Goal: Task Accomplishment & Management: Manage account settings

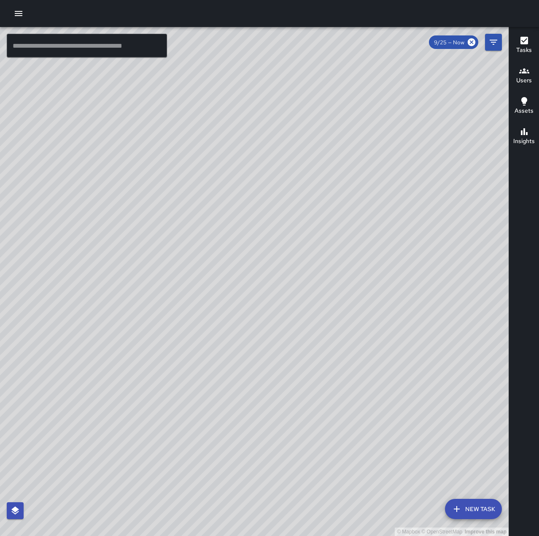
click at [19, 11] on icon "button" at bounding box center [19, 13] width 8 height 5
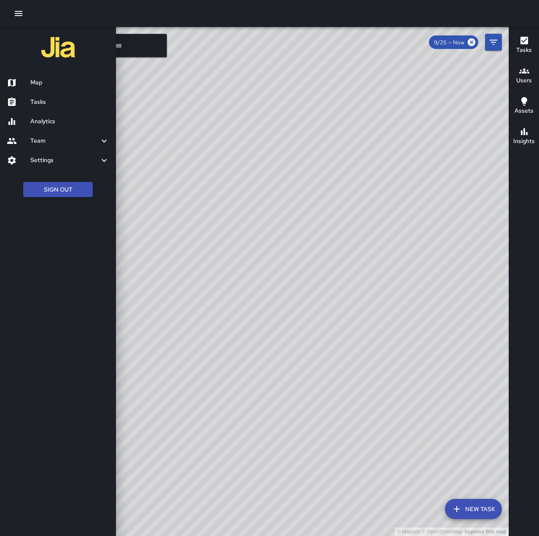
click at [52, 101] on h6 "Tasks" at bounding box center [69, 101] width 79 height 9
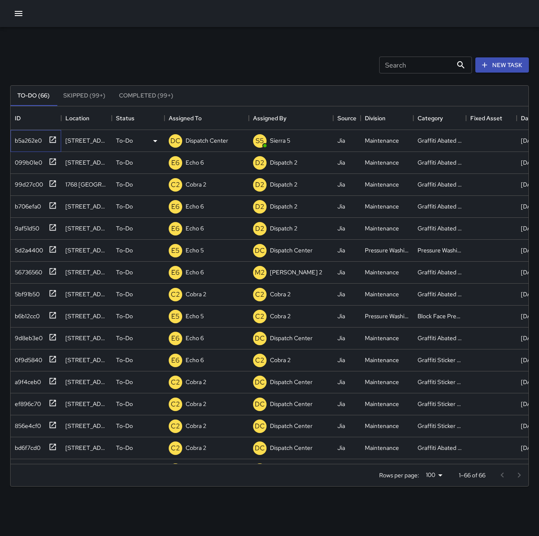
click at [51, 142] on icon at bounding box center [53, 139] width 6 height 6
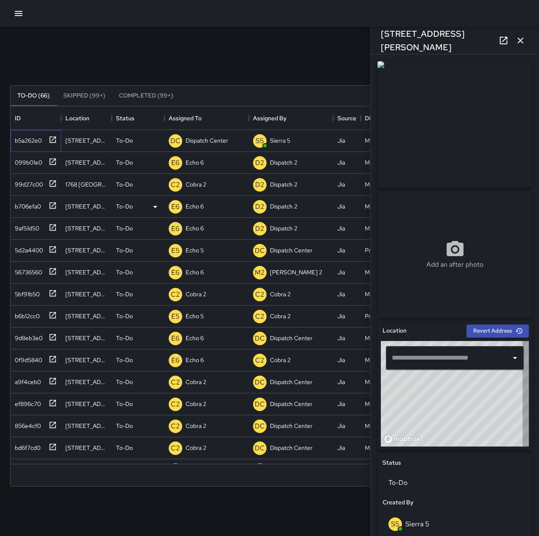
type input "**********"
click at [217, 142] on p "Dispatch Center" at bounding box center [207, 140] width 43 height 8
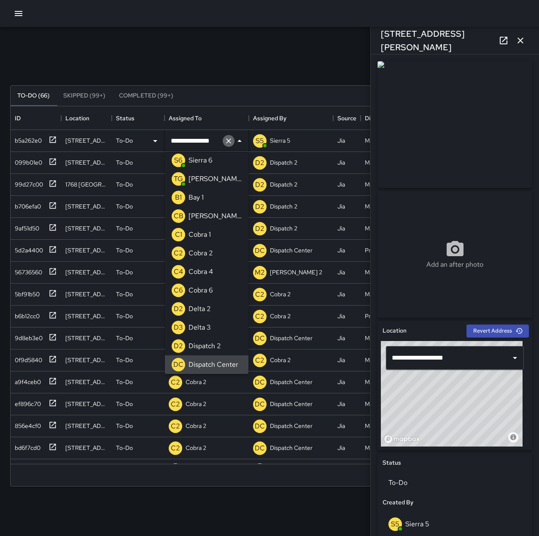
click at [231, 141] on icon "Clear" at bounding box center [228, 141] width 8 height 8
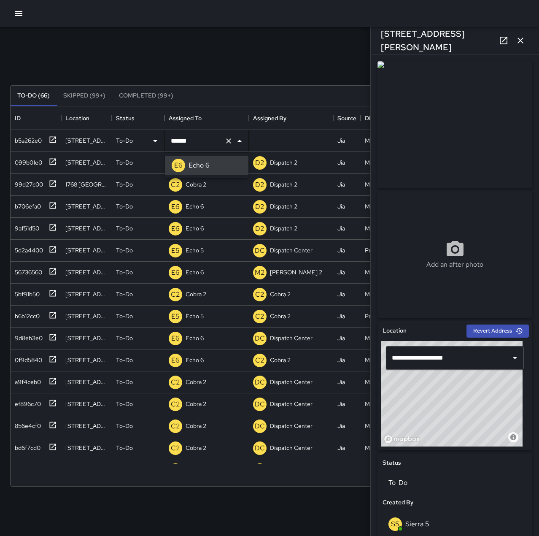
type input "******"
click at [526, 43] on button "button" at bounding box center [520, 40] width 17 height 17
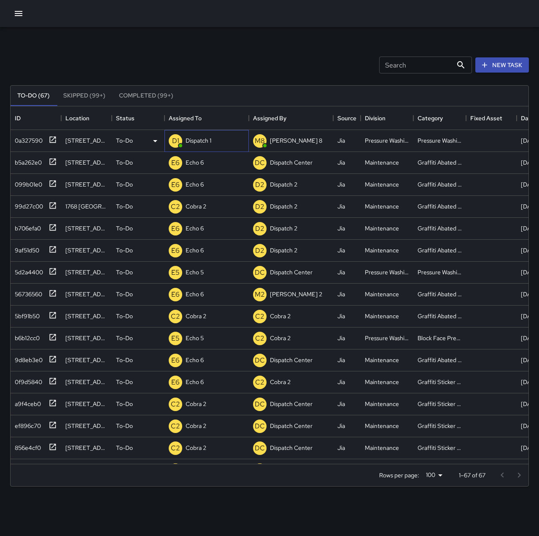
click at [209, 137] on p "Dispatch 1" at bounding box center [199, 140] width 26 height 8
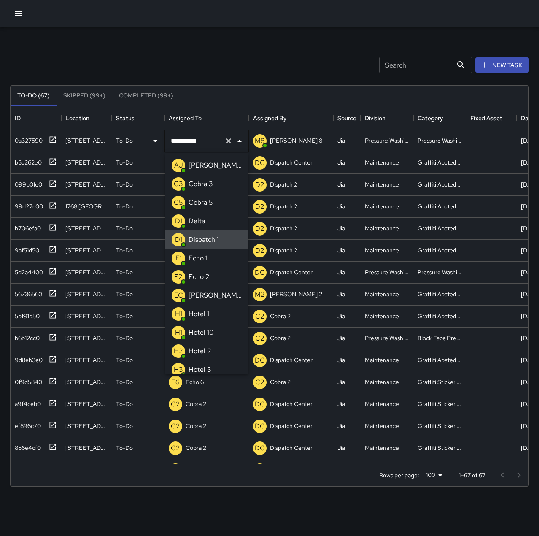
click at [226, 138] on icon "Clear" at bounding box center [228, 141] width 8 height 8
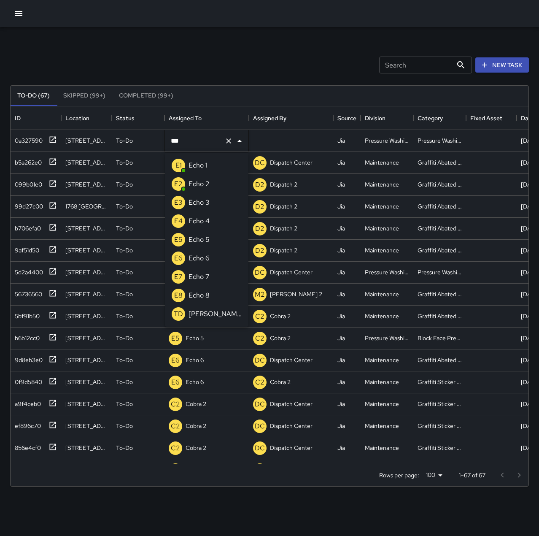
type input "****"
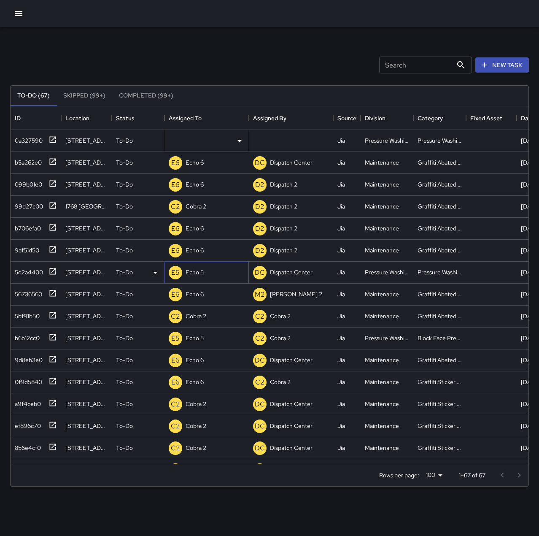
click at [219, 268] on div "E5 Echo 5" at bounding box center [206, 273] width 84 height 22
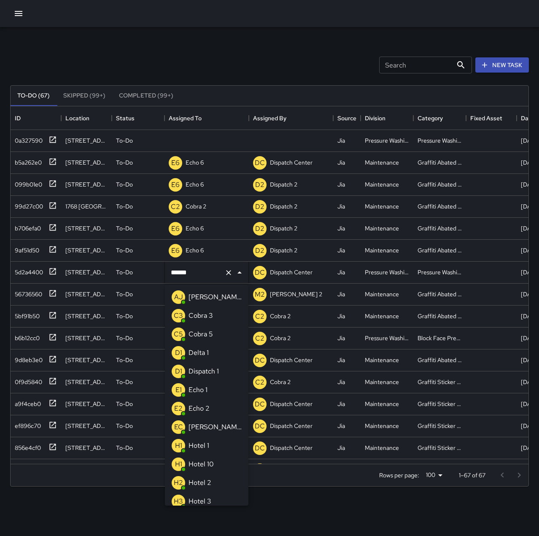
scroll to position [543, 0]
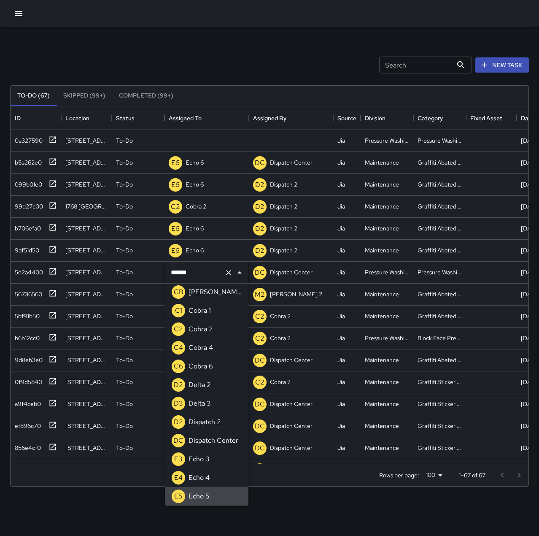
click at [168, 24] on div at bounding box center [269, 13] width 539 height 27
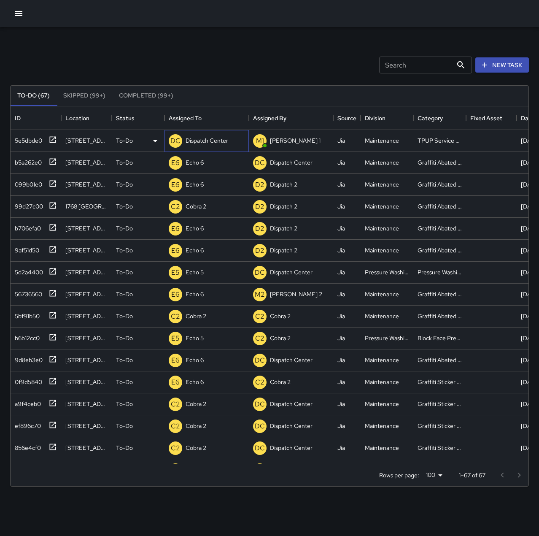
click at [208, 140] on p "Dispatch Center" at bounding box center [207, 140] width 43 height 8
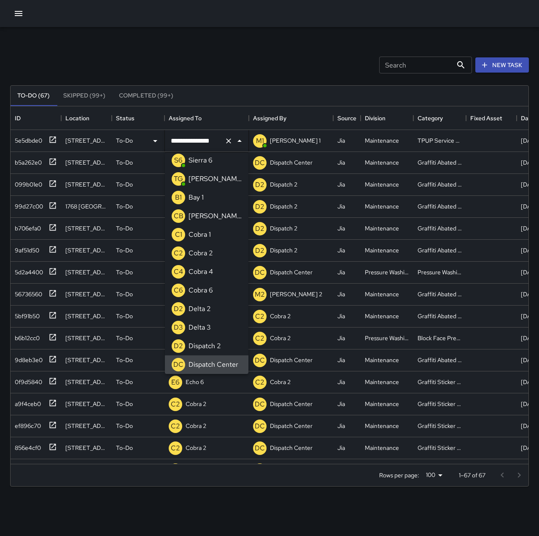
click at [228, 143] on icon "Clear" at bounding box center [228, 141] width 8 height 8
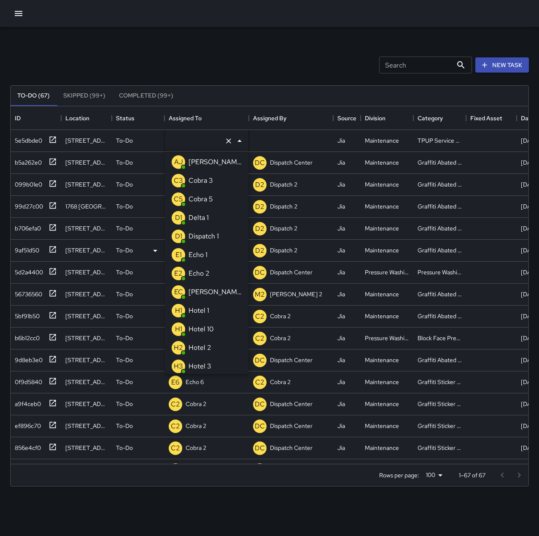
click at [218, 256] on li "E1 Echo 1" at bounding box center [207, 254] width 84 height 19
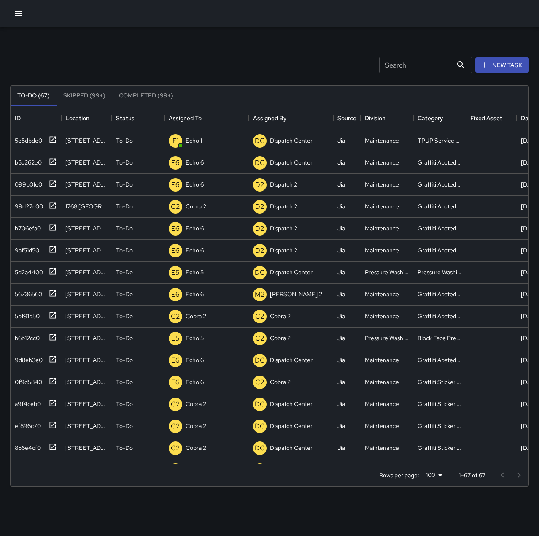
click at [202, 61] on div "Search Search New Task" at bounding box center [269, 65] width 522 height 44
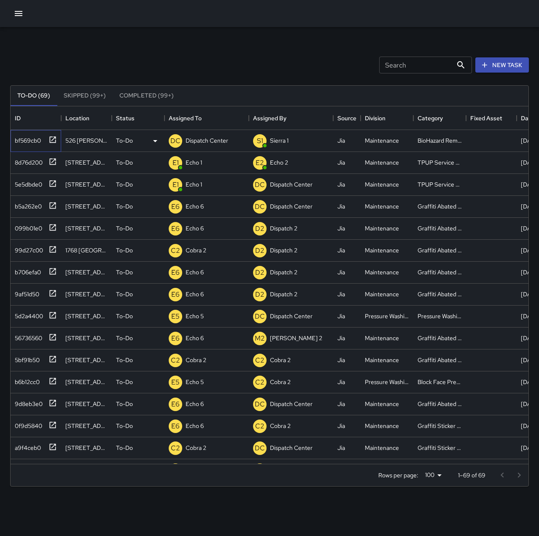
click at [55, 138] on icon at bounding box center [53, 139] width 6 height 6
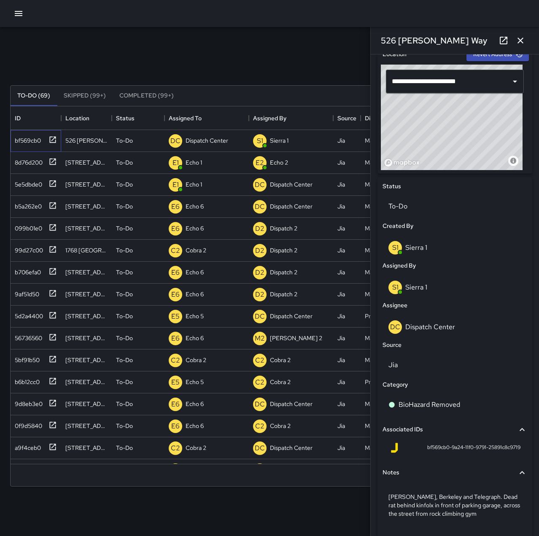
scroll to position [295, 0]
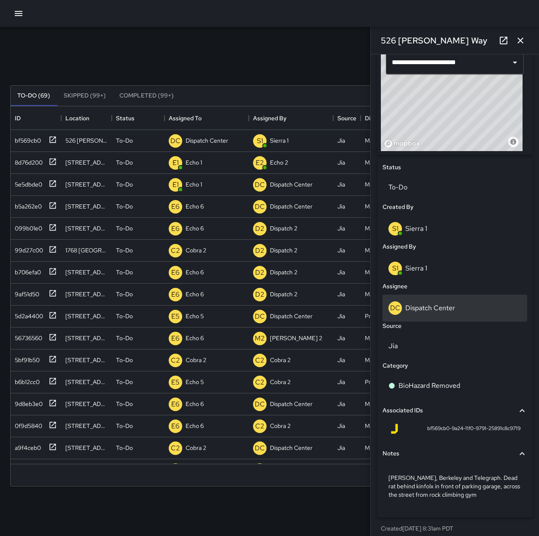
click at [447, 303] on p "Dispatch Center" at bounding box center [430, 307] width 50 height 9
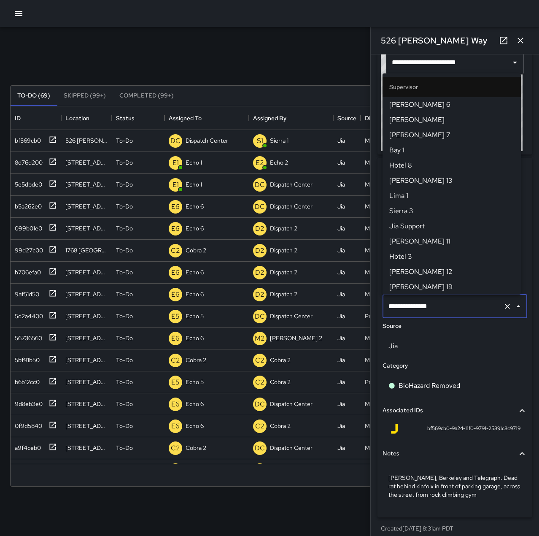
scroll to position [805, 0]
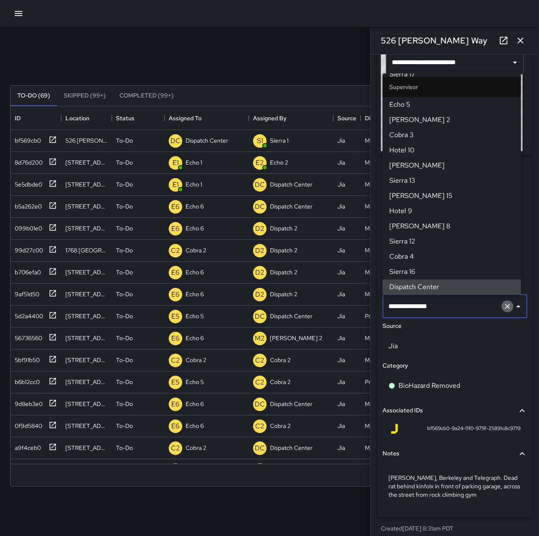
click at [503, 308] on icon "Clear" at bounding box center [507, 306] width 8 height 8
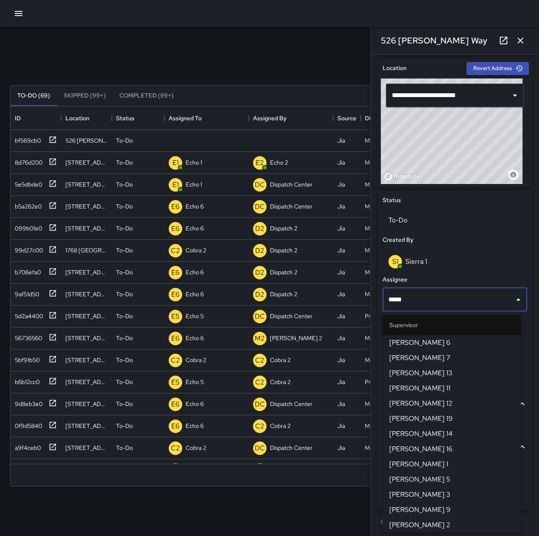
type input "******"
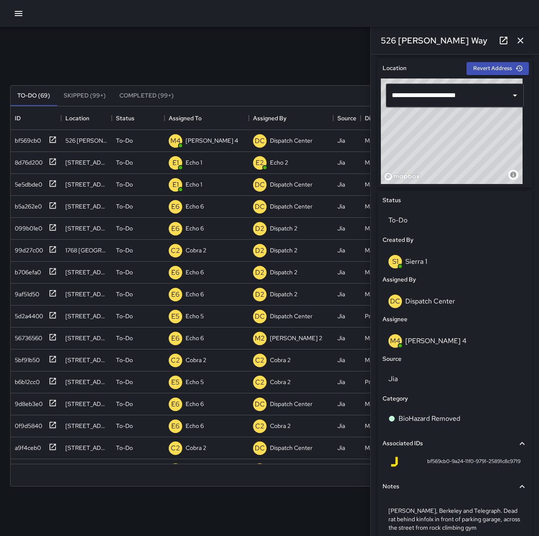
click at [521, 40] on icon "button" at bounding box center [521, 41] width 6 height 6
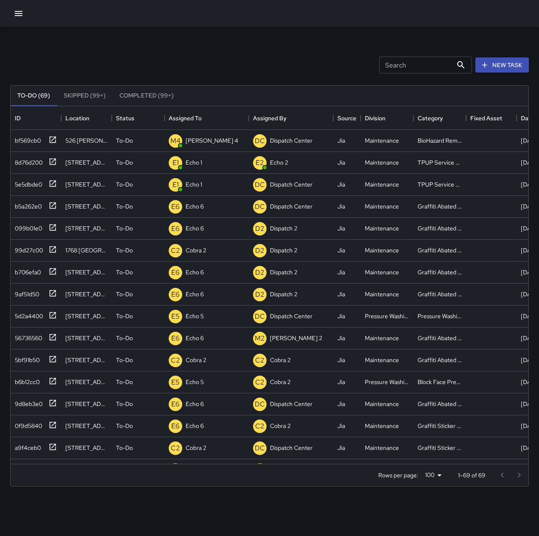
click at [194, 54] on div "Search Search New Task" at bounding box center [269, 65] width 522 height 44
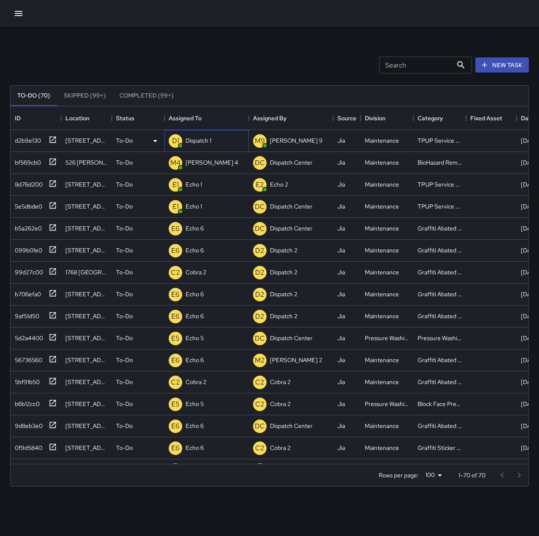
click at [210, 138] on p "Dispatch 1" at bounding box center [199, 140] width 26 height 8
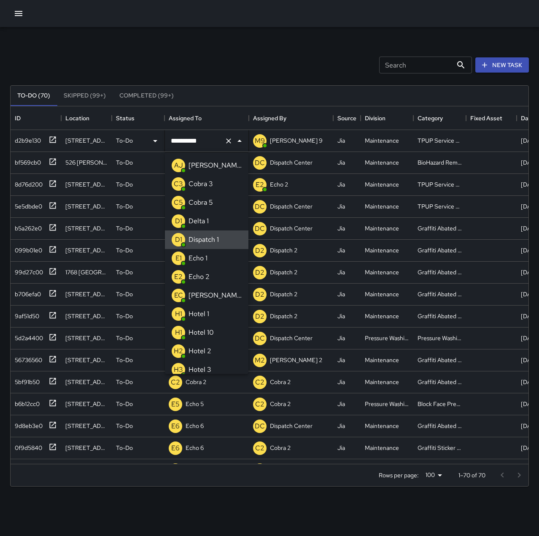
click at [230, 141] on icon "Clear" at bounding box center [228, 141] width 8 height 8
click at [217, 258] on li "E1 Echo 1" at bounding box center [207, 258] width 84 height 19
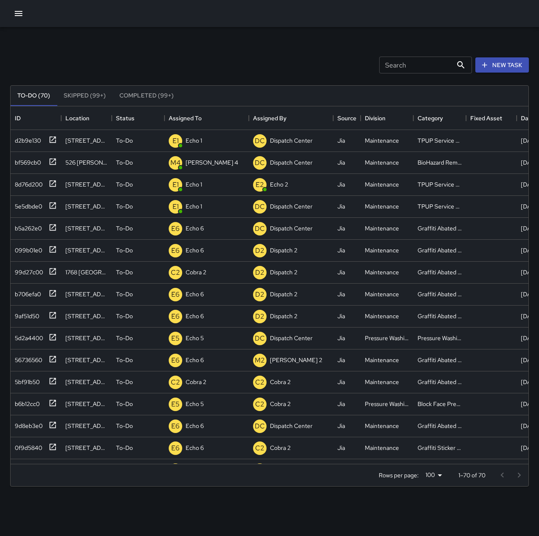
click at [189, 70] on div "Search Search New Task" at bounding box center [269, 65] width 522 height 44
click at [22, 13] on icon "button" at bounding box center [19, 13] width 8 height 5
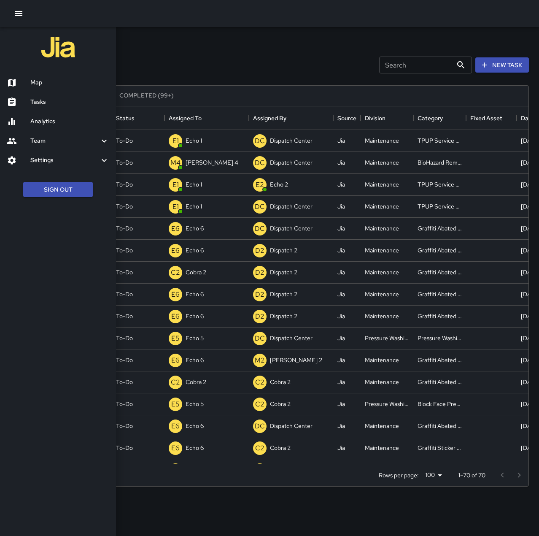
click at [47, 84] on h6 "Map" at bounding box center [69, 82] width 79 height 9
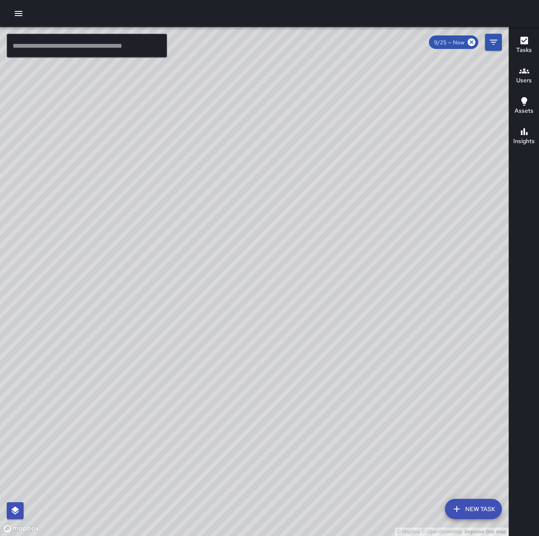
drag, startPoint x: 225, startPoint y: 234, endPoint x: 332, endPoint y: 351, distance: 157.6
click at [332, 351] on div "© Mapbox © OpenStreetMap Improve this map" at bounding box center [254, 281] width 509 height 509
click at [6, 10] on div at bounding box center [269, 13] width 539 height 27
click at [16, 14] on icon "button" at bounding box center [19, 13] width 8 height 5
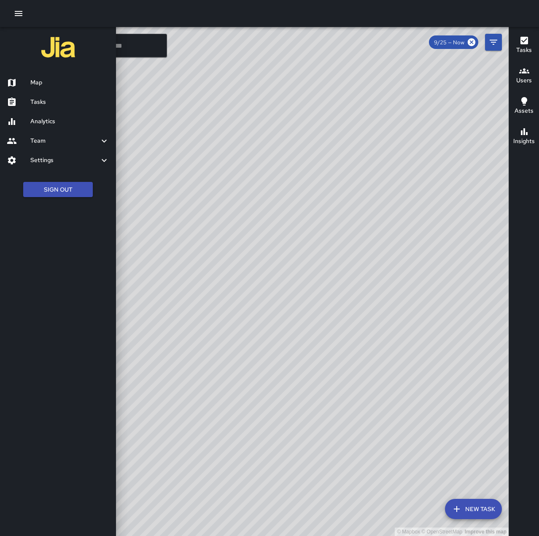
click at [40, 102] on h6 "Tasks" at bounding box center [69, 101] width 79 height 9
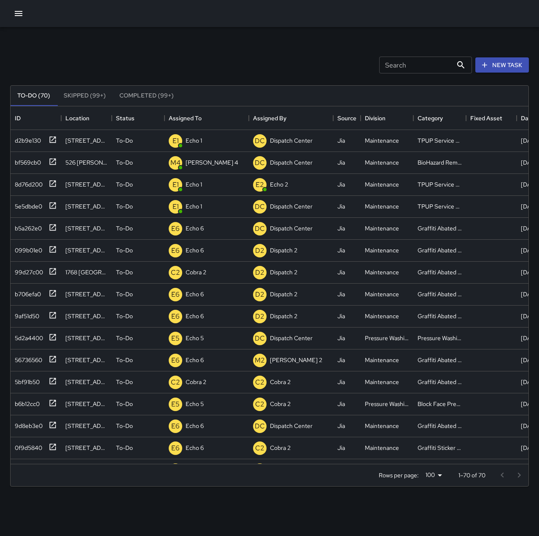
scroll to position [351, 512]
click at [211, 145] on div "Dispatch Center" at bounding box center [207, 141] width 46 height 12
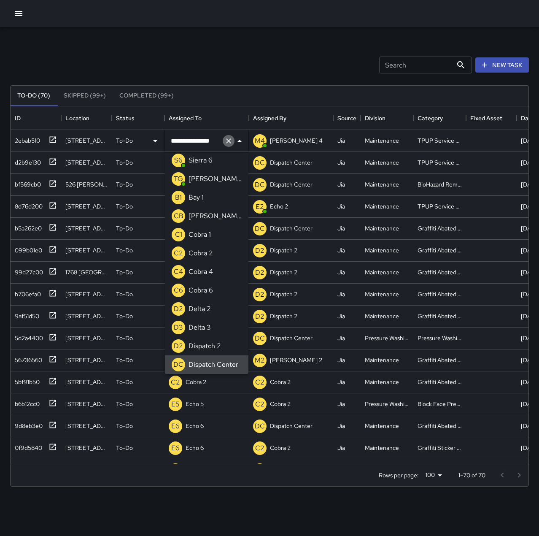
click at [227, 143] on icon "Clear" at bounding box center [228, 141] width 8 height 8
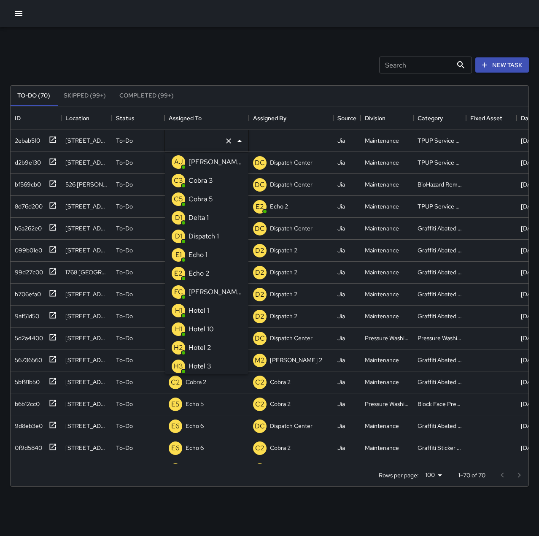
click at [212, 253] on li "E1 Echo 1" at bounding box center [207, 254] width 84 height 19
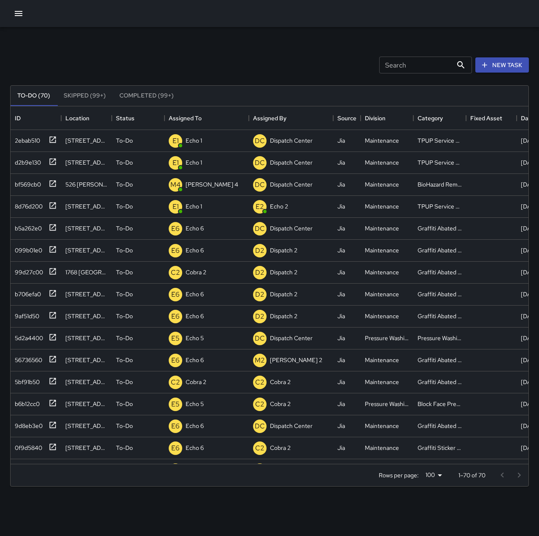
click at [236, 38] on div "Search Search New Task To-Do (70) Skipped (99+) Completed (99+) ID Location Sta…" at bounding box center [269, 262] width 539 height 471
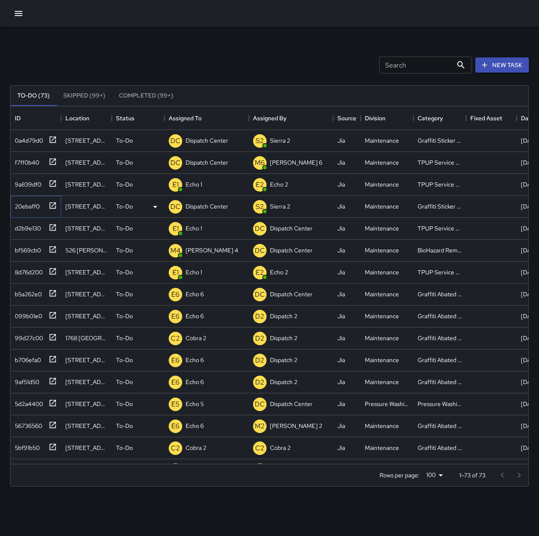
click at [52, 206] on icon at bounding box center [53, 205] width 6 height 6
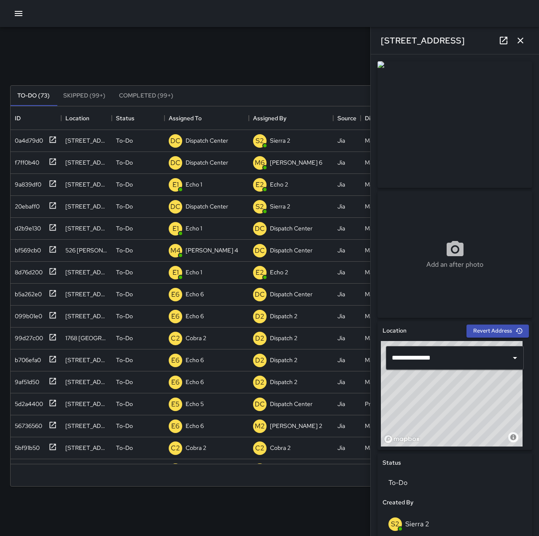
click at [16, 9] on icon "button" at bounding box center [18, 13] width 10 height 10
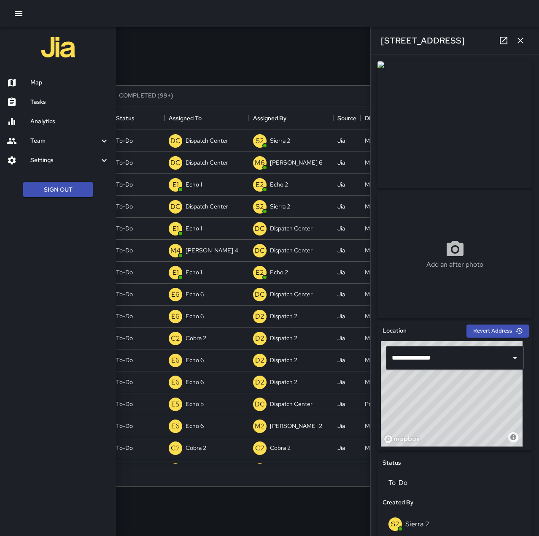
click at [50, 83] on h6 "Map" at bounding box center [69, 82] width 79 height 9
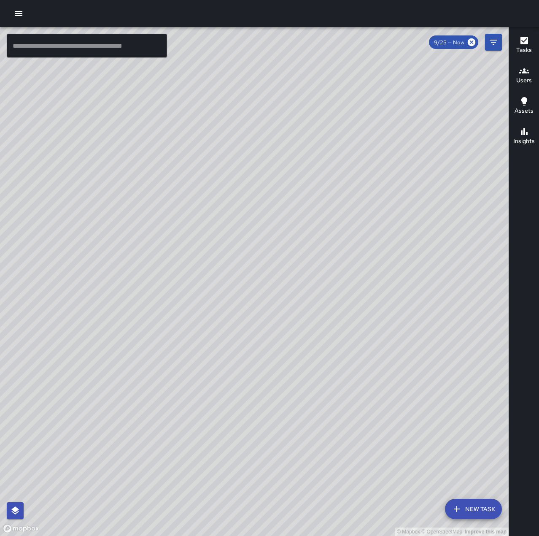
drag, startPoint x: 363, startPoint y: 300, endPoint x: 420, endPoint y: 248, distance: 76.7
click at [420, 248] on div "© Mapbox © OpenStreetMap Improve this map" at bounding box center [254, 281] width 509 height 509
drag, startPoint x: 286, startPoint y: 277, endPoint x: 305, endPoint y: 299, distance: 29.6
click at [305, 299] on div "© Mapbox © OpenStreetMap Improve this map" at bounding box center [254, 281] width 509 height 509
drag, startPoint x: 338, startPoint y: 95, endPoint x: 181, endPoint y: 255, distance: 224.9
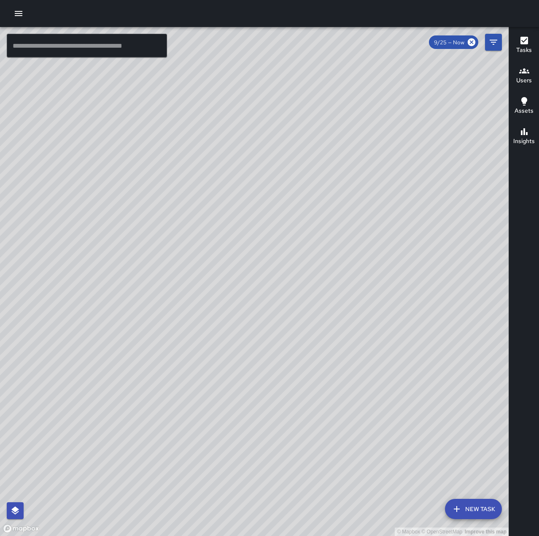
click at [180, 255] on div "© Mapbox © OpenStreetMap Improve this map" at bounding box center [254, 281] width 509 height 509
drag, startPoint x: 195, startPoint y: 304, endPoint x: 304, endPoint y: 280, distance: 111.4
click at [304, 280] on div "© Mapbox © OpenStreetMap Improve this map" at bounding box center [254, 281] width 509 height 509
click at [22, 12] on icon "button" at bounding box center [18, 13] width 10 height 10
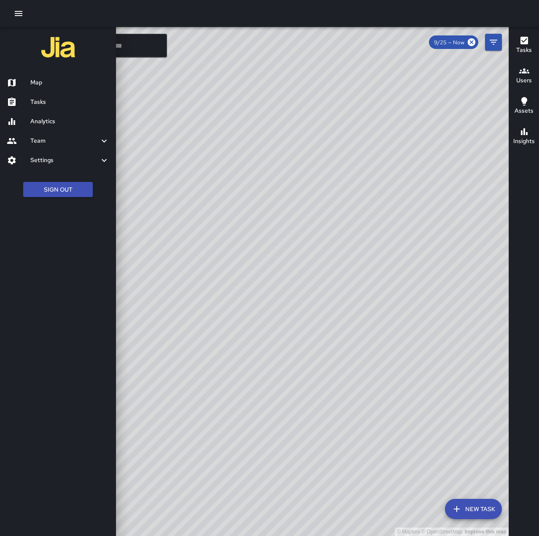
click at [57, 100] on h6 "Tasks" at bounding box center [69, 101] width 79 height 9
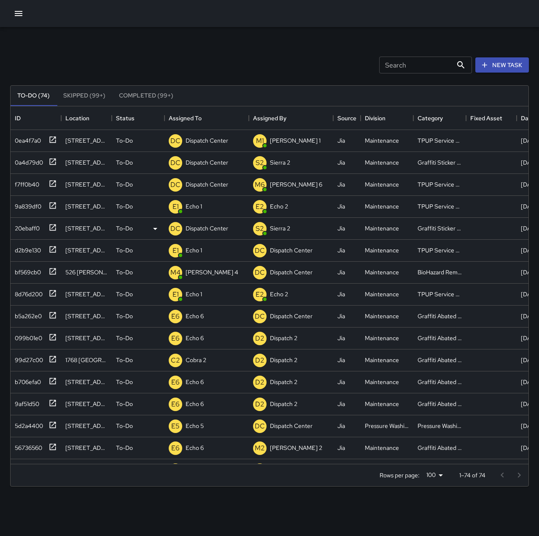
scroll to position [351, 512]
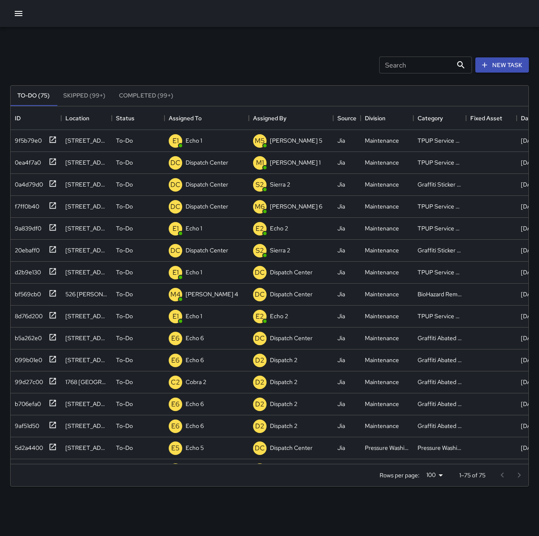
click at [27, 13] on div at bounding box center [269, 13] width 539 height 27
click at [21, 12] on icon "button" at bounding box center [19, 13] width 8 height 5
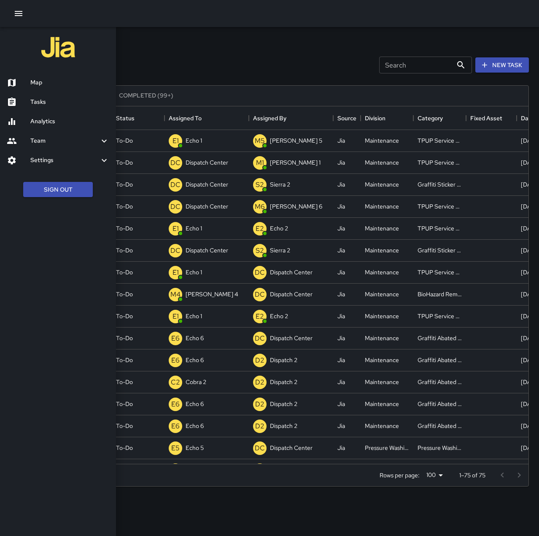
click at [47, 89] on div "Map" at bounding box center [58, 82] width 116 height 19
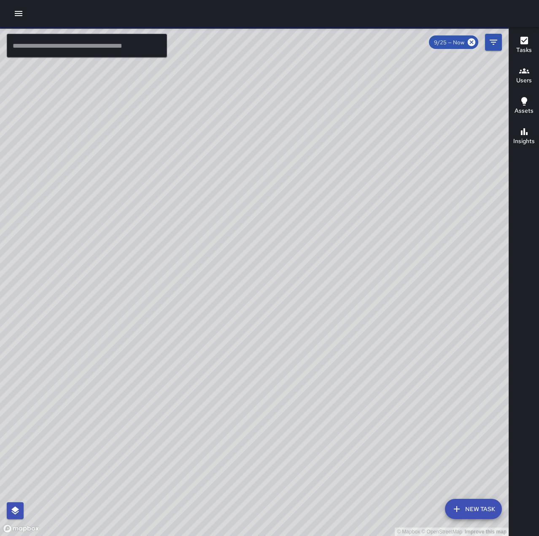
click at [93, 50] on input "text" at bounding box center [87, 46] width 160 height 24
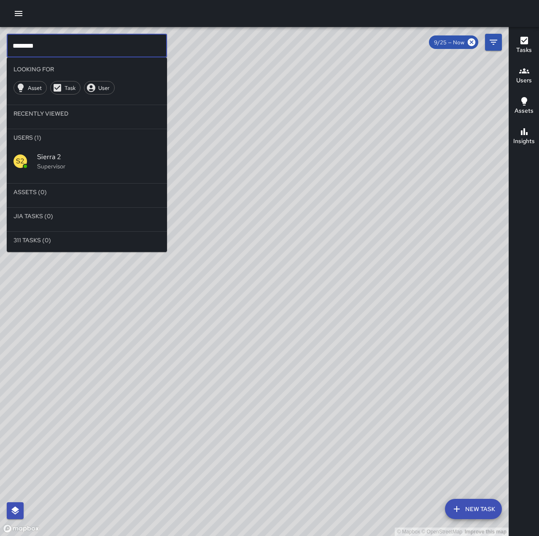
type input "********"
click at [46, 155] on span "Sierra 2" at bounding box center [98, 157] width 123 height 10
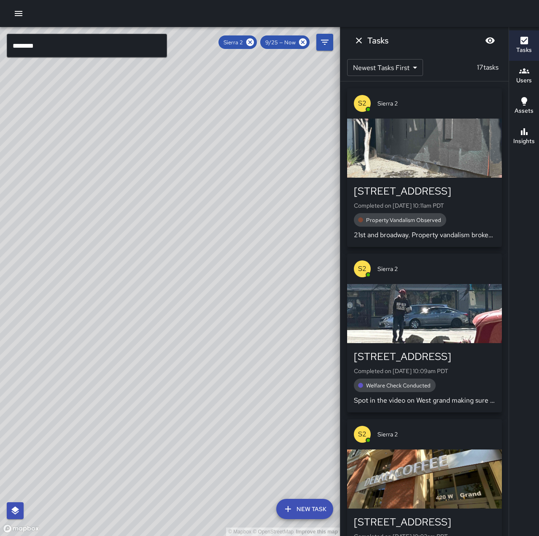
click at [453, 173] on div "button" at bounding box center [424, 148] width 155 height 59
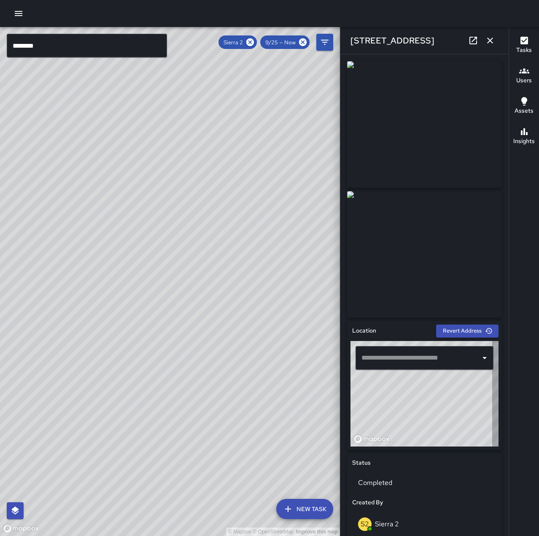
type input "**********"
click at [472, 42] on icon at bounding box center [473, 41] width 8 height 8
click at [19, 11] on icon "button" at bounding box center [19, 13] width 8 height 5
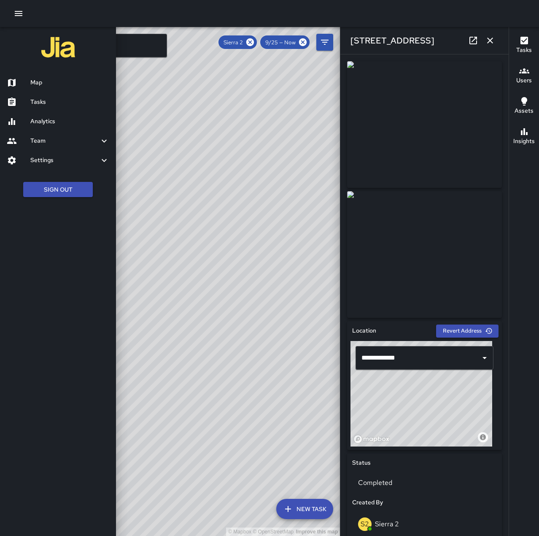
click at [50, 80] on h6 "Map" at bounding box center [69, 82] width 79 height 9
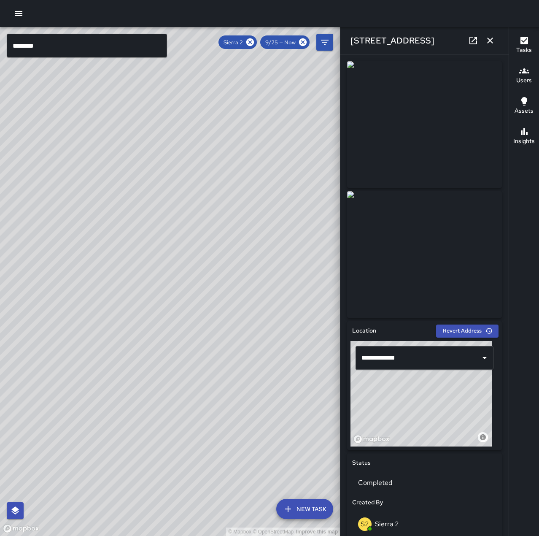
click at [21, 13] on icon "button" at bounding box center [19, 13] width 8 height 5
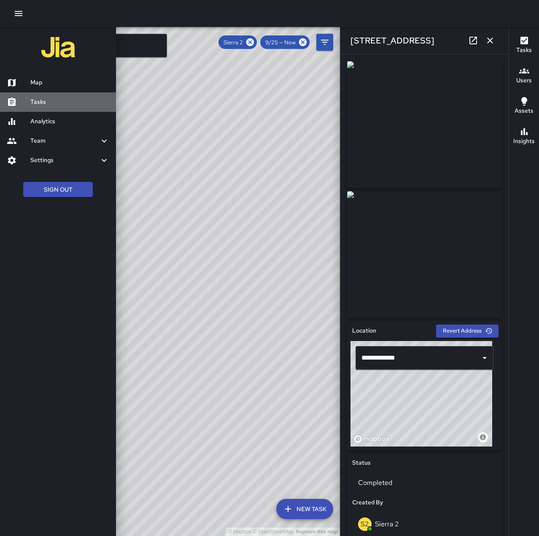
click at [43, 106] on h6 "Tasks" at bounding box center [69, 101] width 79 height 9
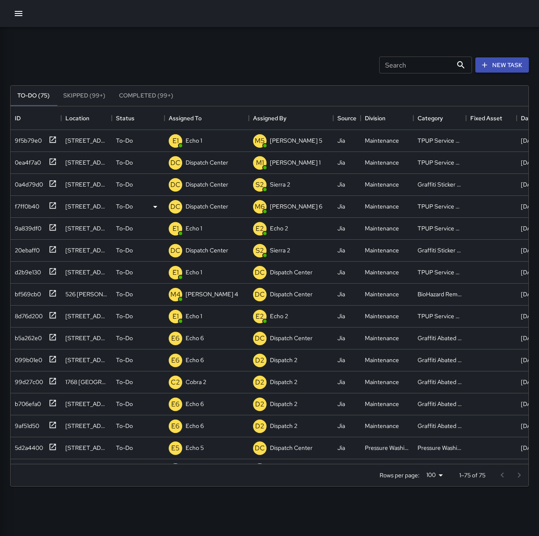
scroll to position [351, 512]
click at [204, 165] on p "Dispatch Center" at bounding box center [207, 162] width 43 height 8
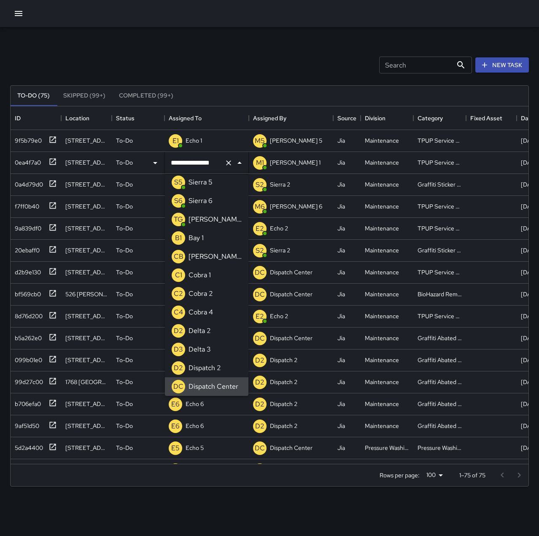
click at [226, 164] on icon "Clear" at bounding box center [228, 163] width 8 height 8
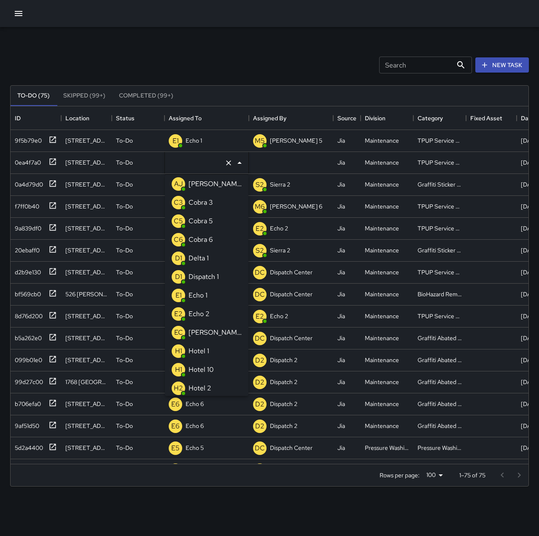
click at [217, 288] on li "E1 Echo 1" at bounding box center [207, 295] width 84 height 19
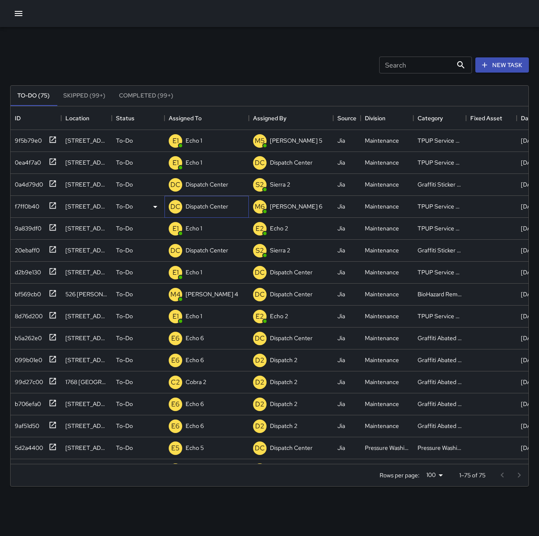
click at [197, 202] on p "Dispatch Center" at bounding box center [207, 206] width 43 height 8
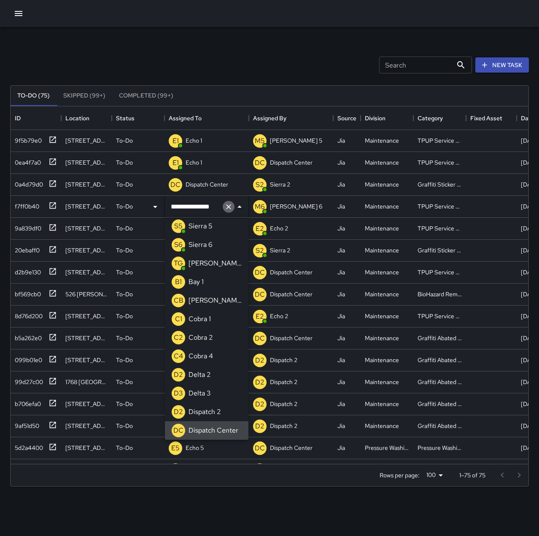
click at [228, 207] on icon "Clear" at bounding box center [228, 206] width 5 height 5
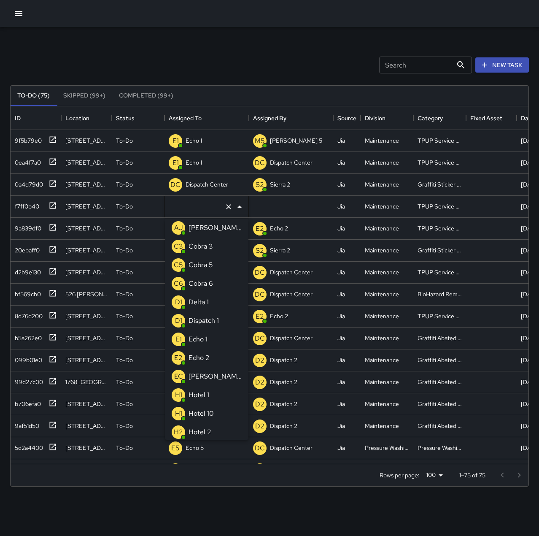
click at [221, 339] on li "E1 Echo 1" at bounding box center [207, 339] width 84 height 19
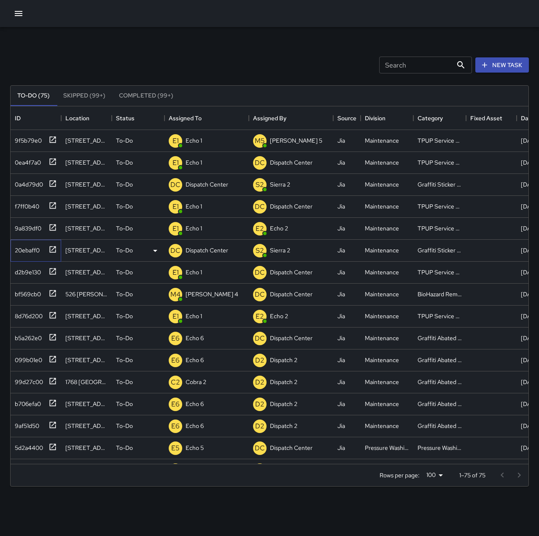
click at [54, 251] on icon at bounding box center [53, 249] width 8 height 8
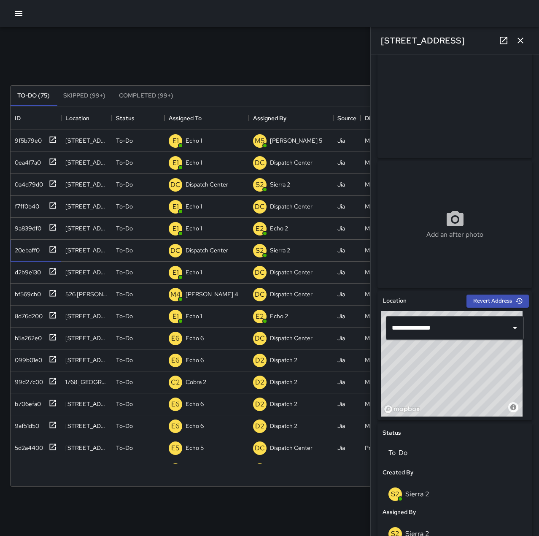
scroll to position [30, 0]
click at [37, 182] on div "0a4d79d0" at bounding box center [27, 183] width 32 height 12
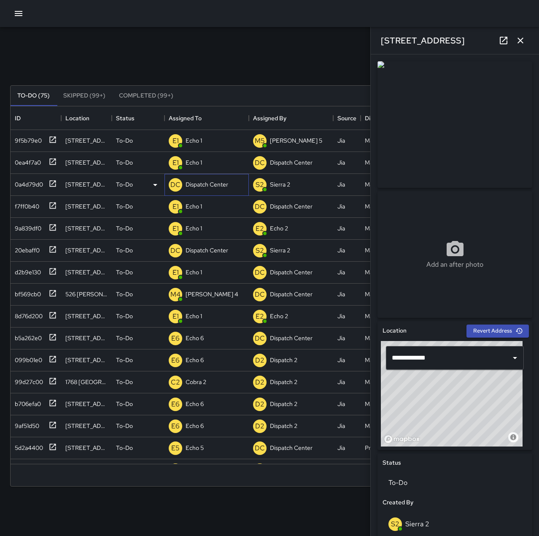
click at [197, 181] on p "Dispatch Center" at bounding box center [207, 184] width 43 height 8
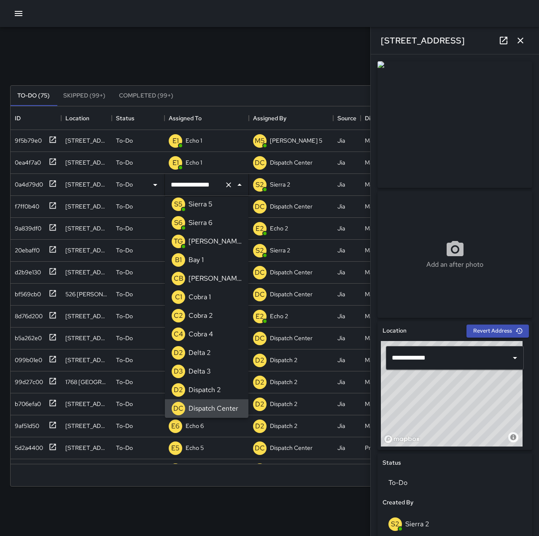
click at [227, 183] on icon "Clear" at bounding box center [228, 185] width 8 height 8
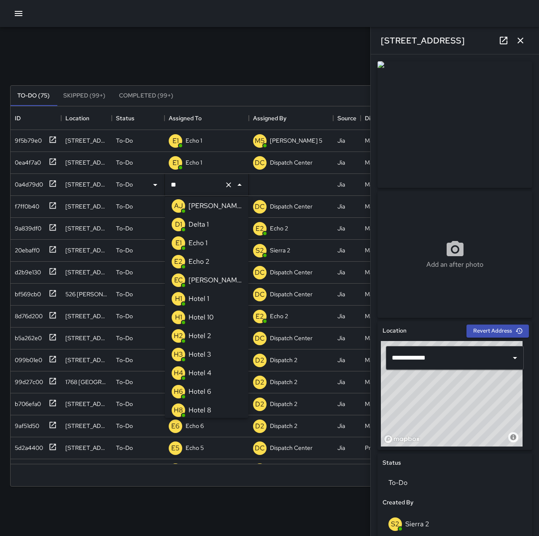
scroll to position [0, 0]
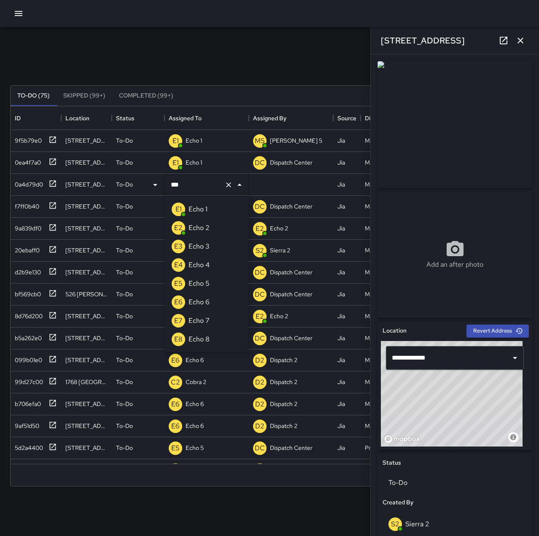
type input "****"
click at [234, 294] on li "E6 Echo 6" at bounding box center [207, 302] width 84 height 19
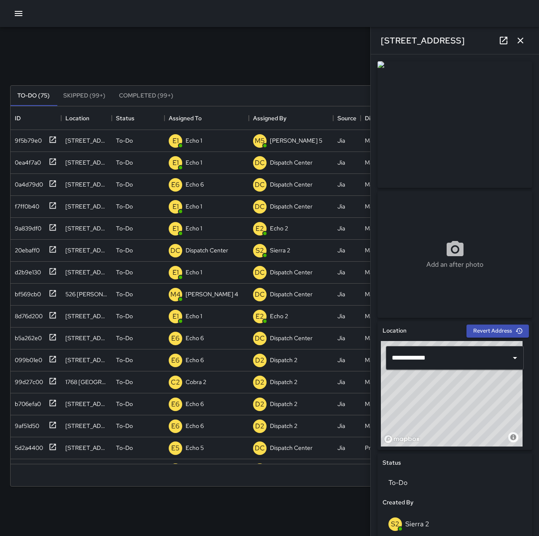
click at [187, 40] on div "Search Search New Task To-Do (75) Skipped (99+) Completed (99+) ID Location Sta…" at bounding box center [269, 262] width 539 height 471
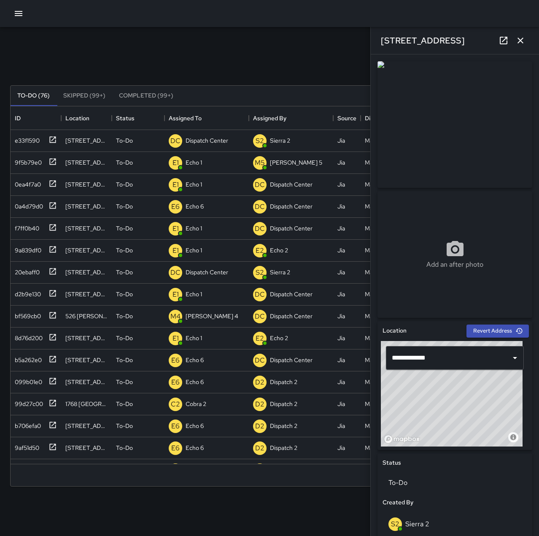
click at [518, 40] on icon "button" at bounding box center [520, 40] width 10 height 10
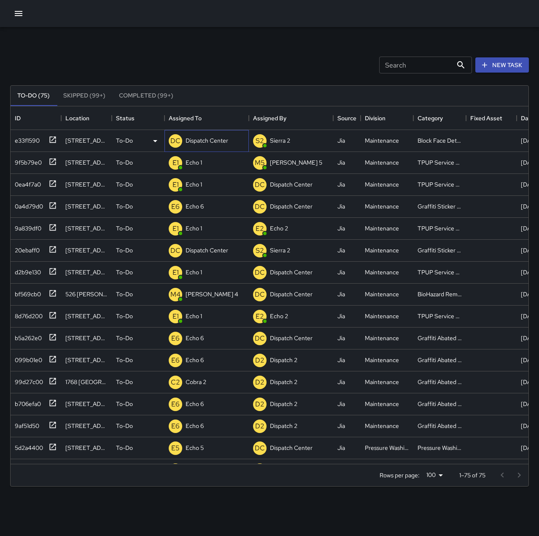
click at [207, 138] on p "Dispatch Center" at bounding box center [207, 140] width 43 height 8
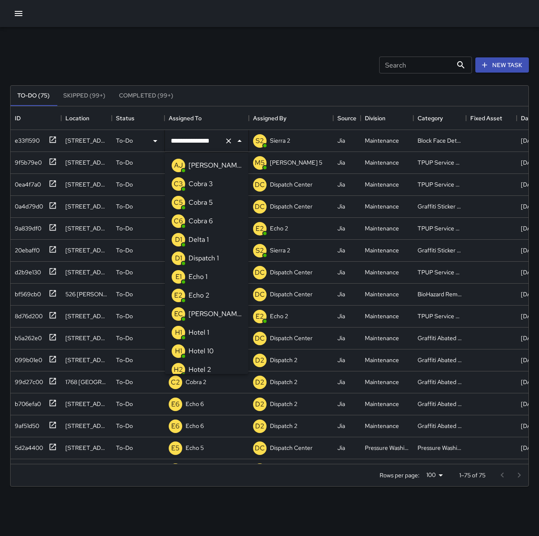
scroll to position [543, 0]
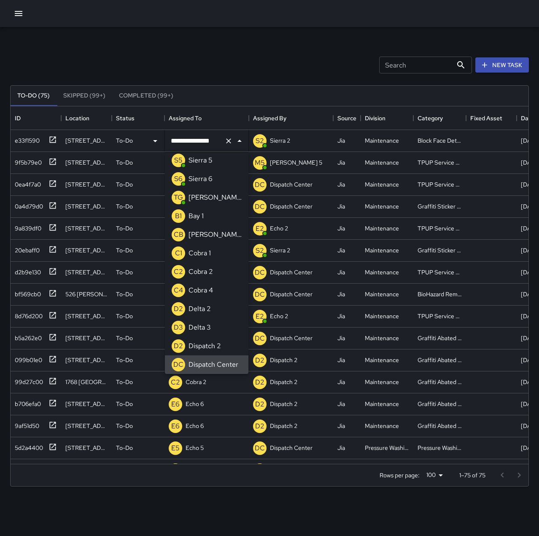
click at [230, 140] on icon "Clear" at bounding box center [228, 141] width 8 height 8
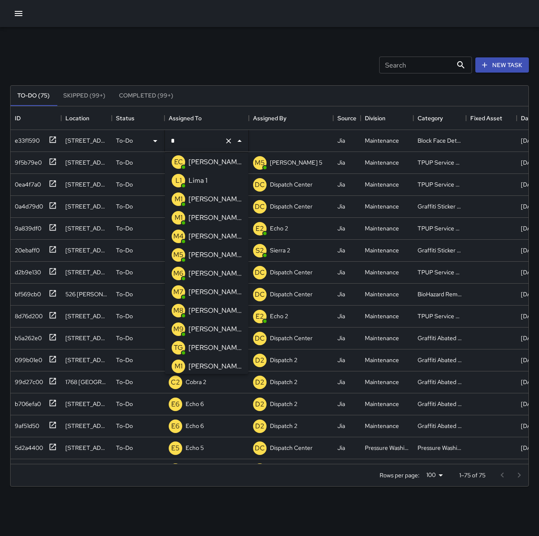
scroll to position [0, 0]
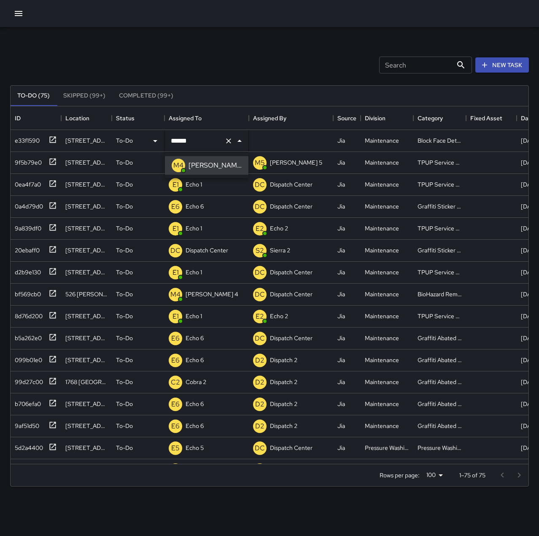
type input "******"
click at [217, 64] on div "Search Search New Task" at bounding box center [269, 65] width 522 height 44
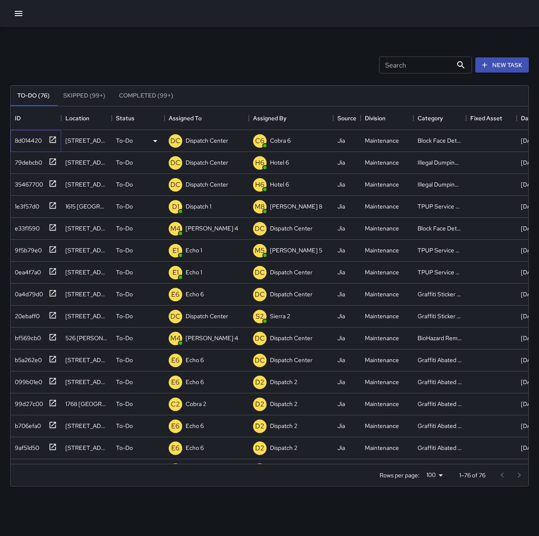
click at [54, 139] on icon at bounding box center [53, 139] width 8 height 8
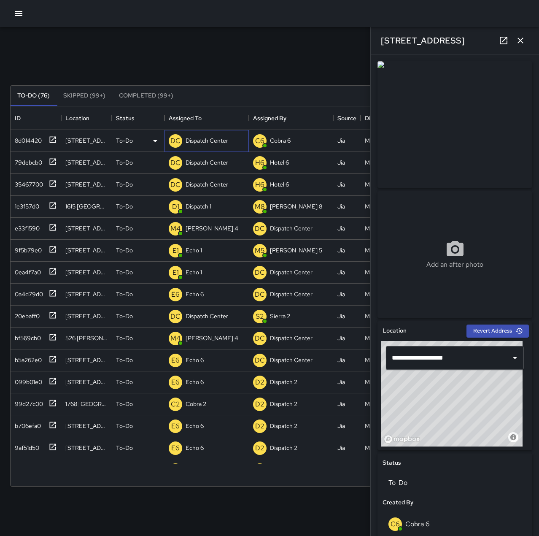
click at [202, 140] on p "Dispatch Center" at bounding box center [207, 140] width 43 height 8
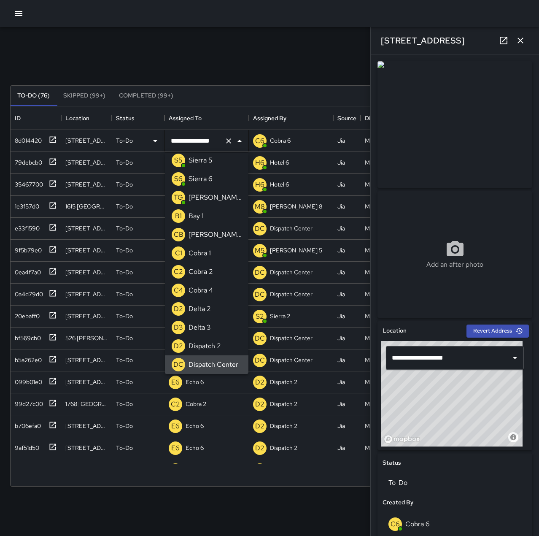
click at [227, 141] on icon "Clear" at bounding box center [228, 141] width 8 height 8
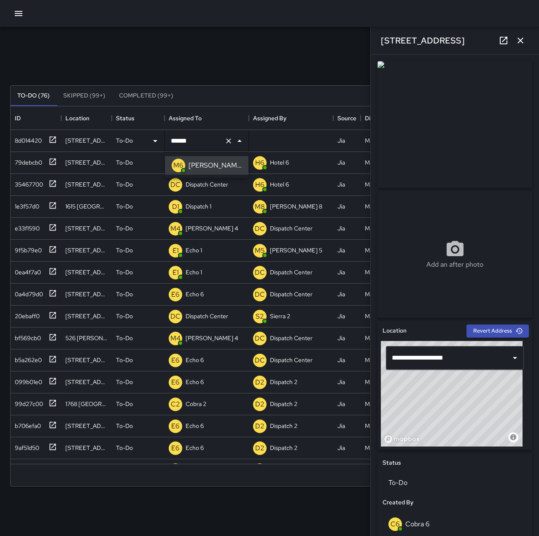
type input "******"
click at [53, 163] on icon at bounding box center [53, 161] width 8 height 8
click at [214, 164] on p "Dispatch Center" at bounding box center [207, 162] width 43 height 8
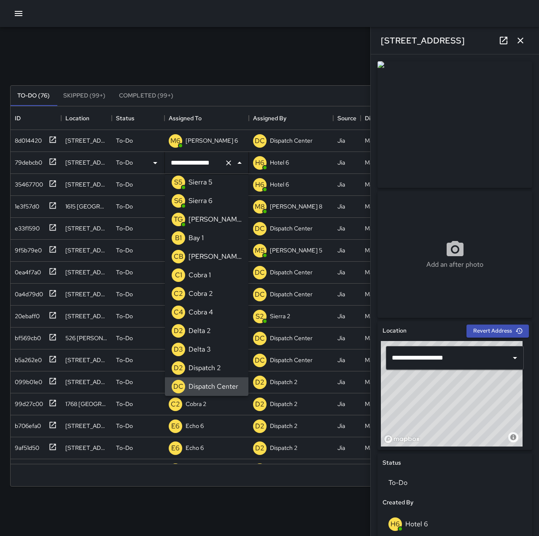
click at [232, 166] on icon "Clear" at bounding box center [228, 163] width 8 height 8
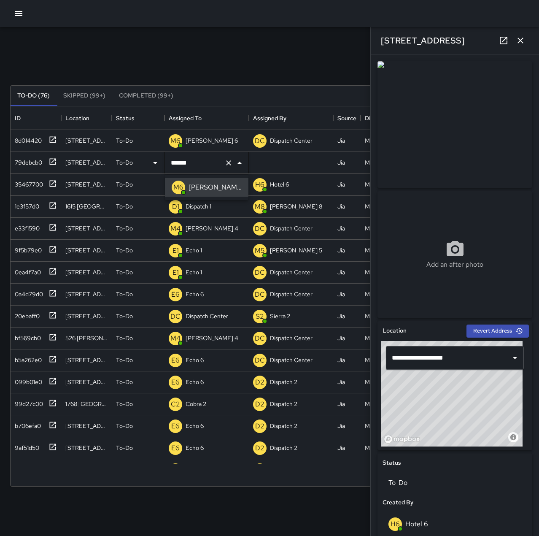
type input "******"
click at [53, 186] on icon at bounding box center [53, 183] width 6 height 6
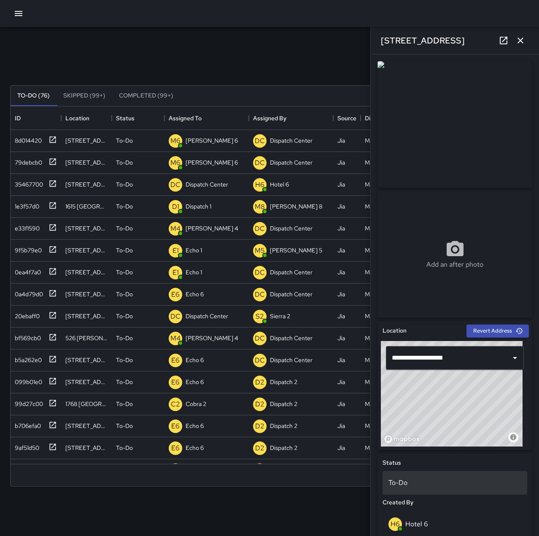
click at [445, 481] on p "To-Do" at bounding box center [454, 482] width 133 height 10
click at [444, 502] on li "Skipped" at bounding box center [452, 502] width 138 height 15
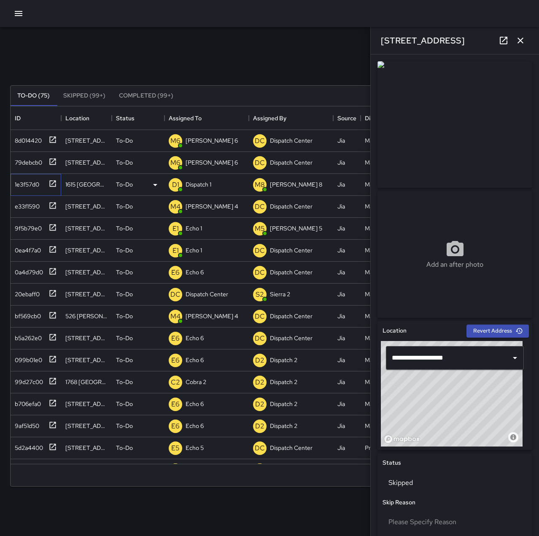
click at [50, 182] on icon at bounding box center [53, 183] width 6 height 6
click at [204, 183] on p "Dispatch 1" at bounding box center [199, 184] width 26 height 8
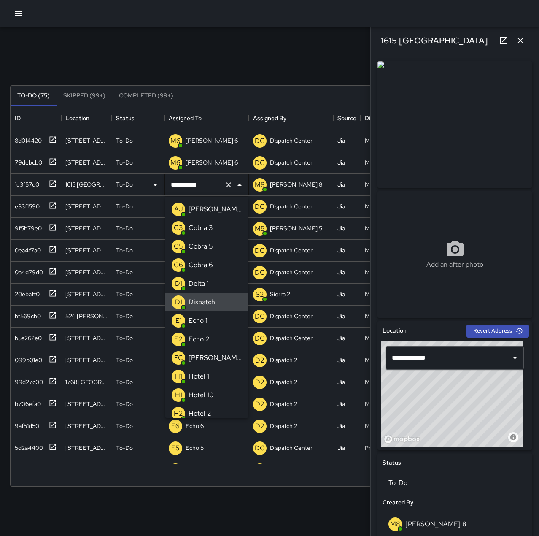
click at [227, 183] on icon "Clear" at bounding box center [228, 184] width 5 height 5
click at [215, 325] on li "E1 Echo 1" at bounding box center [207, 320] width 84 height 19
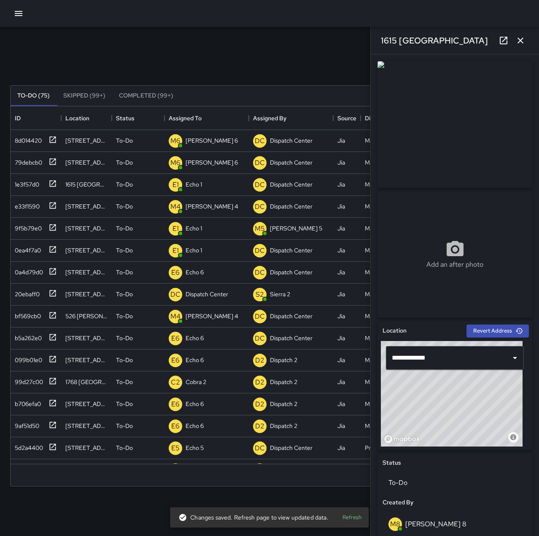
click at [229, 45] on div "Search Search New Task" at bounding box center [269, 65] width 522 height 44
click at [513, 38] on button "button" at bounding box center [520, 40] width 17 height 17
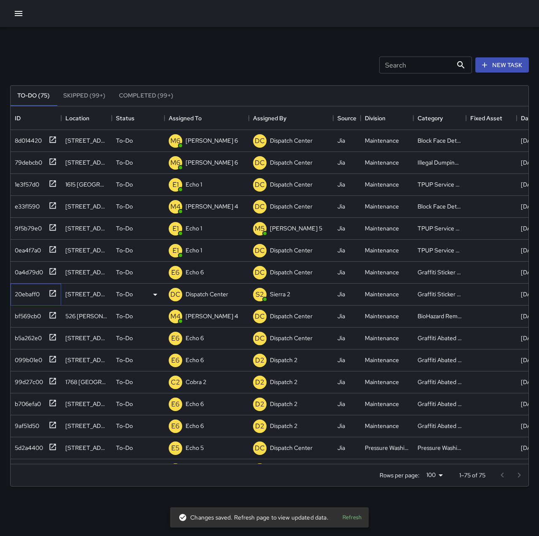
click at [56, 294] on icon at bounding box center [53, 293] width 6 height 6
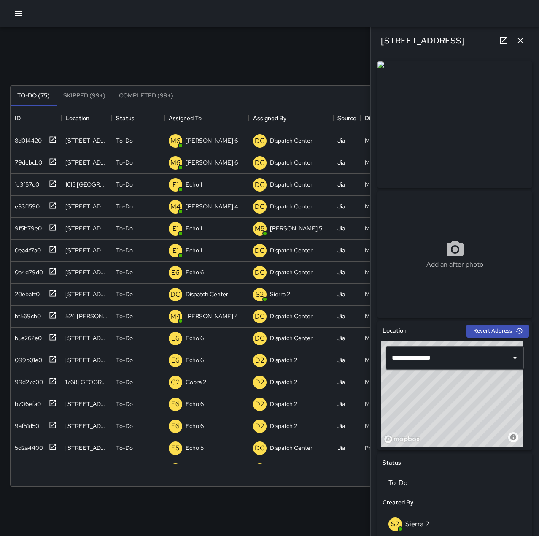
click at [523, 36] on icon "button" at bounding box center [520, 40] width 10 height 10
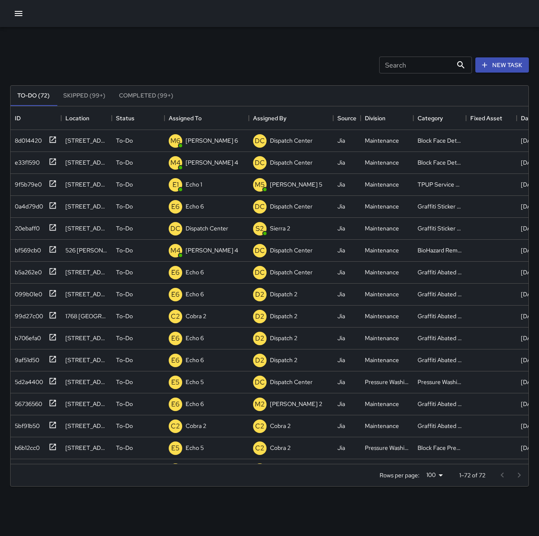
click at [21, 16] on icon "button" at bounding box center [19, 13] width 8 height 5
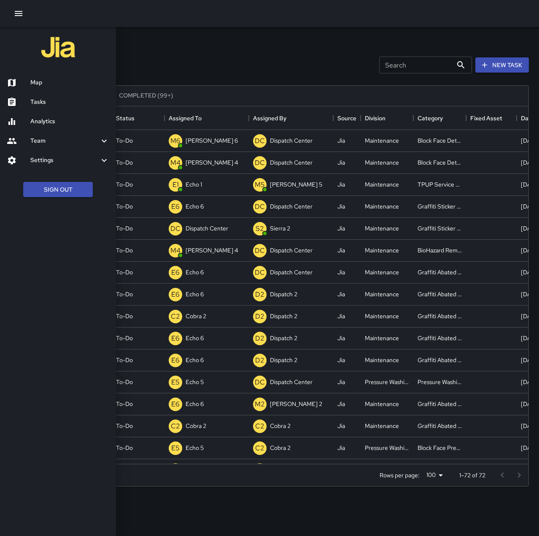
click at [39, 78] on h6 "Map" at bounding box center [69, 82] width 79 height 9
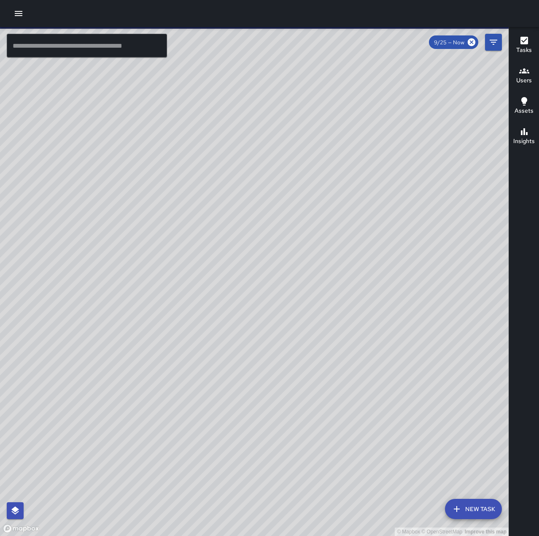
click at [82, 42] on input "text" at bounding box center [87, 46] width 160 height 24
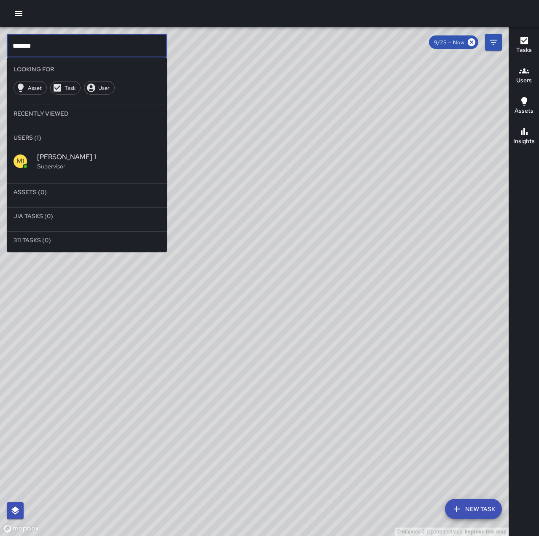
click at [89, 159] on span "[PERSON_NAME] 1" at bounding box center [98, 157] width 123 height 10
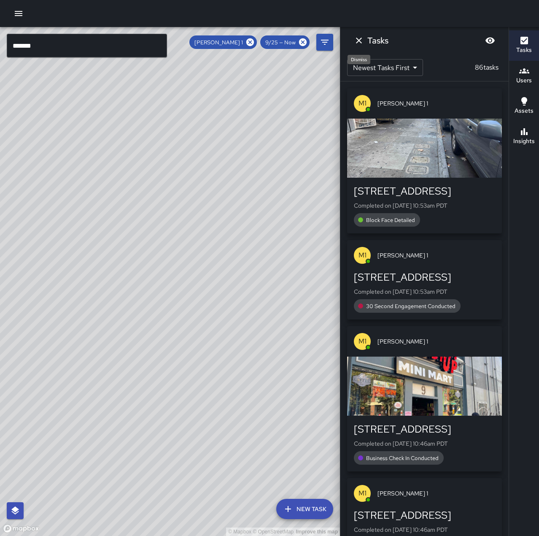
click at [357, 40] on icon "Dismiss" at bounding box center [359, 40] width 10 height 10
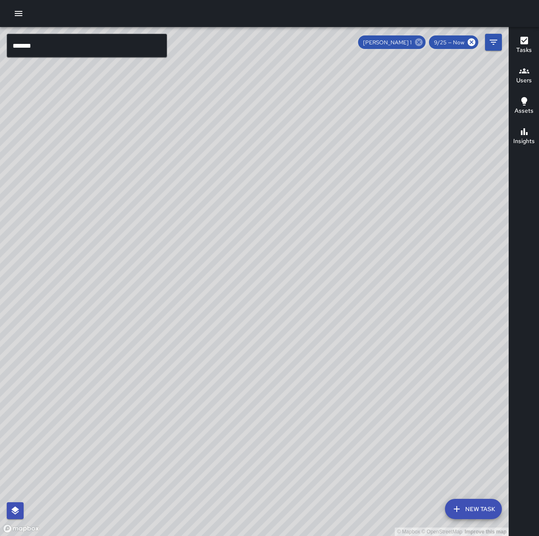
click at [419, 40] on icon at bounding box center [419, 42] width 8 height 8
click at [100, 43] on input "******" at bounding box center [87, 46] width 160 height 24
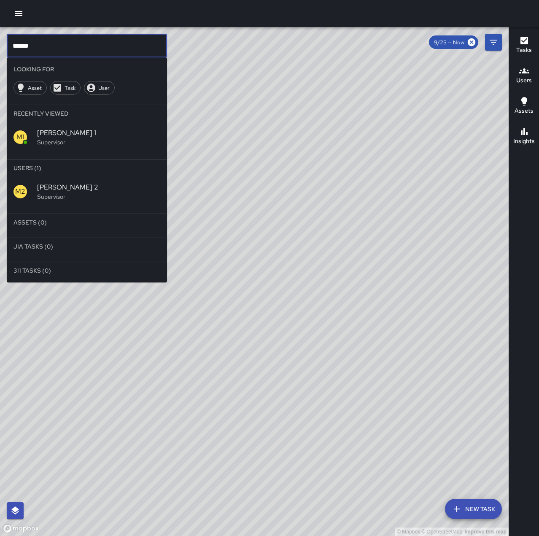
click at [92, 191] on span "[PERSON_NAME] 2" at bounding box center [98, 187] width 123 height 10
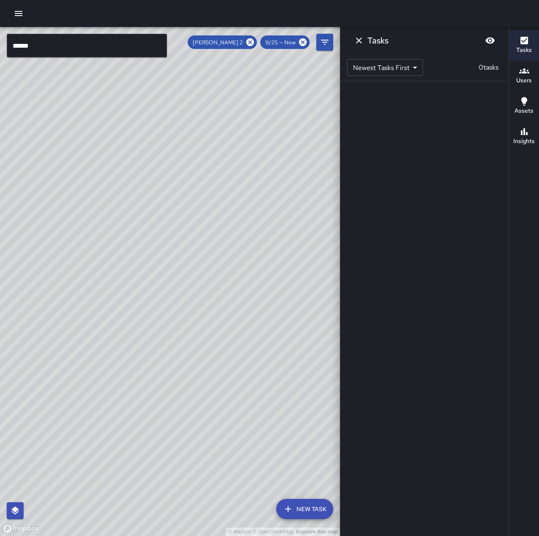
click at [88, 46] on input "******" at bounding box center [87, 46] width 160 height 24
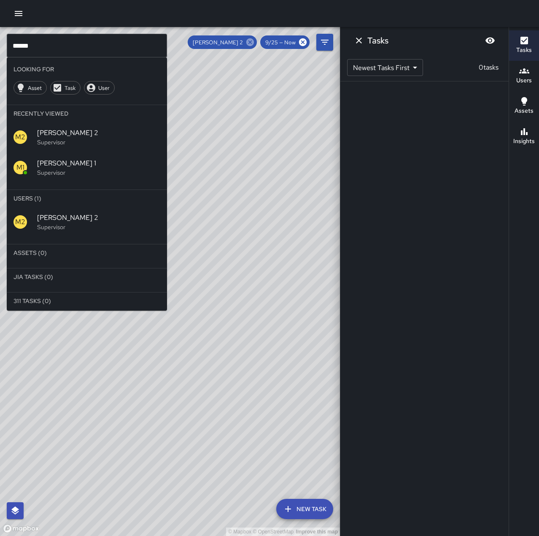
click at [248, 41] on icon at bounding box center [250, 42] width 8 height 8
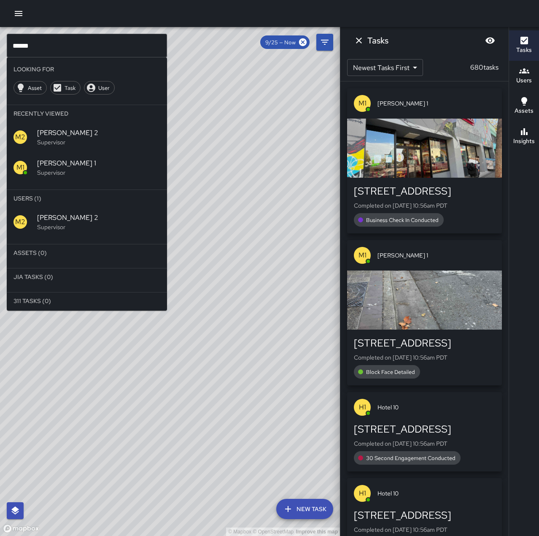
click at [53, 49] on input "******" at bounding box center [87, 46] width 160 height 24
click at [73, 221] on span "[PERSON_NAME] 4" at bounding box center [98, 218] width 123 height 10
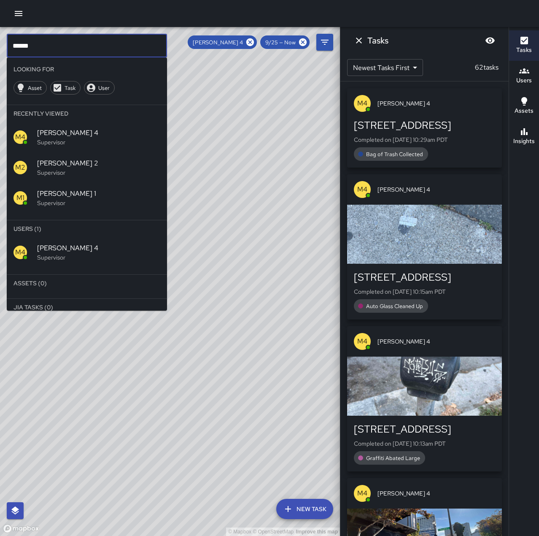
click at [65, 47] on input "******" at bounding box center [87, 46] width 160 height 24
click at [254, 44] on icon at bounding box center [250, 42] width 8 height 8
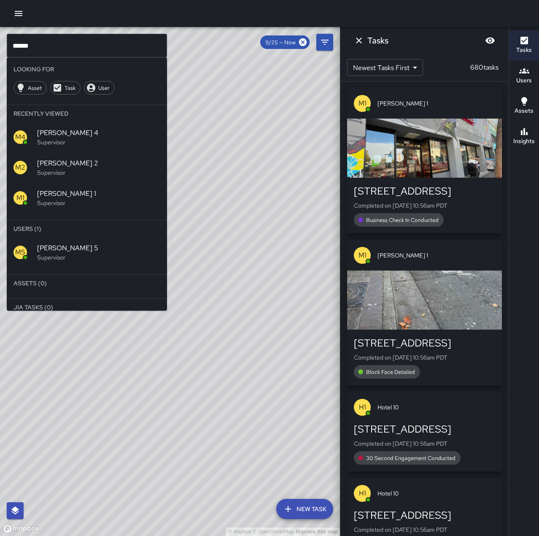
click at [77, 257] on p "Supervisor" at bounding box center [98, 257] width 123 height 8
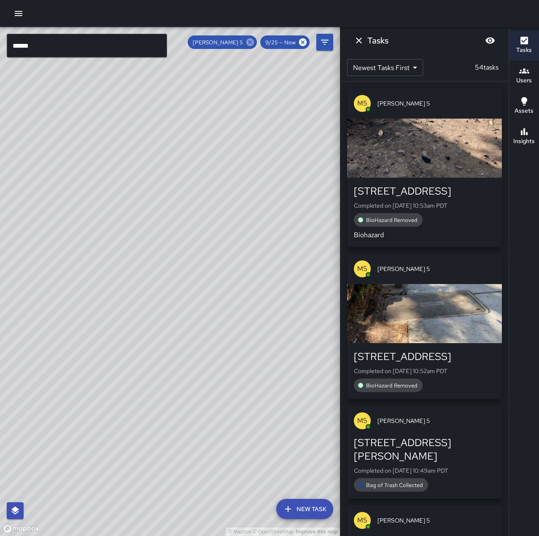
click at [252, 41] on icon at bounding box center [249, 42] width 9 height 9
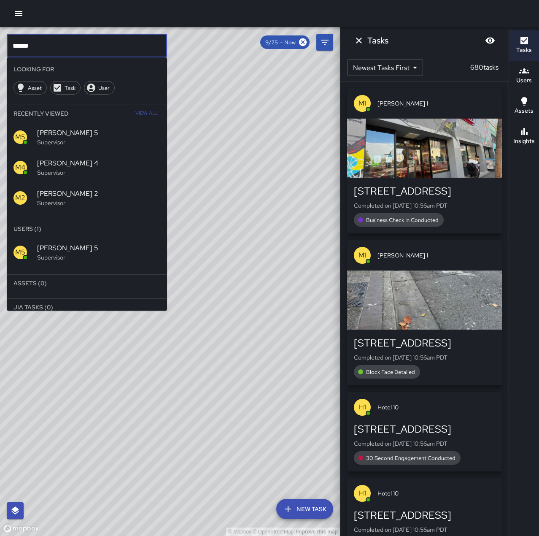
click at [63, 53] on input "******" at bounding box center [87, 46] width 160 height 24
click at [81, 248] on span "[PERSON_NAME] 6" at bounding box center [98, 248] width 123 height 10
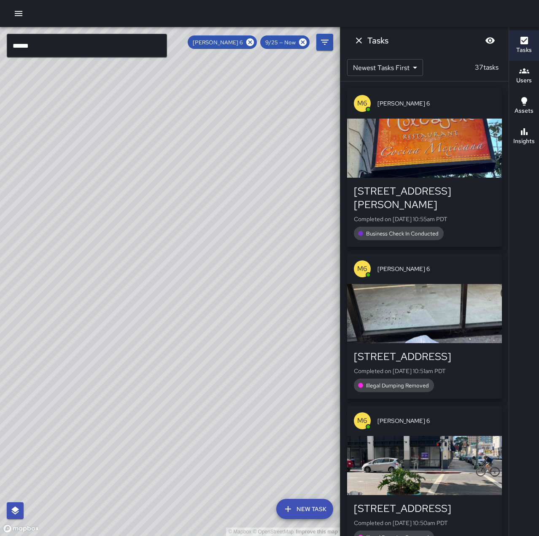
click at [61, 48] on input "******" at bounding box center [87, 46] width 160 height 24
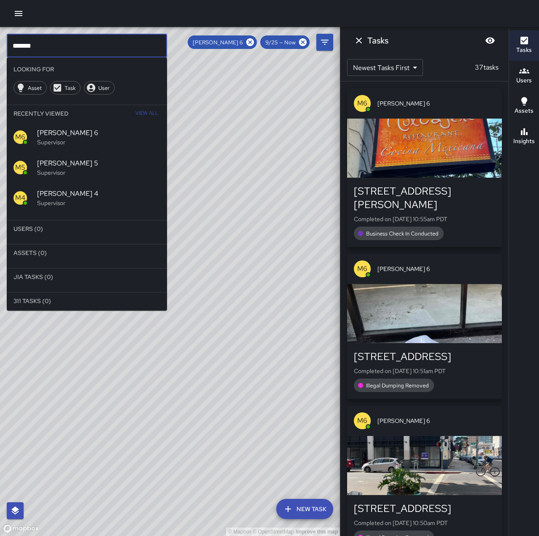
click at [248, 43] on icon at bounding box center [250, 42] width 8 height 8
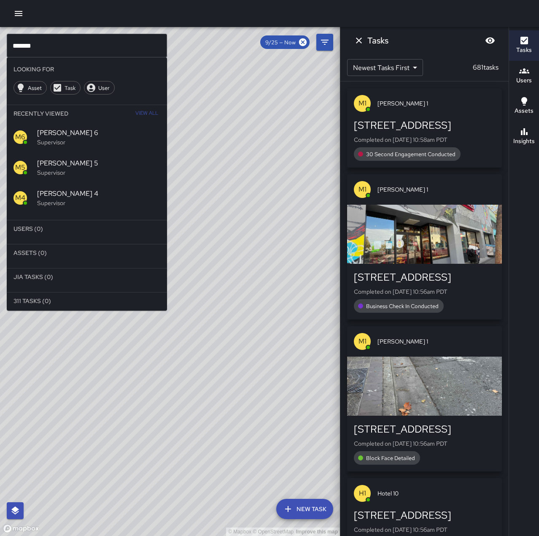
click at [60, 45] on input "******" at bounding box center [87, 46] width 160 height 24
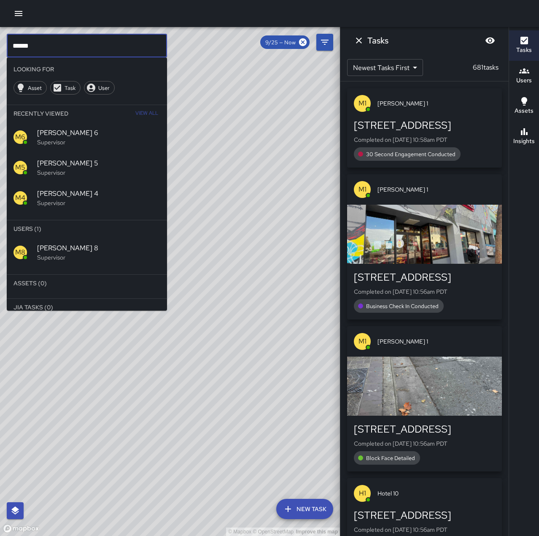
click at [109, 246] on span "[PERSON_NAME] 8" at bounding box center [98, 248] width 123 height 10
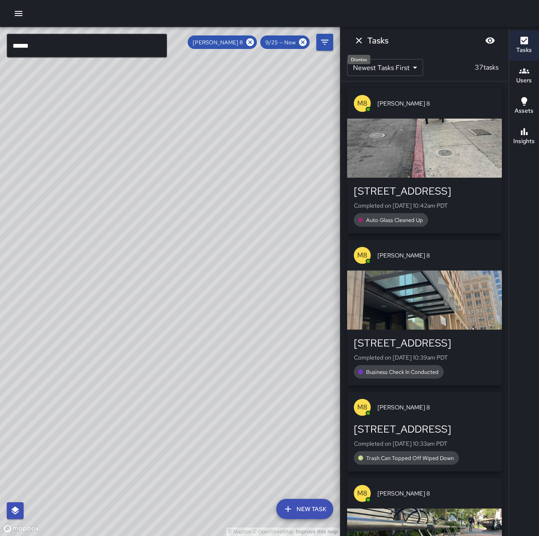
click at [363, 42] on icon "Dismiss" at bounding box center [359, 40] width 10 height 10
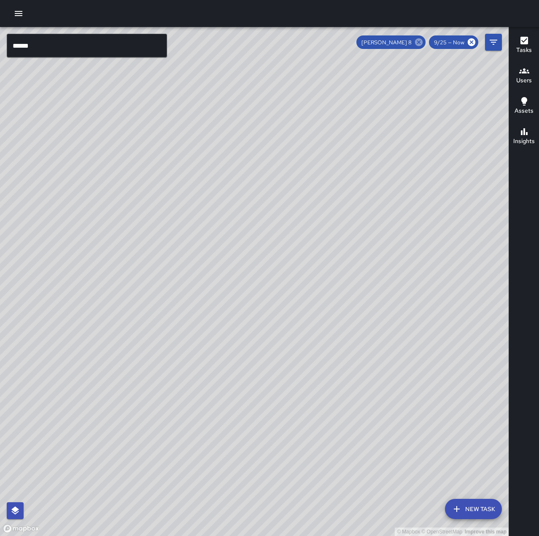
click at [419, 41] on icon at bounding box center [419, 42] width 8 height 8
click at [53, 44] on input "******" at bounding box center [87, 46] width 160 height 24
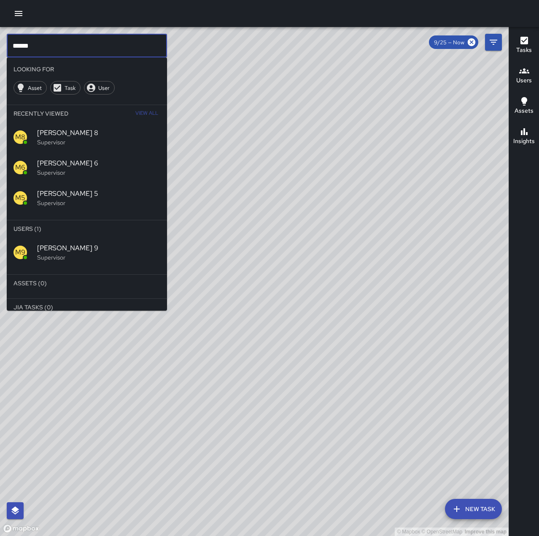
click at [84, 253] on span "[PERSON_NAME] 9" at bounding box center [98, 248] width 123 height 10
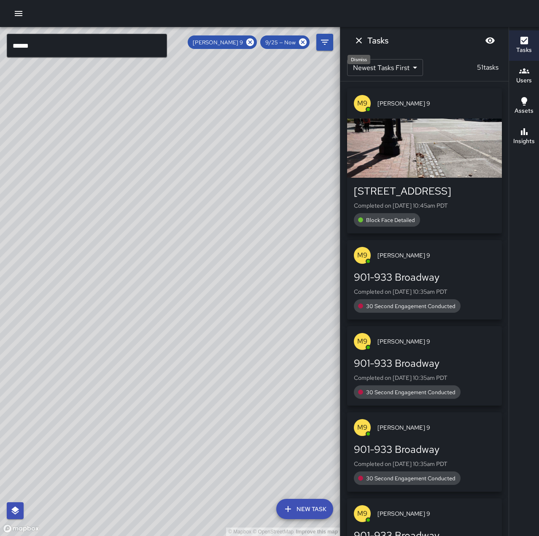
click at [357, 43] on icon "Dismiss" at bounding box center [359, 41] width 6 height 6
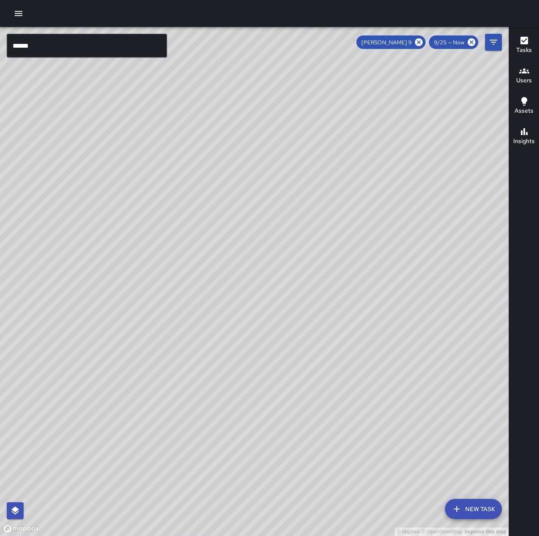
drag, startPoint x: 420, startPoint y: 44, endPoint x: 153, endPoint y: 72, distance: 268.4
click at [420, 44] on icon at bounding box center [419, 42] width 8 height 8
click at [70, 52] on input "******" at bounding box center [87, 46] width 160 height 24
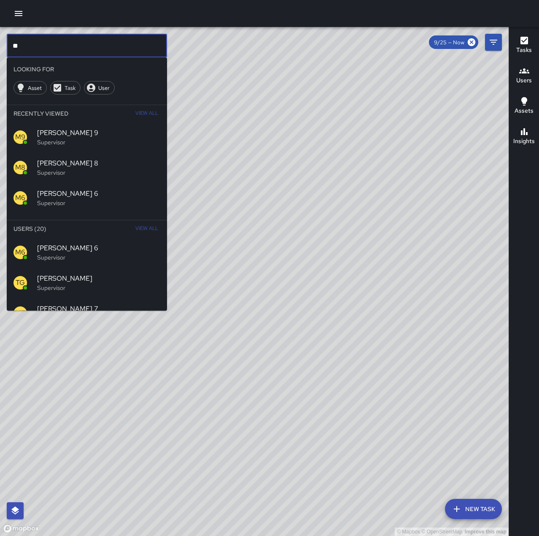
type input "*"
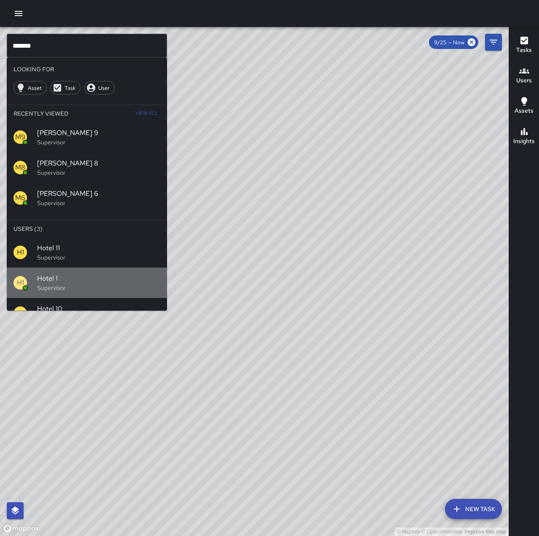
click at [89, 281] on span "Hotel 1" at bounding box center [98, 278] width 123 height 10
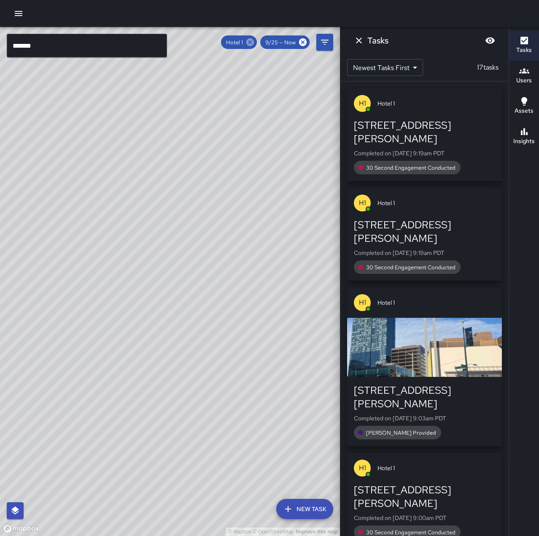
click at [250, 40] on icon at bounding box center [250, 42] width 8 height 8
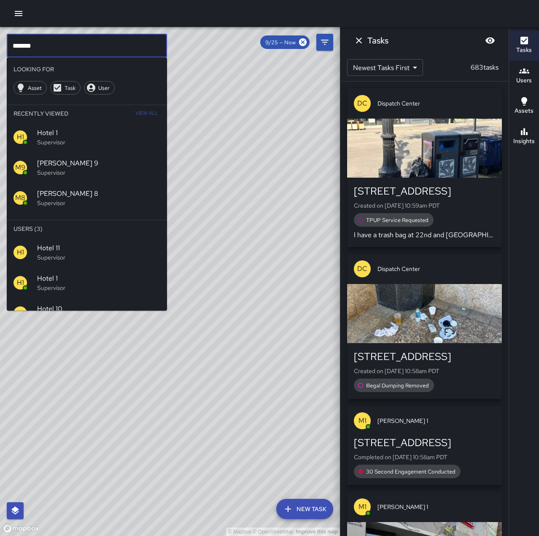
click at [51, 39] on input "*******" at bounding box center [87, 46] width 160 height 24
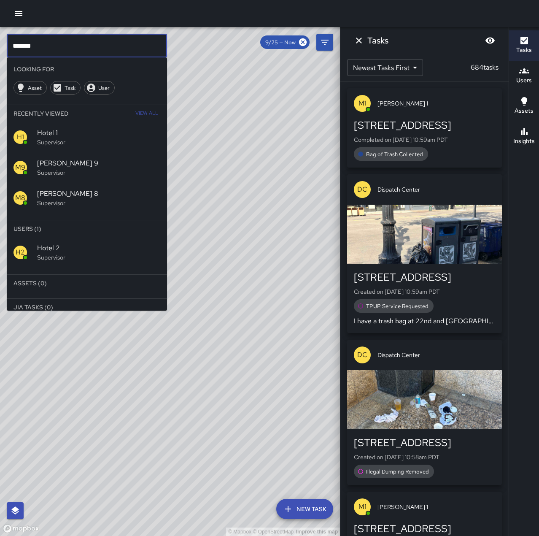
click at [115, 263] on div "H2 Hotel 2 Supervisor" at bounding box center [87, 252] width 160 height 30
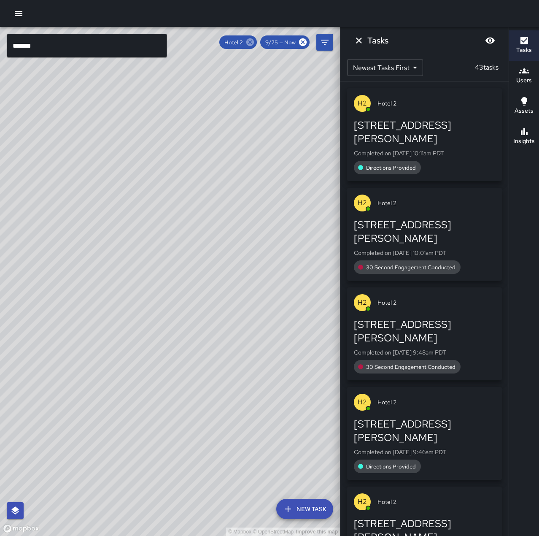
click at [252, 45] on icon at bounding box center [250, 42] width 8 height 8
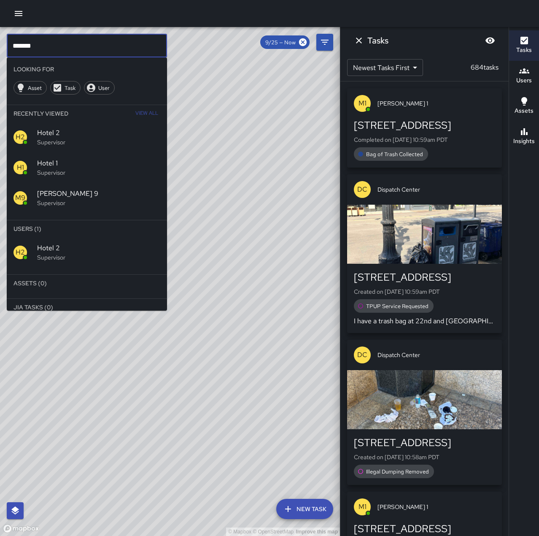
click at [98, 43] on input "*******" at bounding box center [87, 46] width 160 height 24
click at [96, 261] on p "Supervisor" at bounding box center [98, 257] width 123 height 8
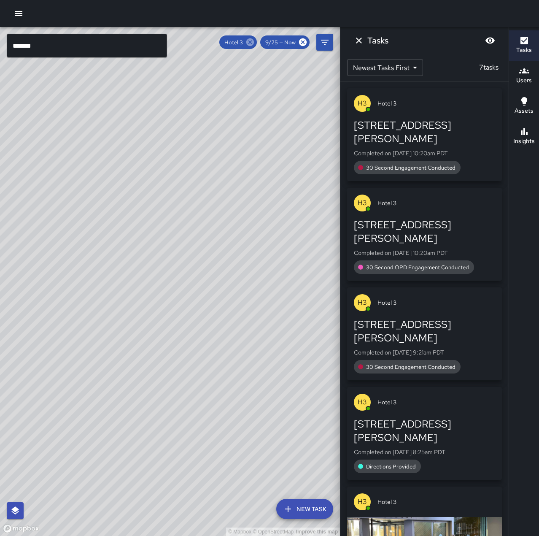
click at [250, 41] on icon at bounding box center [249, 42] width 9 height 9
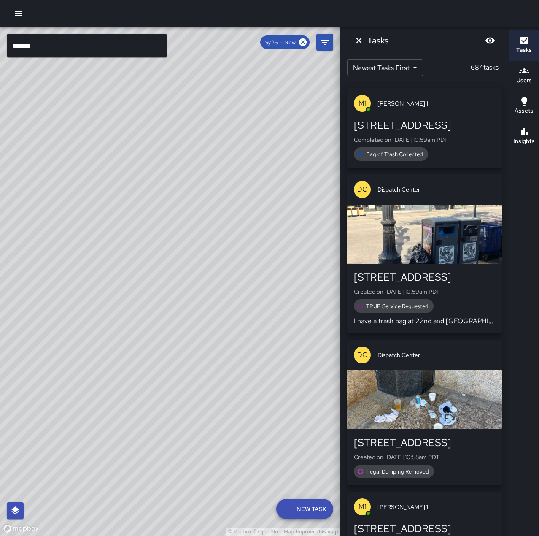
click at [100, 51] on input "*******" at bounding box center [87, 46] width 160 height 24
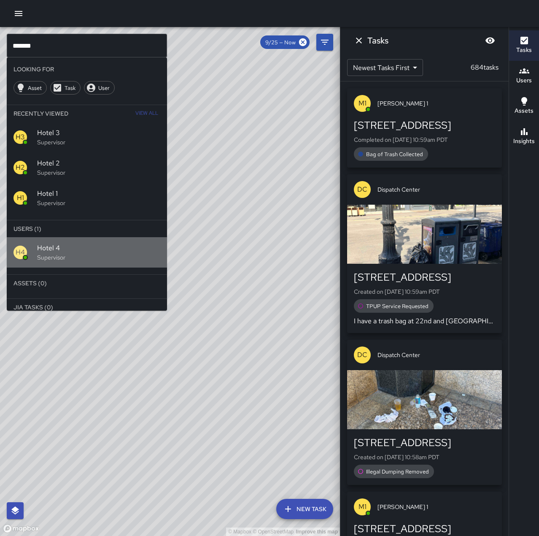
click at [140, 249] on span "Hotel 4" at bounding box center [98, 248] width 123 height 10
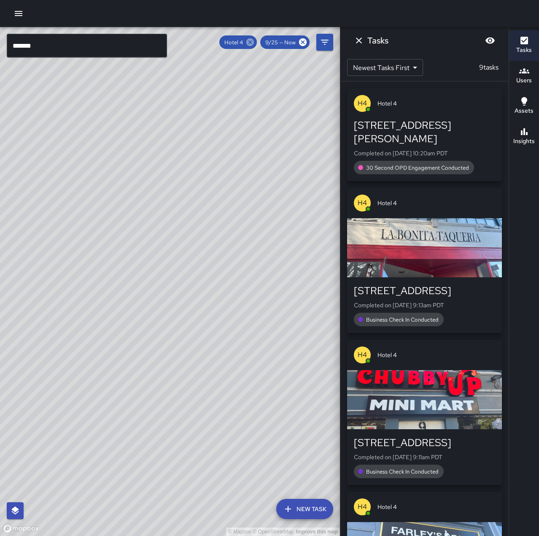
click at [252, 41] on icon at bounding box center [249, 42] width 9 height 9
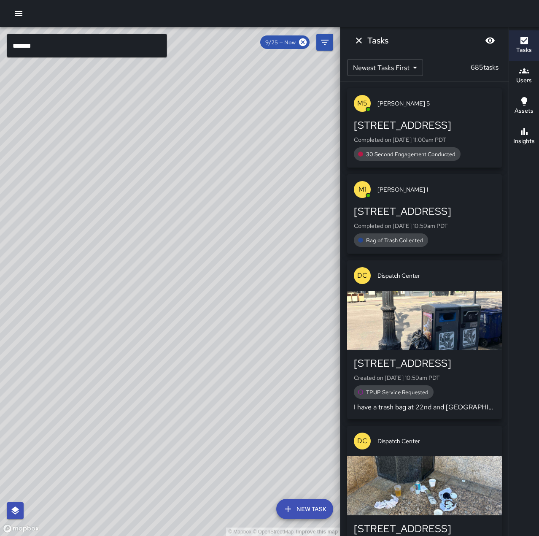
click at [121, 42] on input "*******" at bounding box center [87, 46] width 160 height 24
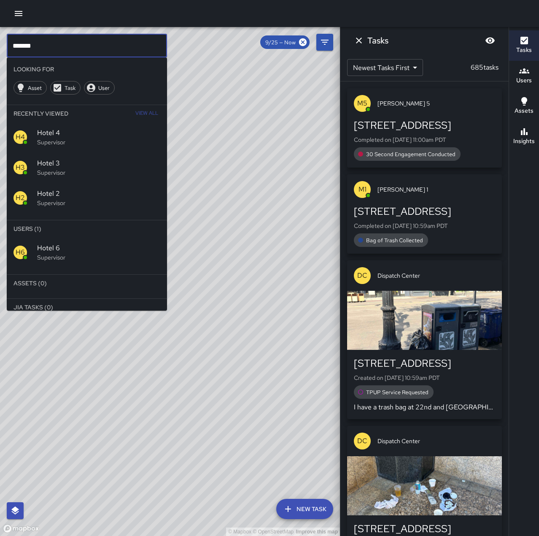
type input "*******"
click at [93, 254] on p "Supervisor" at bounding box center [98, 257] width 123 height 8
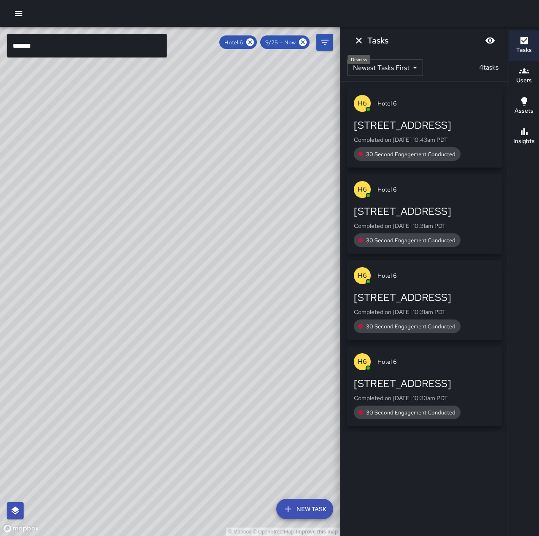
click at [361, 40] on icon "Dismiss" at bounding box center [359, 40] width 10 height 10
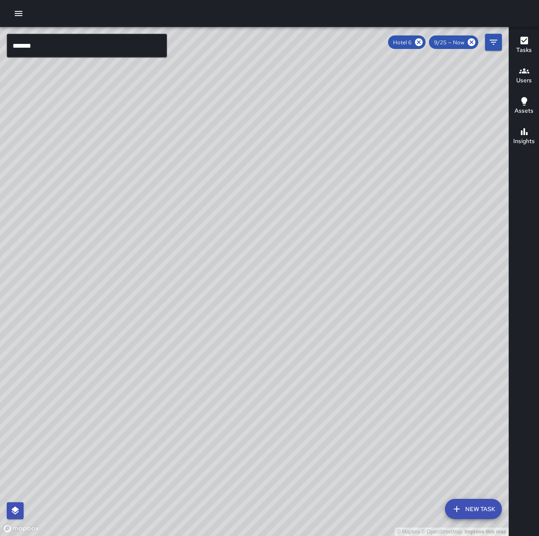
click at [416, 44] on icon at bounding box center [418, 42] width 9 height 9
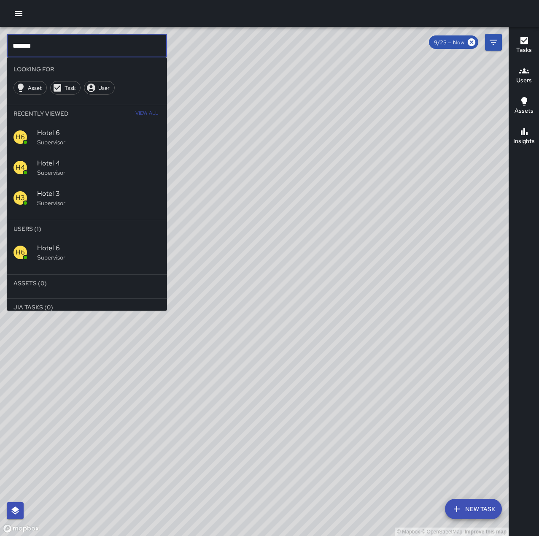
drag, startPoint x: 43, startPoint y: 48, endPoint x: -56, endPoint y: 49, distance: 98.7
click at [0, 49] on html "© Mapbox © OpenStreetMap Improve this map ******* ​ Looking For Asset Task User…" at bounding box center [269, 268] width 539 height 536
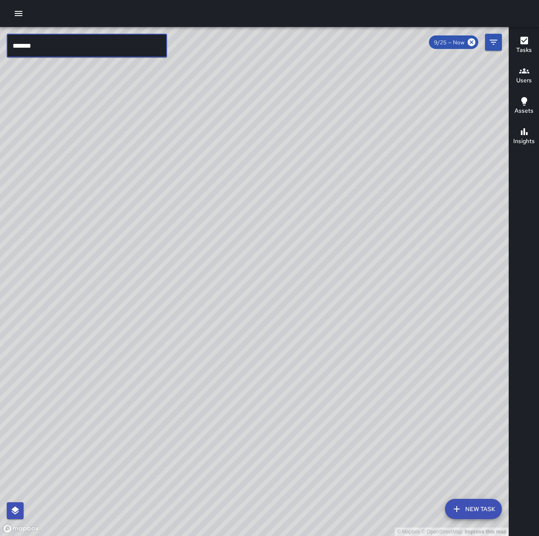
type input "********"
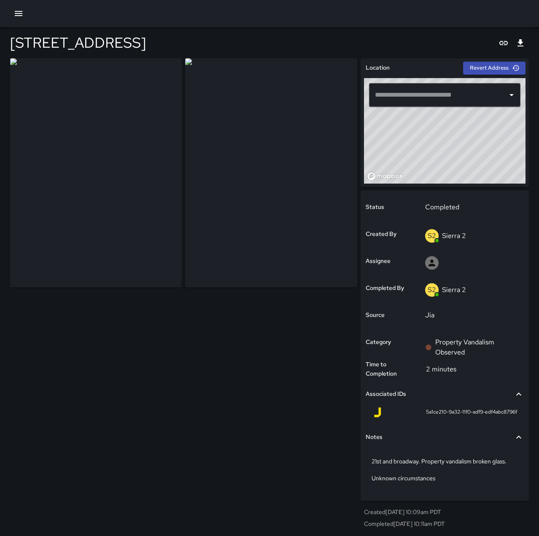
type input "**********"
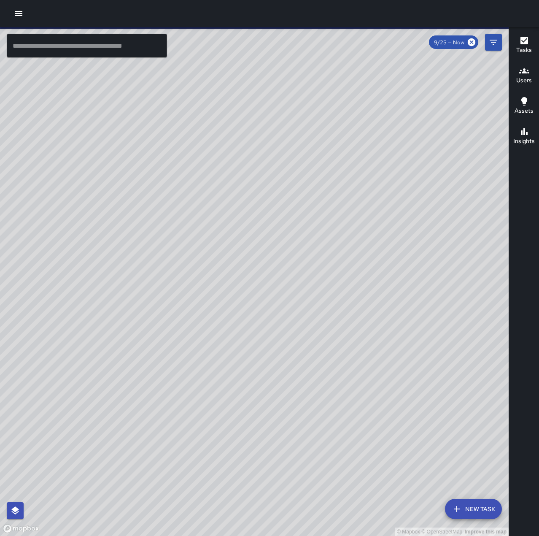
click at [74, 46] on input "text" at bounding box center [87, 46] width 160 height 24
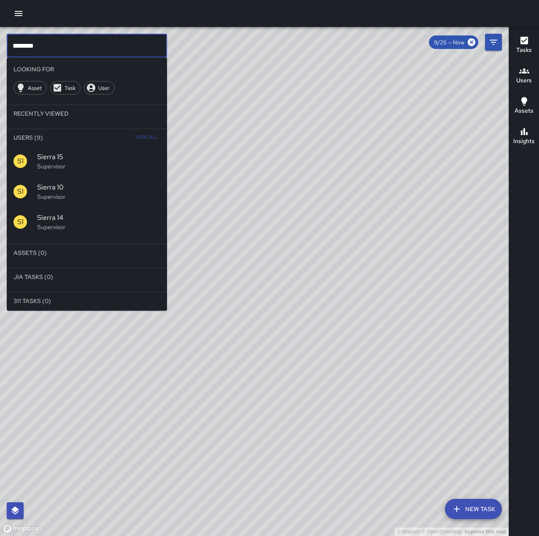
type input "********"
drag, startPoint x: 290, startPoint y: 345, endPoint x: 467, endPoint y: 241, distance: 205.9
click at [467, 241] on div "© Mapbox © OpenStreetMap Improve this map" at bounding box center [254, 281] width 509 height 509
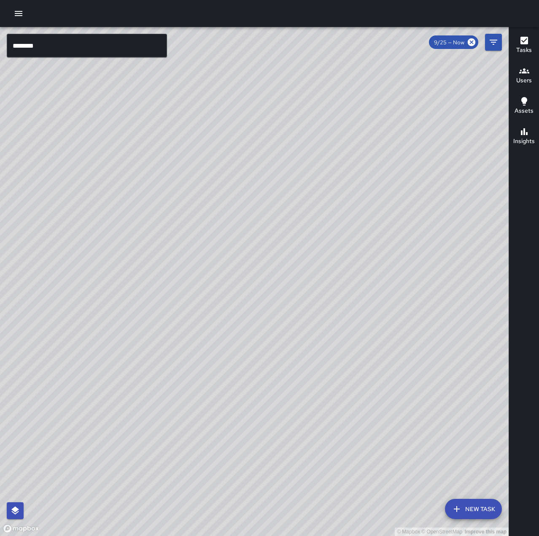
drag, startPoint x: 320, startPoint y: 380, endPoint x: 354, endPoint y: 393, distance: 36.0
click at [376, 401] on div "© Mapbox © OpenStreetMap Improve this map" at bounding box center [254, 281] width 509 height 509
drag, startPoint x: 463, startPoint y: 281, endPoint x: 362, endPoint y: 262, distance: 102.6
click at [362, 262] on div "© Mapbox © OpenStreetMap Improve this map" at bounding box center [254, 281] width 509 height 509
drag, startPoint x: 357, startPoint y: 305, endPoint x: 372, endPoint y: 300, distance: 16.1
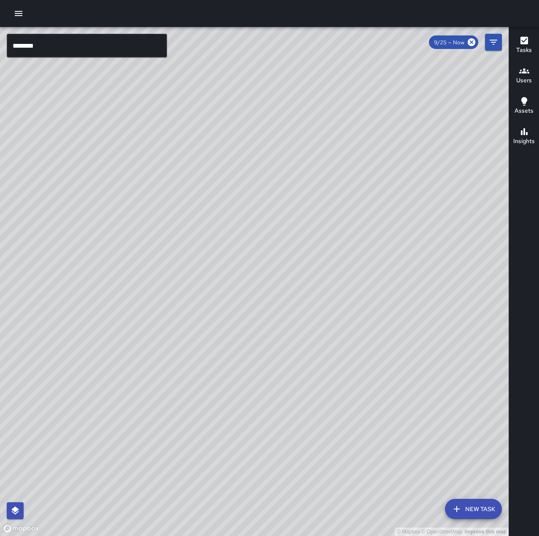
click at [372, 300] on div "© Mapbox © OpenStreetMap Improve this map" at bounding box center [254, 281] width 509 height 509
drag, startPoint x: 393, startPoint y: 215, endPoint x: 314, endPoint y: 300, distance: 115.8
click at [299, 306] on div "© Mapbox © OpenStreetMap Improve this map" at bounding box center [254, 281] width 509 height 509
drag, startPoint x: 359, startPoint y: 320, endPoint x: 423, endPoint y: 248, distance: 97.1
click at [423, 248] on div "© Mapbox © OpenStreetMap Improve this map" at bounding box center [254, 281] width 509 height 509
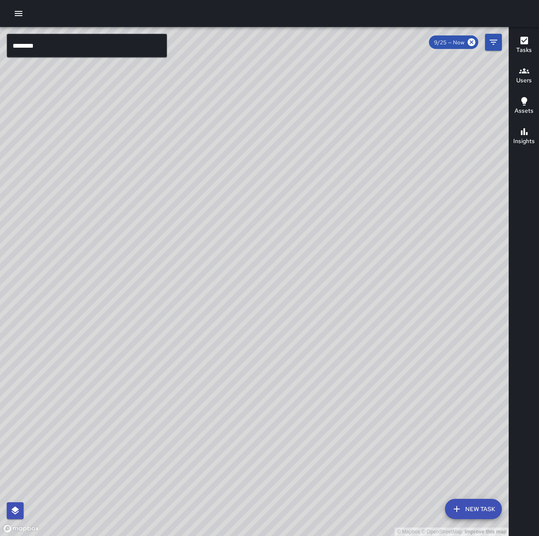
drag, startPoint x: 304, startPoint y: 411, endPoint x: 328, endPoint y: 359, distance: 57.4
click at [328, 359] on div "© Mapbox © OpenStreetMap Improve this map" at bounding box center [254, 281] width 509 height 509
click at [19, 11] on icon "button" at bounding box center [19, 13] width 8 height 5
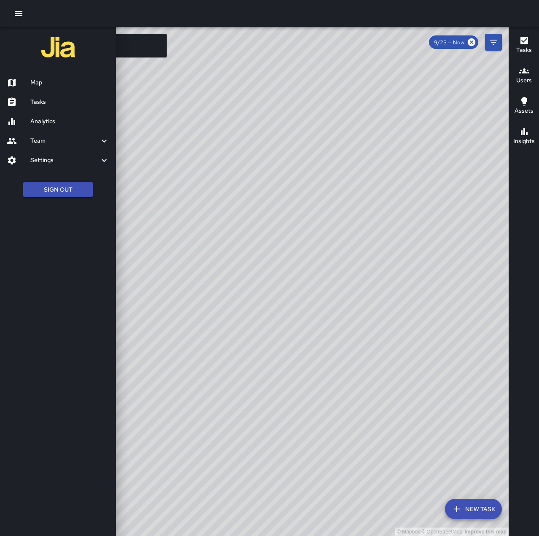
click at [60, 103] on h6 "Tasks" at bounding box center [69, 101] width 79 height 9
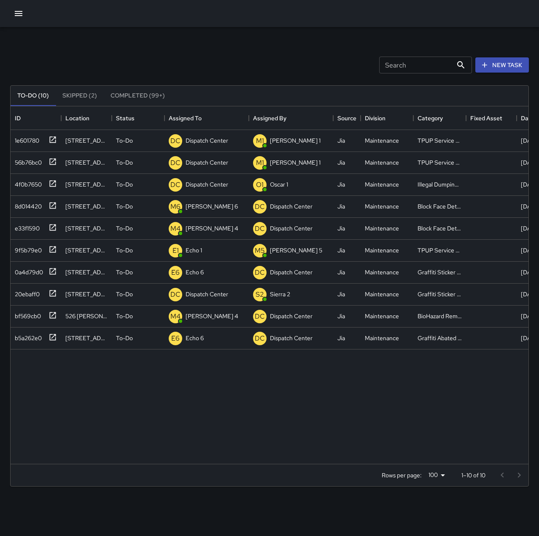
scroll to position [351, 512]
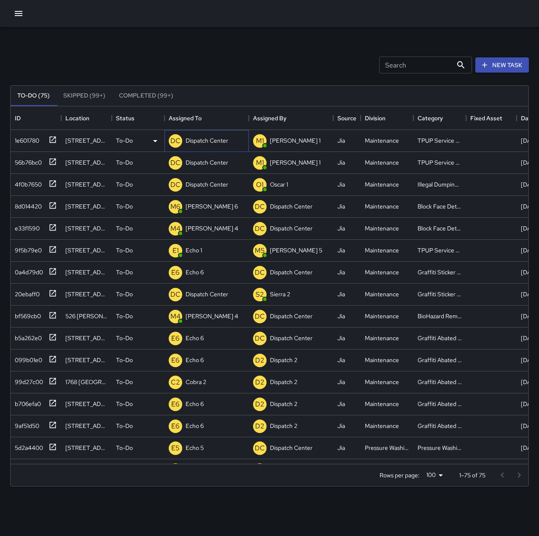
click at [185, 143] on div "Dispatch Center" at bounding box center [207, 141] width 46 height 12
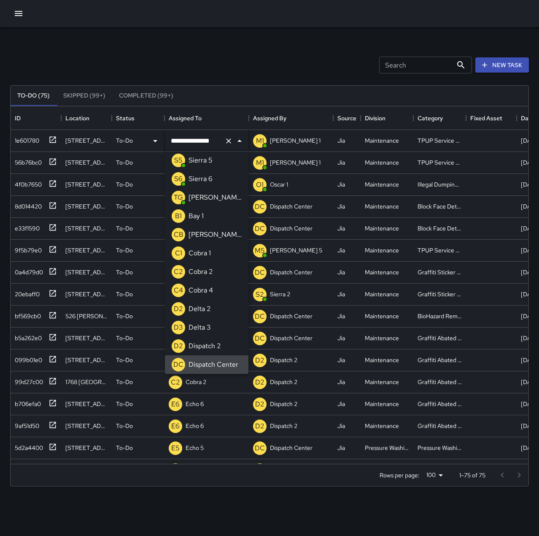
click at [231, 142] on icon "Clear" at bounding box center [228, 141] width 8 height 8
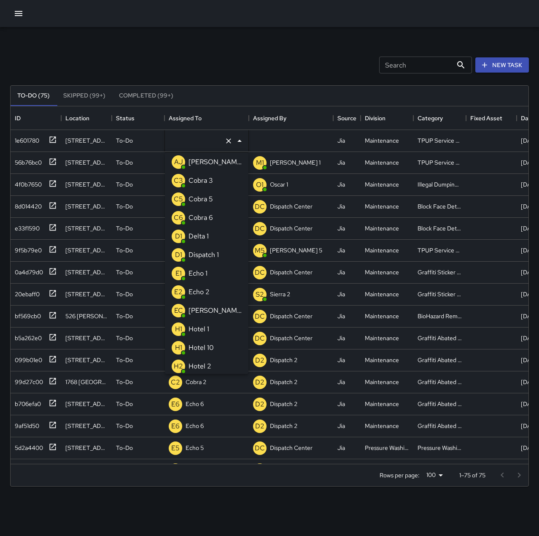
click at [213, 280] on li "E1 Echo 1" at bounding box center [207, 273] width 84 height 19
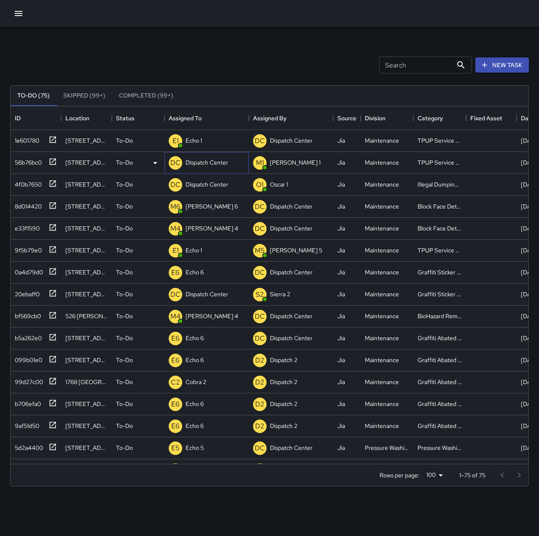
click at [205, 165] on p "Dispatch Center" at bounding box center [207, 162] width 43 height 8
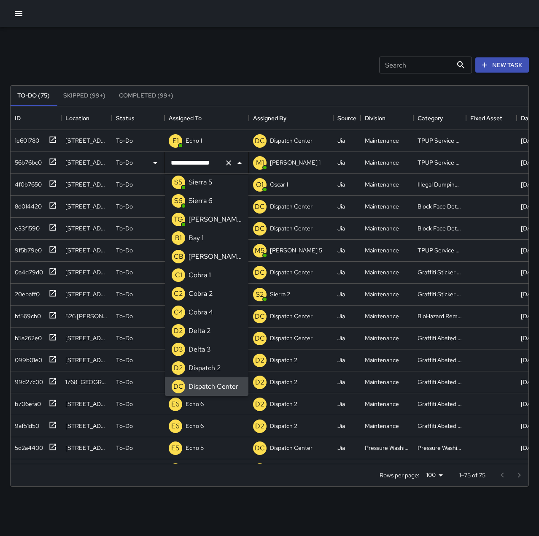
click at [227, 166] on icon "Clear" at bounding box center [228, 163] width 8 height 8
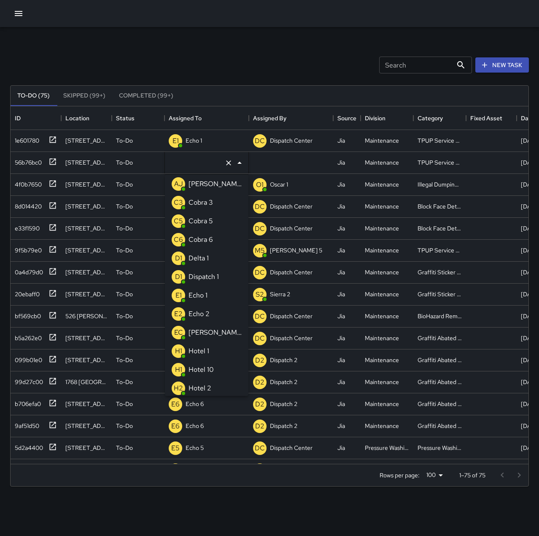
click at [199, 297] on p "Echo 1" at bounding box center [198, 295] width 19 height 10
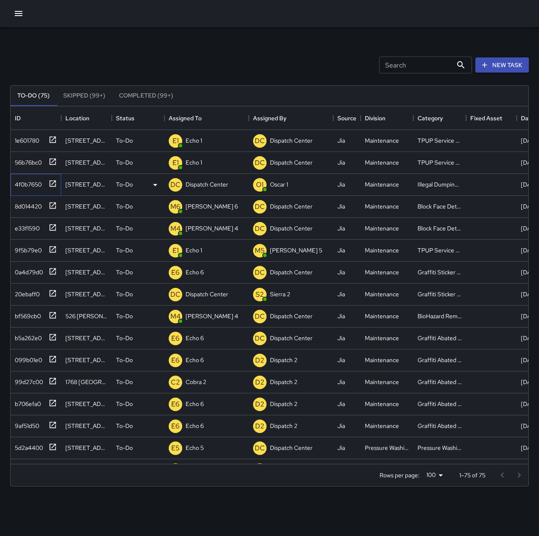
click at [56, 186] on icon at bounding box center [53, 183] width 8 height 8
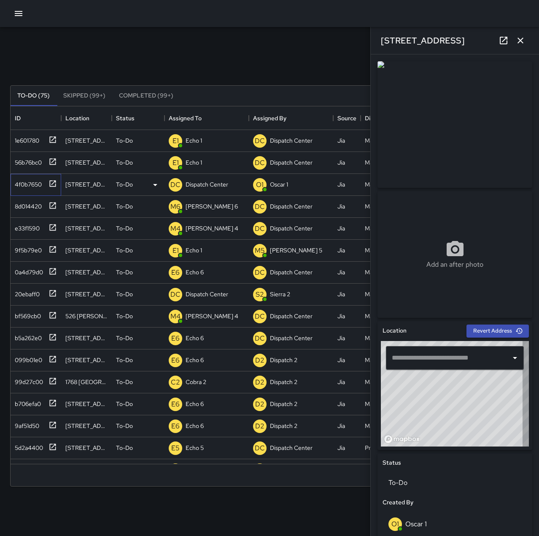
type input "**********"
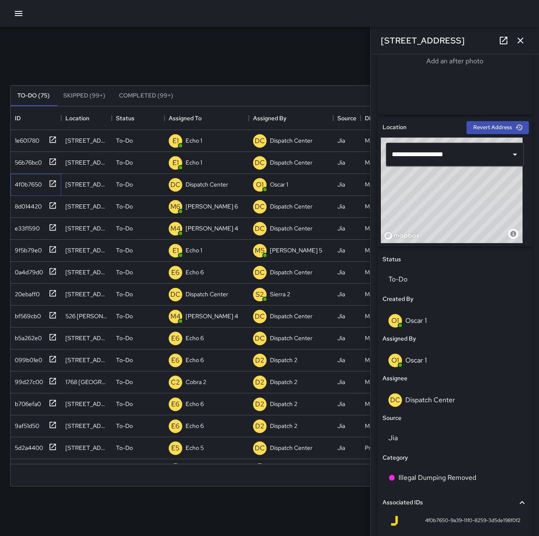
scroll to position [253, 0]
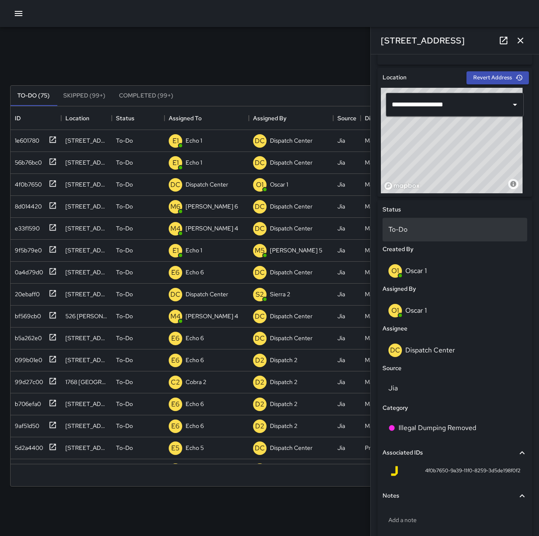
click at [428, 232] on p "To-Do" at bounding box center [454, 229] width 133 height 10
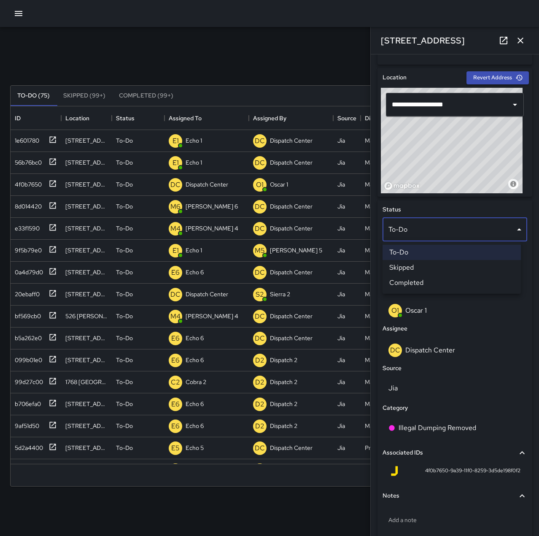
click at [426, 270] on li "Skipped" at bounding box center [452, 267] width 138 height 15
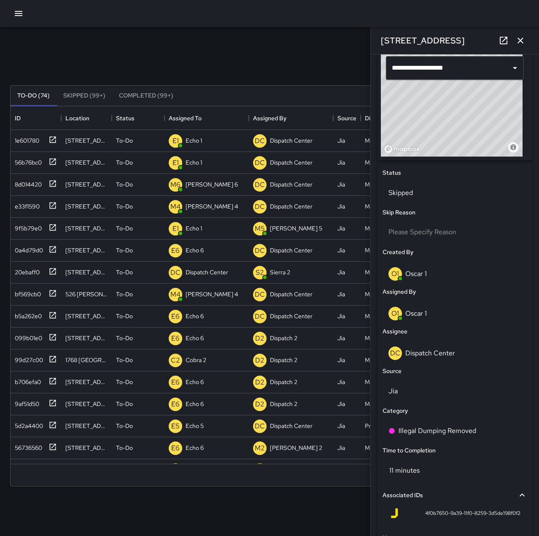
scroll to position [376, 0]
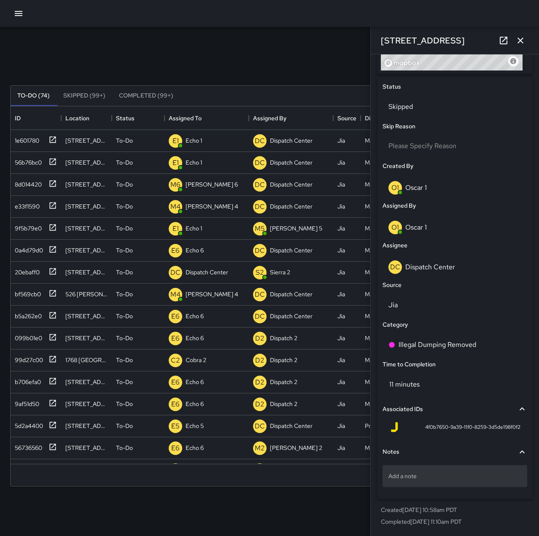
click at [443, 471] on div "Add a note" at bounding box center [455, 476] width 145 height 22
type textarea "**********"
click at [520, 46] on button "button" at bounding box center [520, 40] width 17 height 17
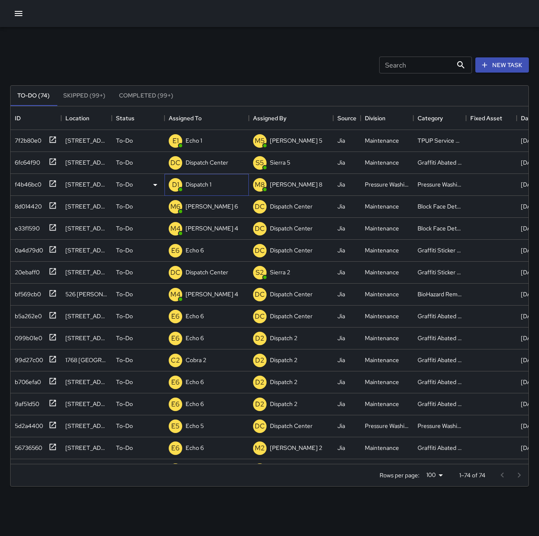
click at [201, 186] on p "Dispatch 1" at bounding box center [199, 184] width 26 height 8
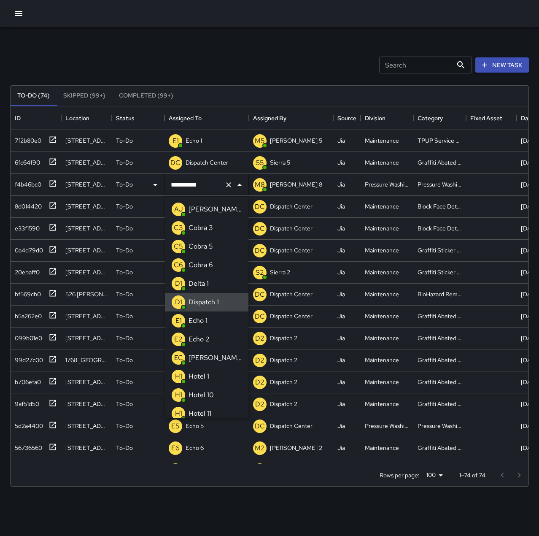
click at [227, 183] on icon "Clear" at bounding box center [228, 184] width 5 height 5
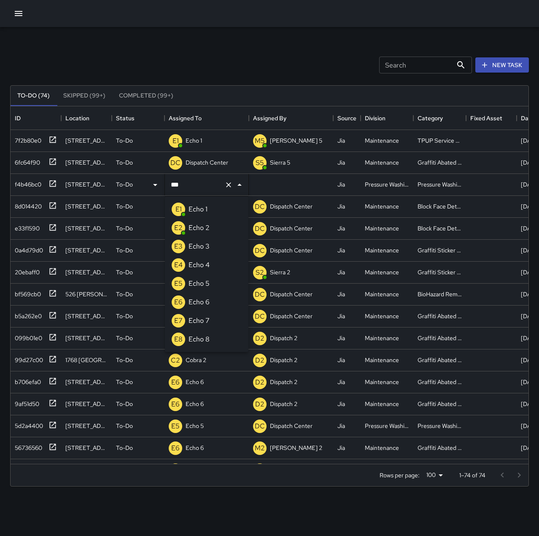
type input "****"
click at [203, 276] on div "E5 Echo 5" at bounding box center [190, 283] width 41 height 17
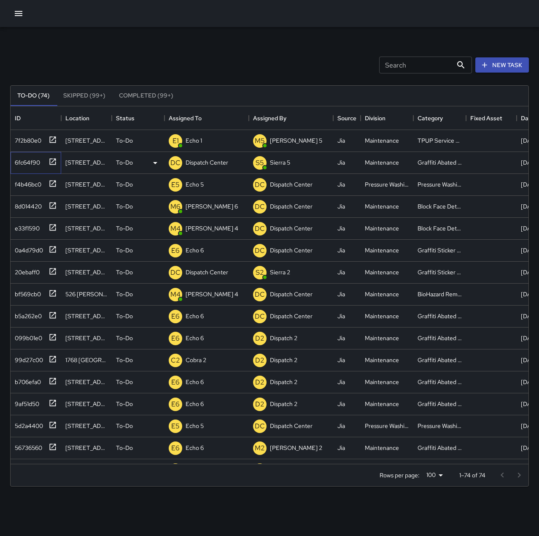
click at [25, 160] on div "6fc64f90" at bounding box center [25, 161] width 29 height 12
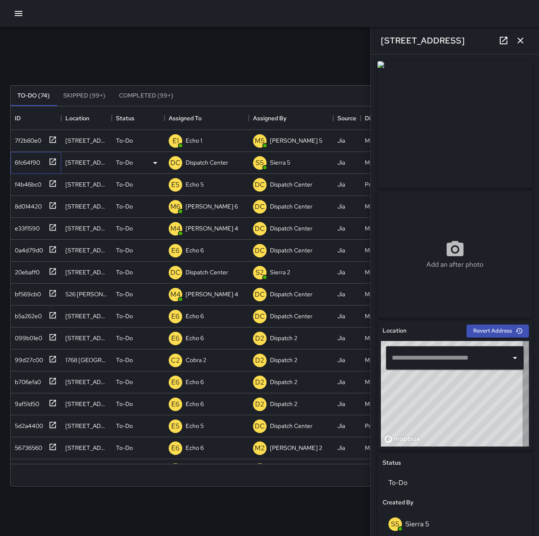
type input "**********"
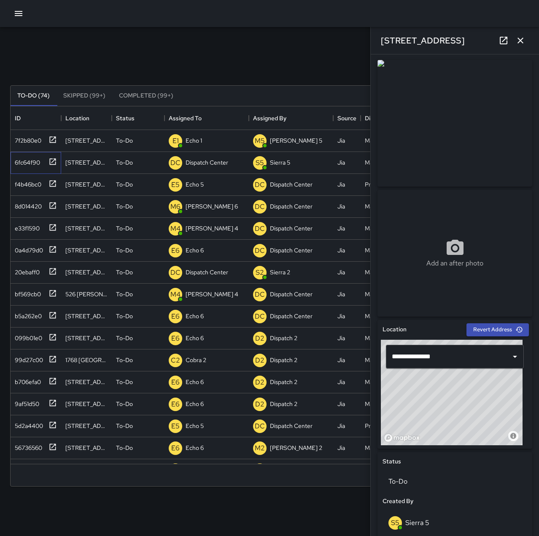
scroll to position [0, 0]
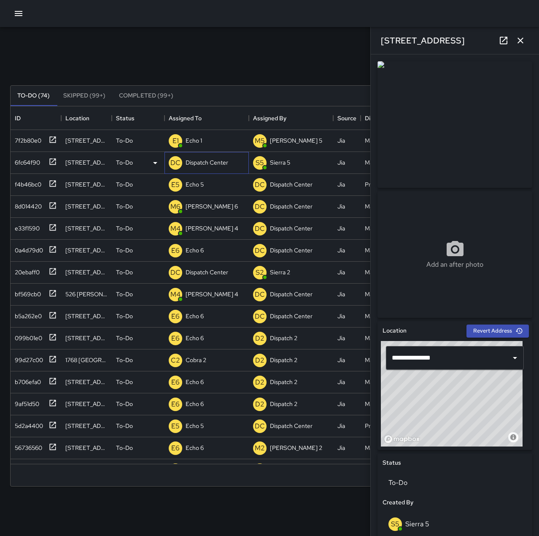
click at [200, 159] on p "Dispatch Center" at bounding box center [207, 162] width 43 height 8
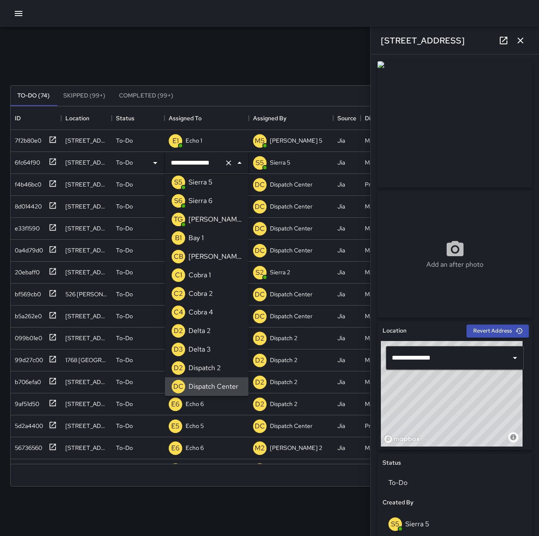
click at [227, 164] on icon "Clear" at bounding box center [228, 162] width 5 height 5
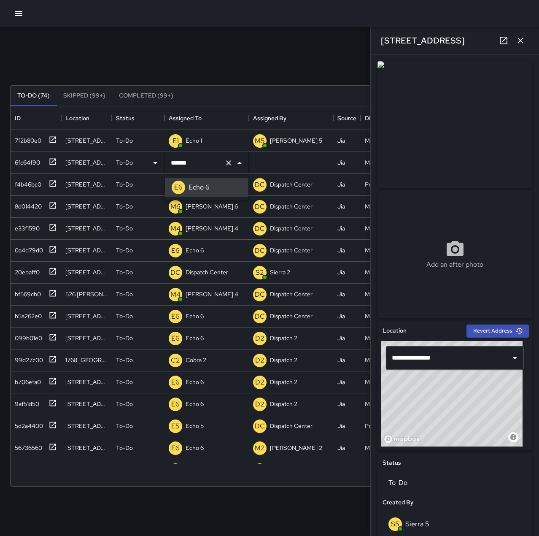
type input "******"
click at [207, 62] on div "Search Search New Task" at bounding box center [269, 65] width 522 height 44
click at [40, 269] on div "20ebaff0" at bounding box center [25, 270] width 28 height 12
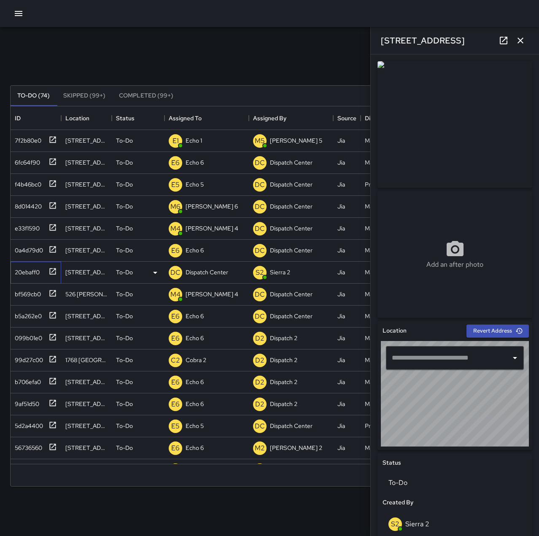
type input "**********"
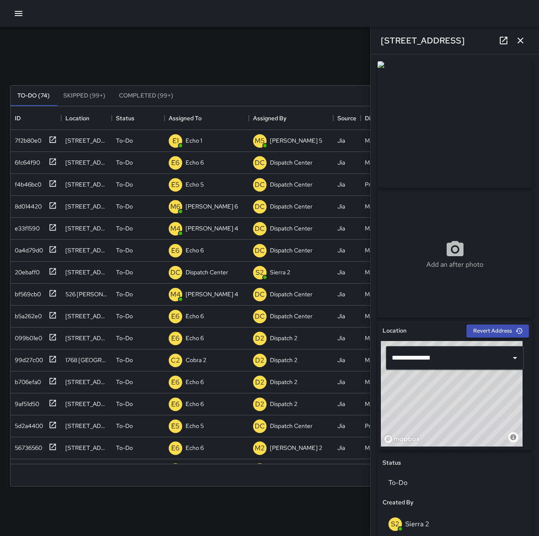
click at [526, 39] on button "button" at bounding box center [520, 40] width 17 height 17
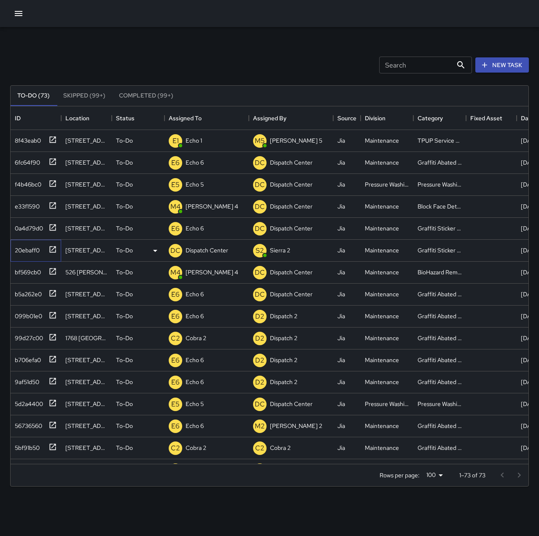
click at [45, 248] on div "20ebaff0" at bounding box center [34, 249] width 46 height 14
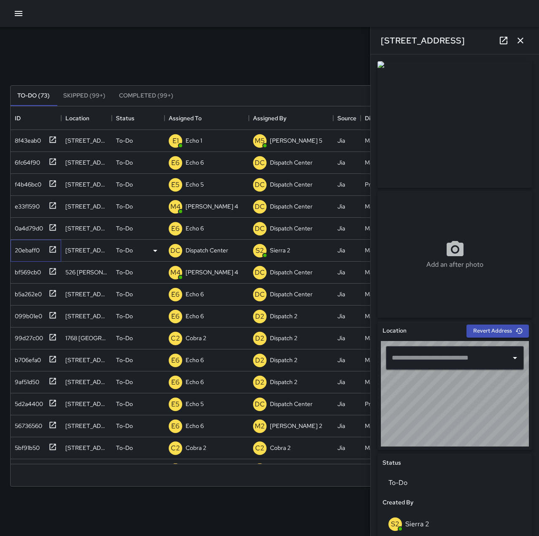
type input "**********"
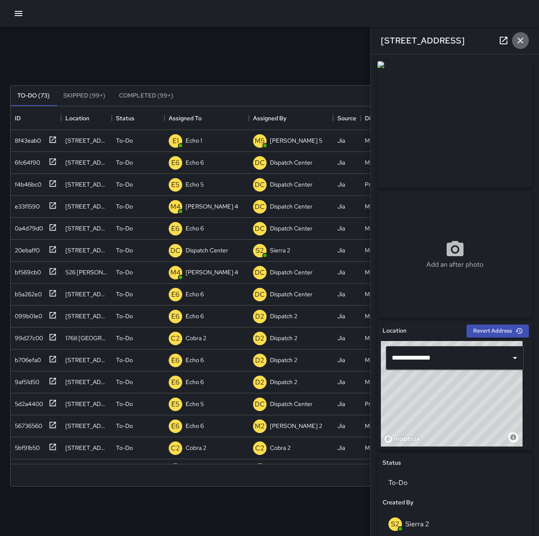
click at [523, 40] on icon "button" at bounding box center [520, 40] width 10 height 10
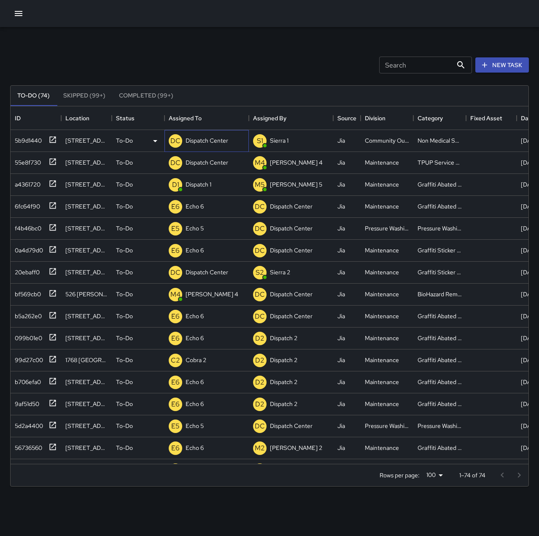
click at [211, 136] on div "Dispatch Center" at bounding box center [207, 141] width 46 height 12
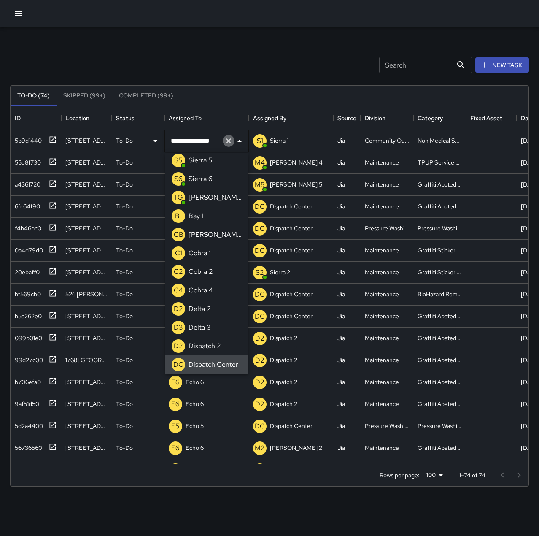
click at [230, 138] on icon "Clear" at bounding box center [228, 141] width 8 height 8
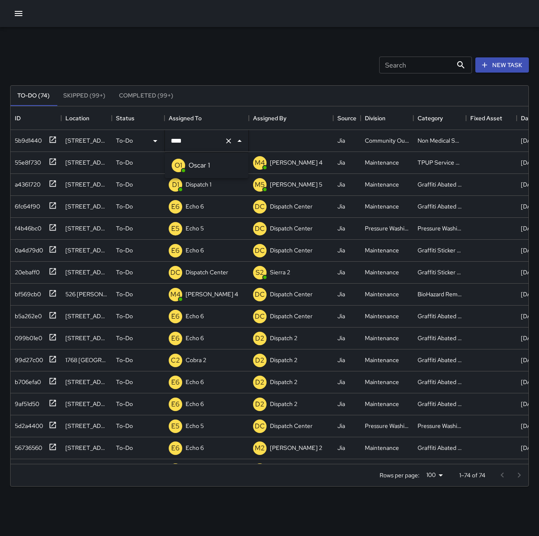
type input "*****"
click at [214, 162] on li "O1 Oscar 1" at bounding box center [207, 165] width 84 height 19
click at [232, 37] on div "Search Search New Task To-Do (74) Skipped (99+) Completed (99+) ID Location Sta…" at bounding box center [269, 262] width 539 height 471
click at [201, 164] on p "Dispatch Center" at bounding box center [207, 162] width 43 height 8
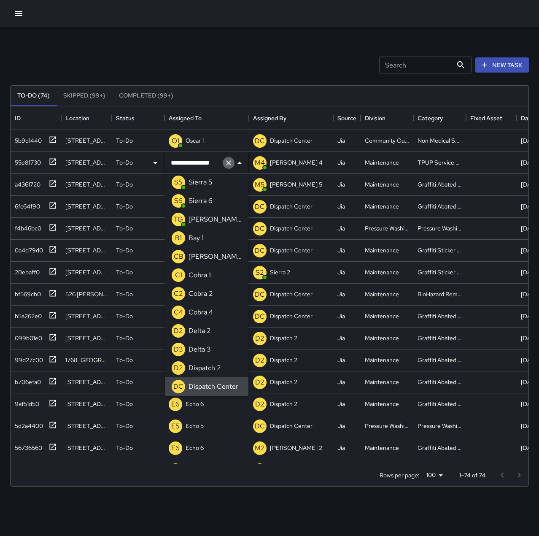
click at [230, 166] on icon "Clear" at bounding box center [228, 163] width 8 height 8
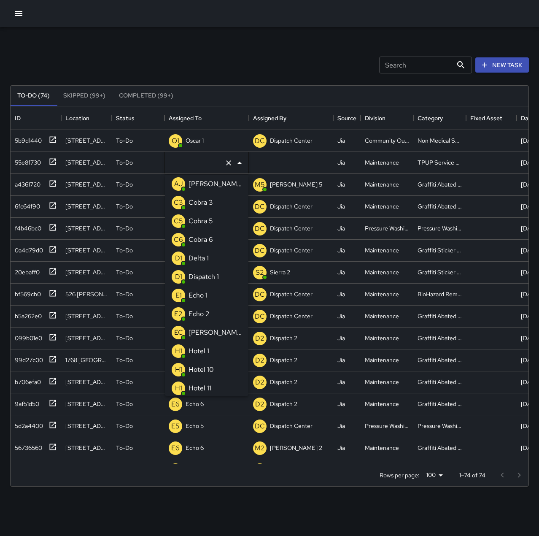
click at [203, 293] on p "Echo 1" at bounding box center [198, 295] width 19 height 10
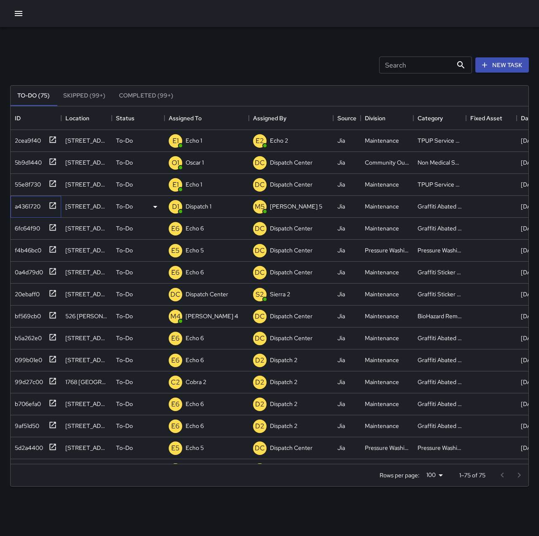
click at [52, 204] on icon at bounding box center [53, 205] width 8 height 8
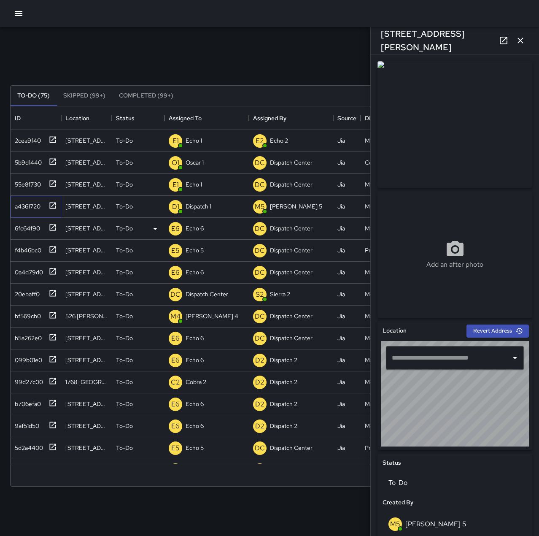
type input "**********"
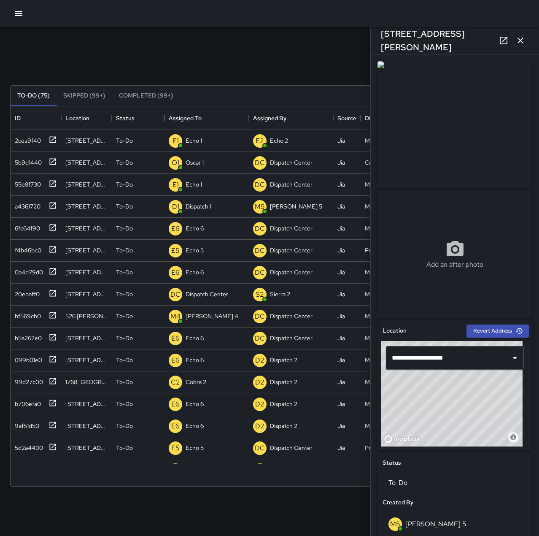
click at [524, 39] on icon "button" at bounding box center [520, 40] width 10 height 10
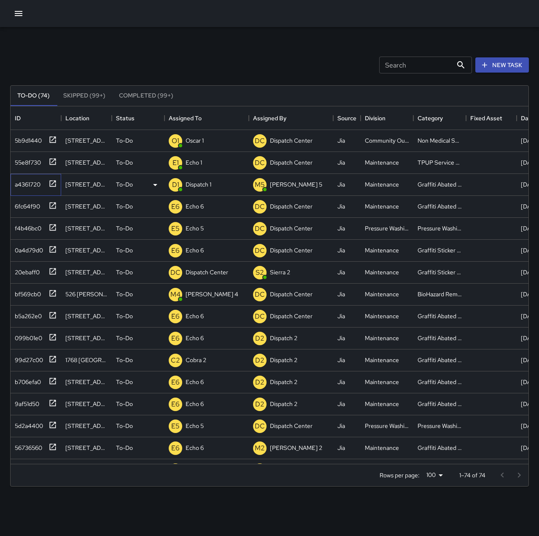
click at [53, 186] on icon at bounding box center [53, 183] width 8 height 8
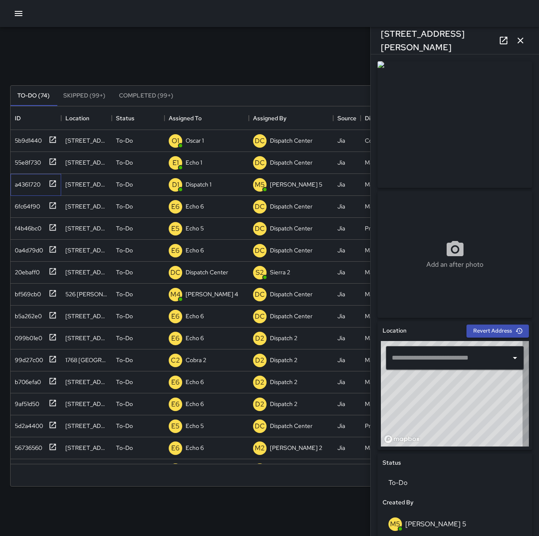
type input "**********"
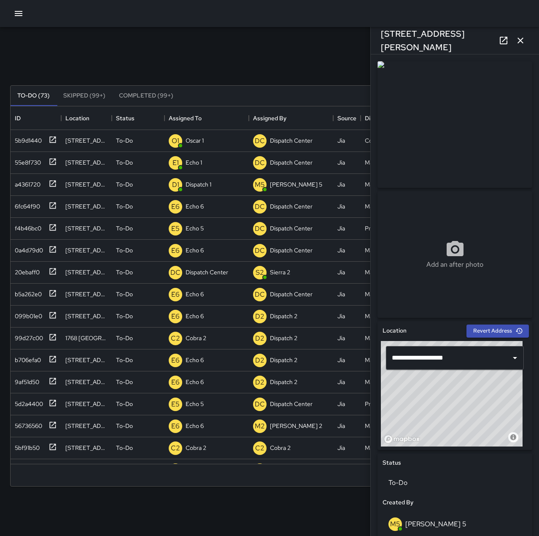
click at [517, 39] on icon "button" at bounding box center [520, 40] width 10 height 10
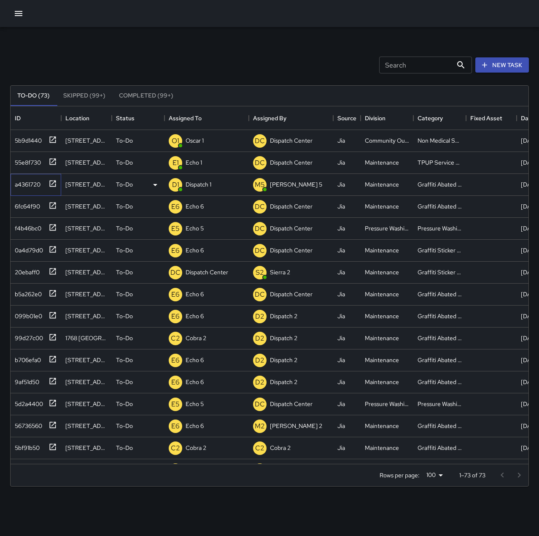
drag, startPoint x: 53, startPoint y: 185, endPoint x: 148, endPoint y: 209, distance: 97.9
click at [53, 185] on icon at bounding box center [53, 183] width 8 height 8
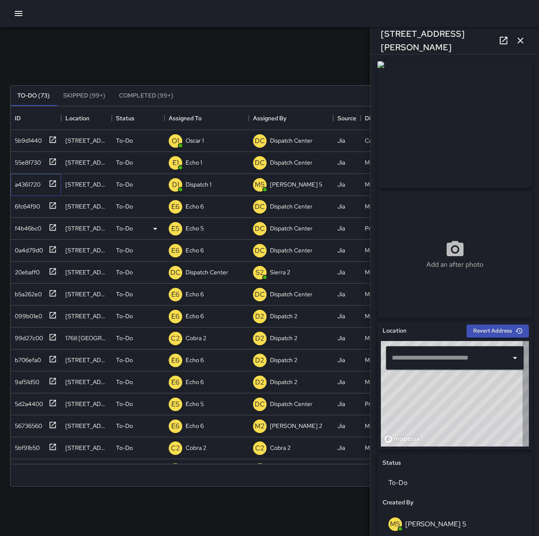
type input "**********"
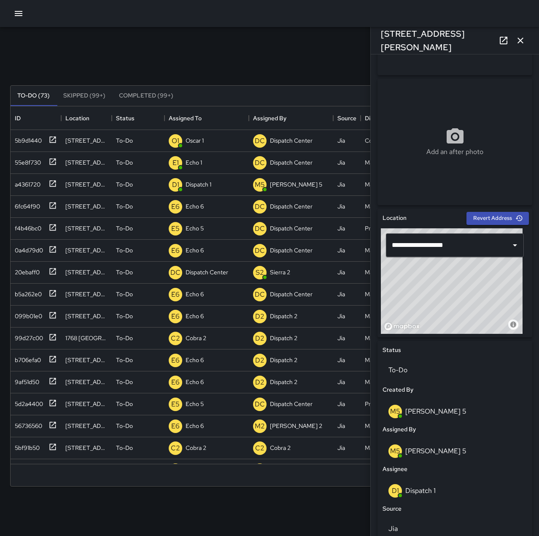
scroll to position [127, 0]
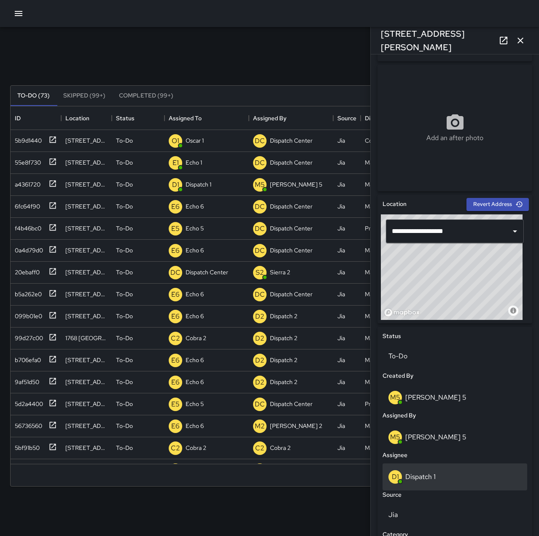
click at [446, 473] on div "D1 Dispatch 1" at bounding box center [454, 476] width 133 height 13
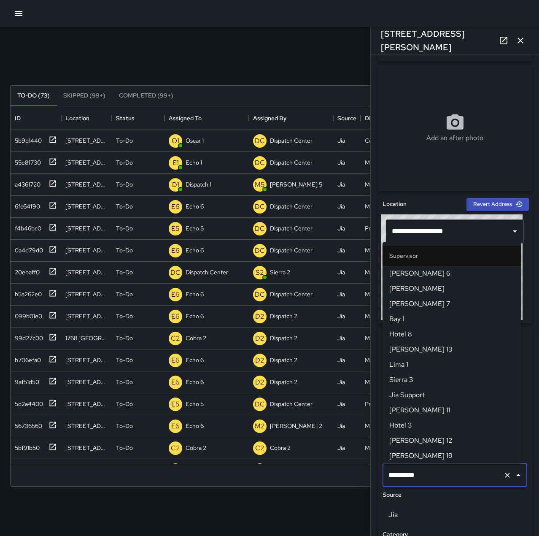
scroll to position [501, 0]
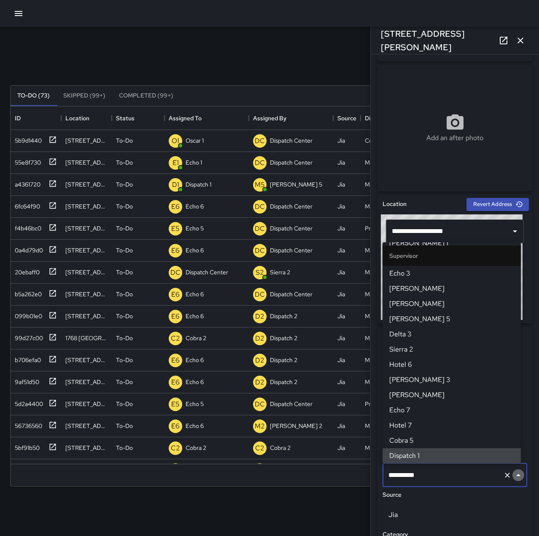
click at [512, 477] on button "Close" at bounding box center [518, 475] width 12 height 12
click at [503, 477] on icon "Clear" at bounding box center [507, 475] width 8 height 8
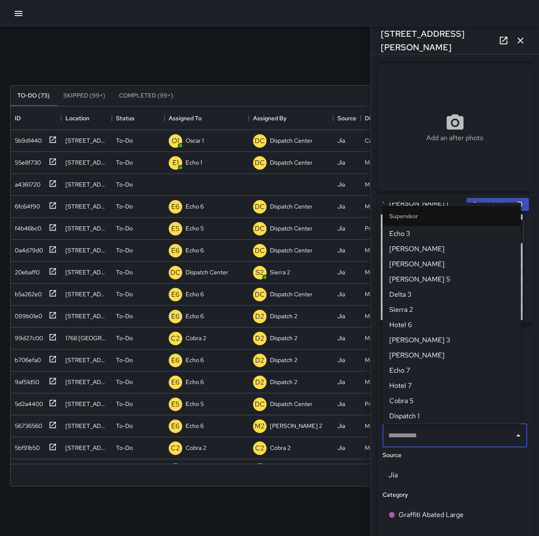
scroll to position [0, 0]
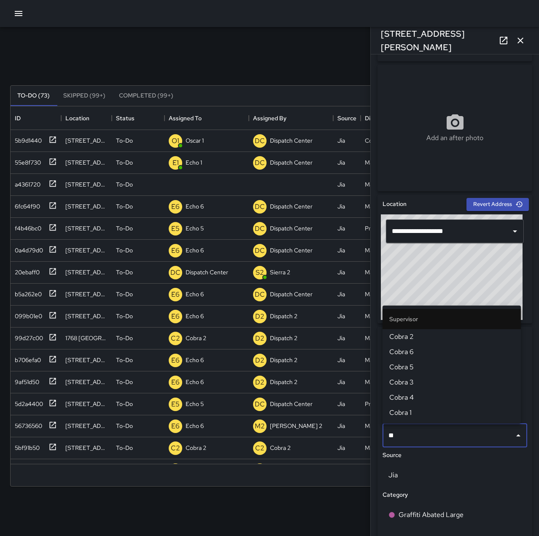
type input "*"
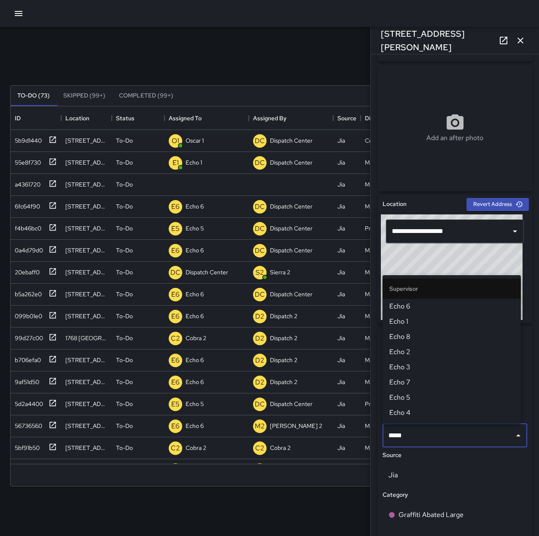
type input "******"
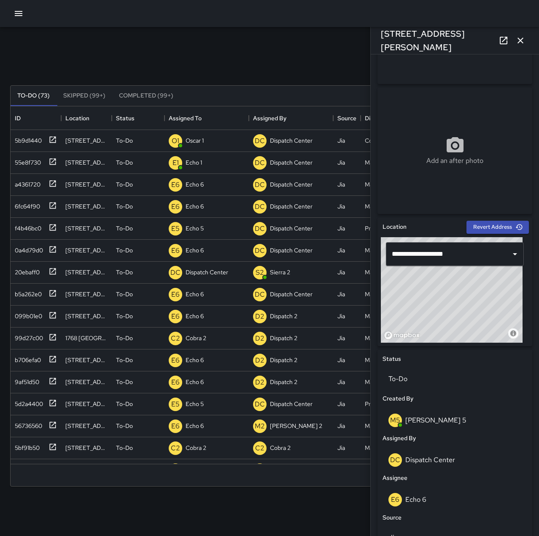
scroll to position [84, 0]
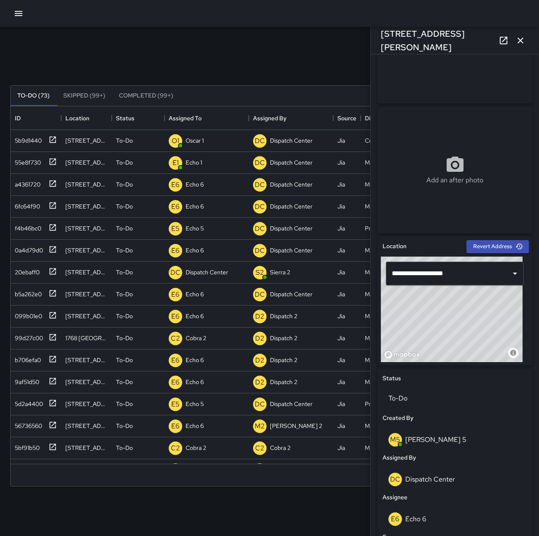
click at [520, 44] on icon "button" at bounding box center [520, 40] width 10 height 10
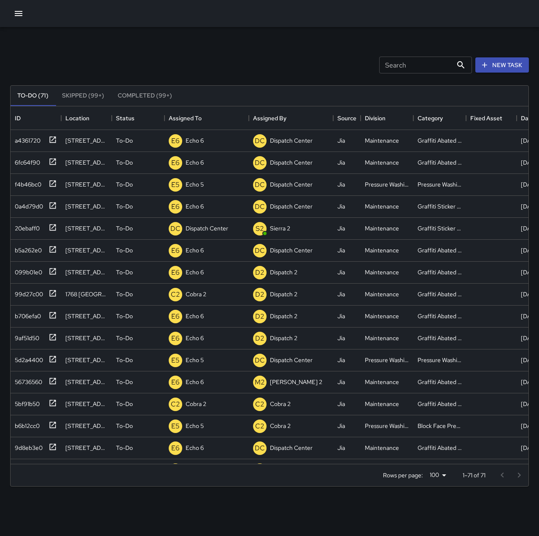
click at [18, 13] on icon "button" at bounding box center [19, 13] width 8 height 5
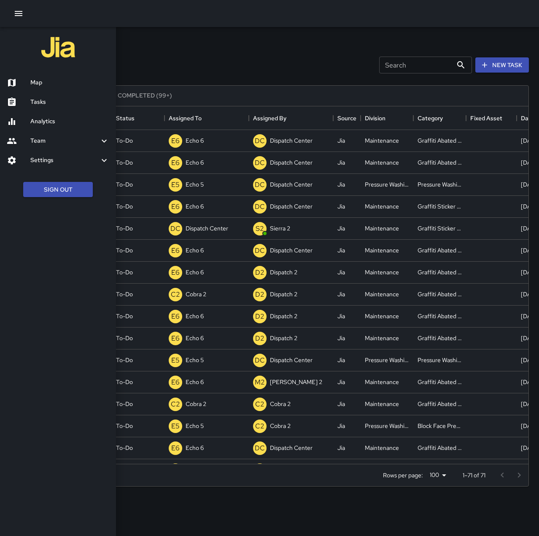
click at [49, 85] on h6 "Map" at bounding box center [69, 82] width 79 height 9
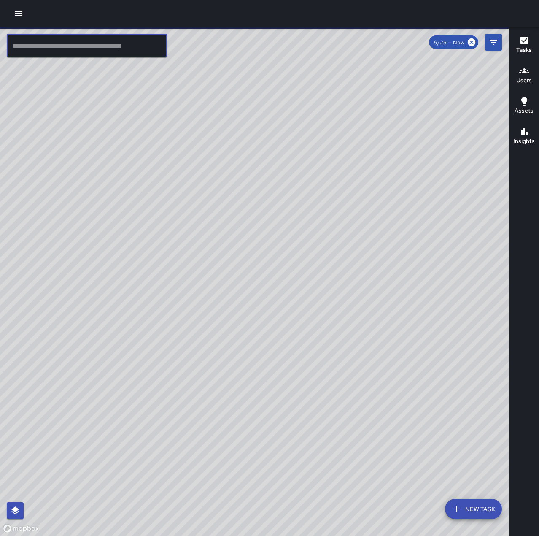
click at [67, 42] on input "text" at bounding box center [87, 46] width 160 height 24
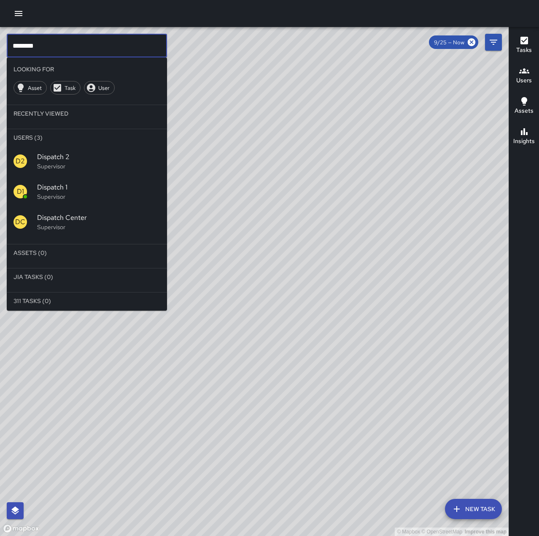
type input "********"
click at [77, 191] on span "Dispatch 1" at bounding box center [98, 187] width 123 height 10
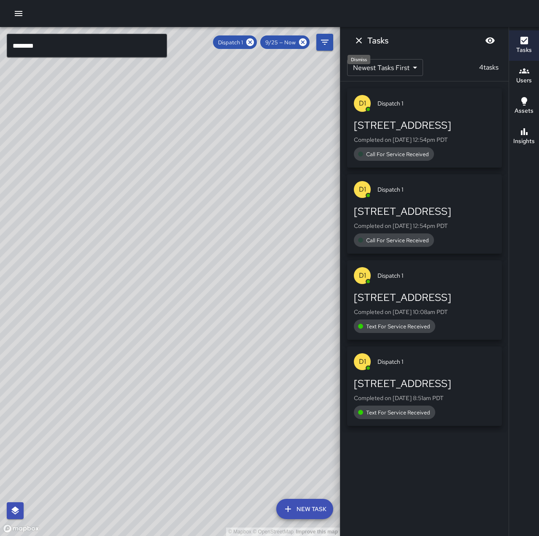
click at [362, 42] on icon "Dismiss" at bounding box center [359, 40] width 10 height 10
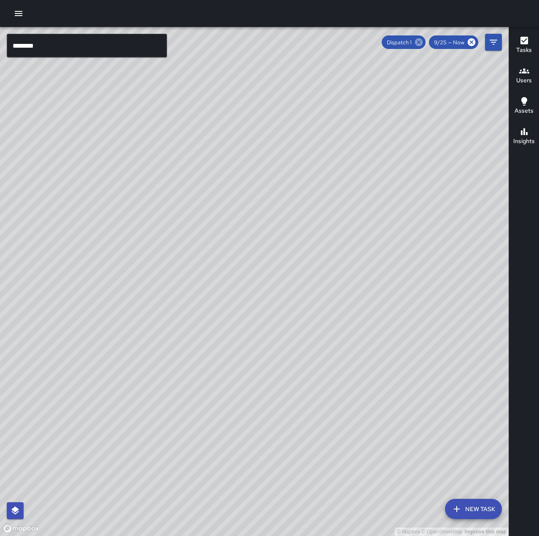
click at [423, 43] on icon at bounding box center [418, 42] width 9 height 9
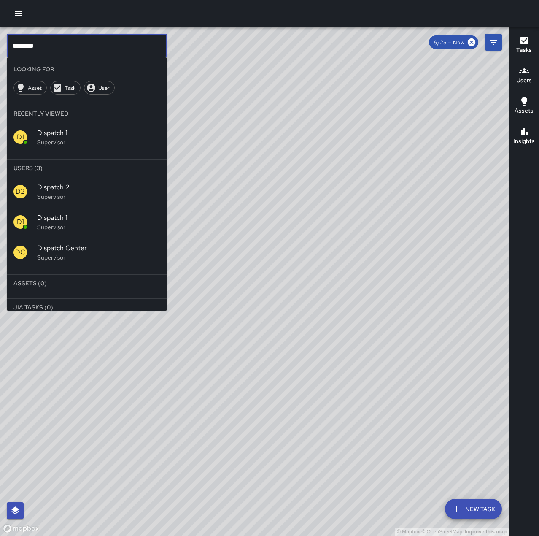
drag, startPoint x: 47, startPoint y: 41, endPoint x: -33, endPoint y: 48, distance: 80.8
click at [0, 48] on html "© Mapbox © OpenStreetMap Improve this map ******** ​ Looking For Asset Task Use…" at bounding box center [269, 268] width 539 height 536
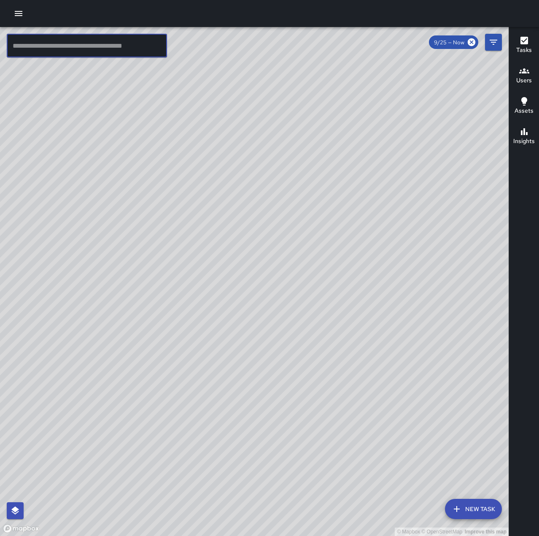
click at [24, 14] on button "button" at bounding box center [18, 13] width 17 height 17
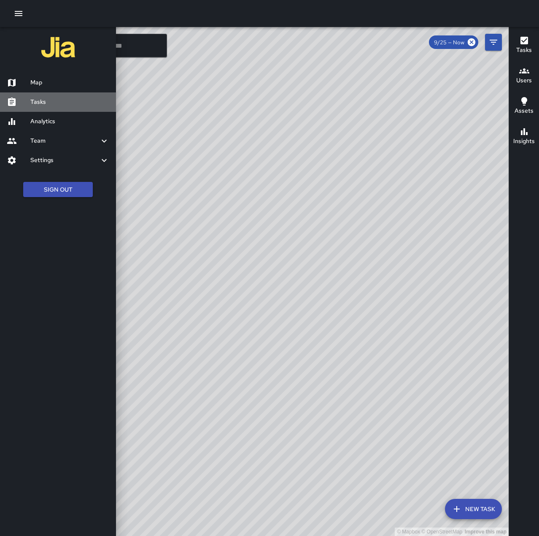
click at [65, 100] on h6 "Tasks" at bounding box center [69, 101] width 79 height 9
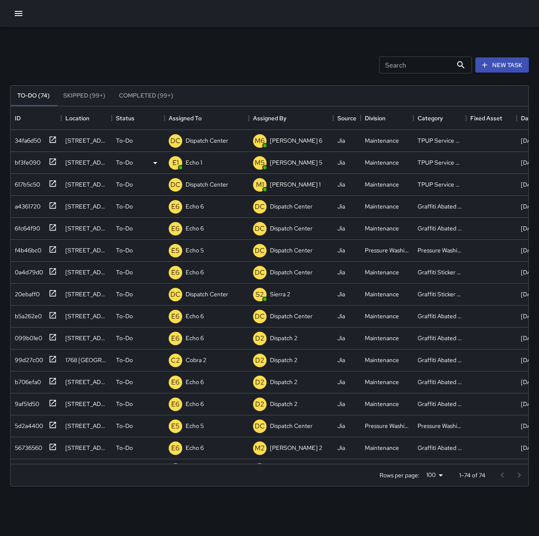
scroll to position [351, 512]
click at [208, 140] on p "Dispatch Center" at bounding box center [207, 140] width 43 height 8
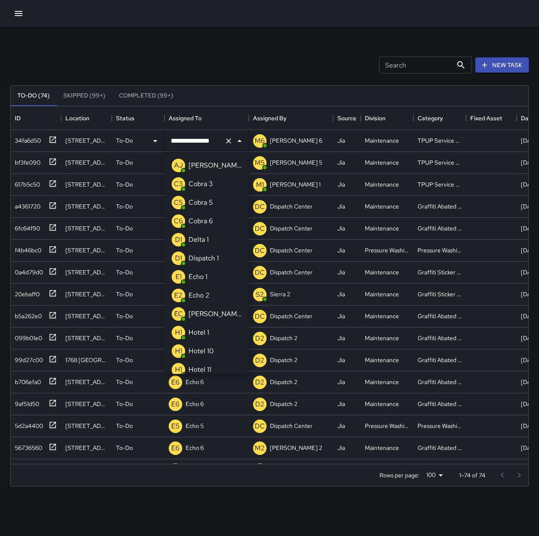
scroll to position [599, 0]
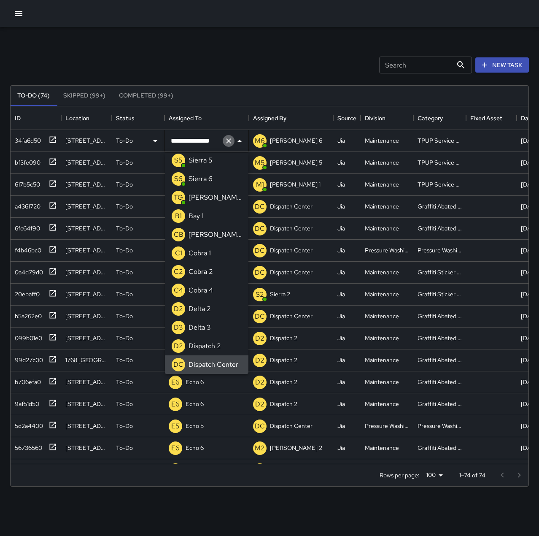
click at [226, 140] on icon "Clear" at bounding box center [228, 141] width 8 height 8
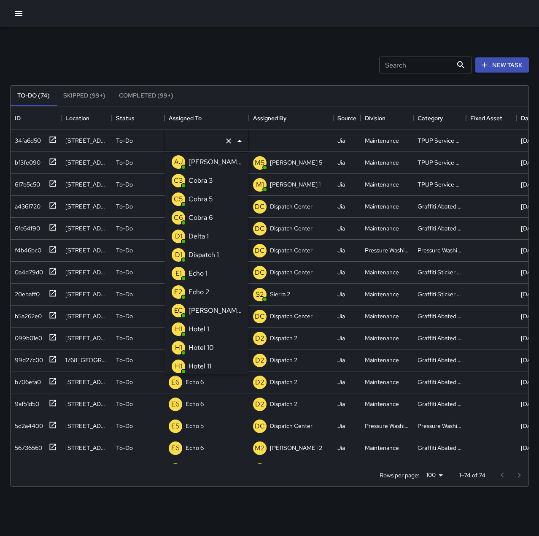
click at [217, 271] on li "E1 Echo 1" at bounding box center [207, 273] width 84 height 19
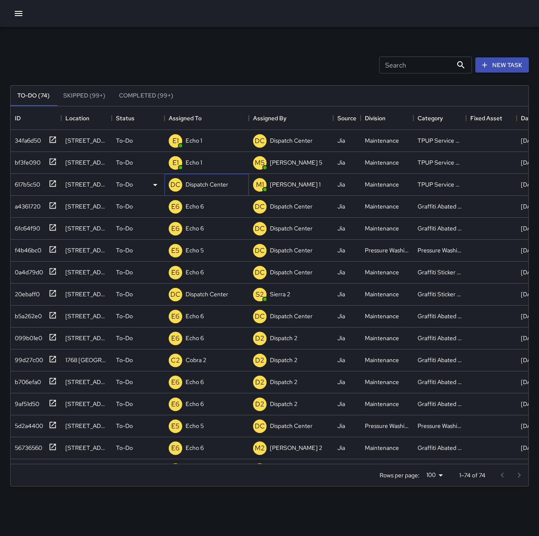
click at [208, 188] on p "Dispatch Center" at bounding box center [207, 184] width 43 height 8
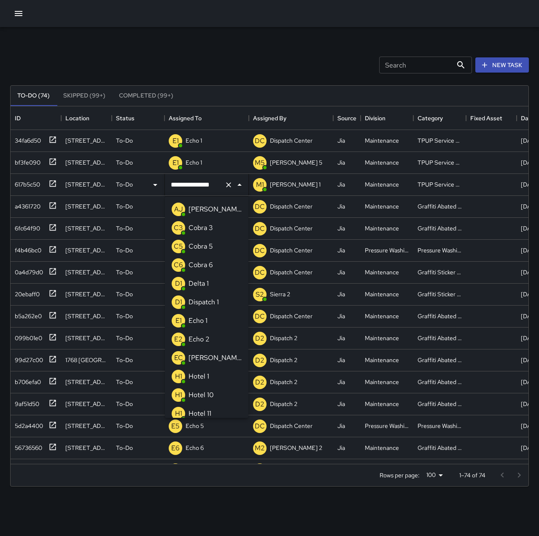
scroll to position [599, 0]
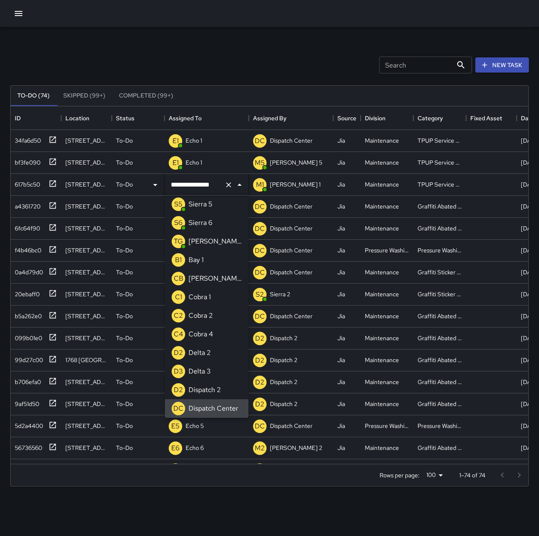
click at [227, 186] on icon "Clear" at bounding box center [228, 185] width 8 height 8
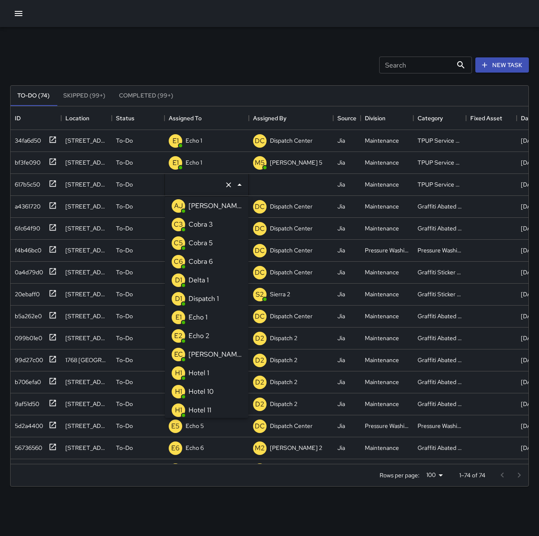
click at [211, 326] on li "E1 Echo 1" at bounding box center [207, 317] width 84 height 19
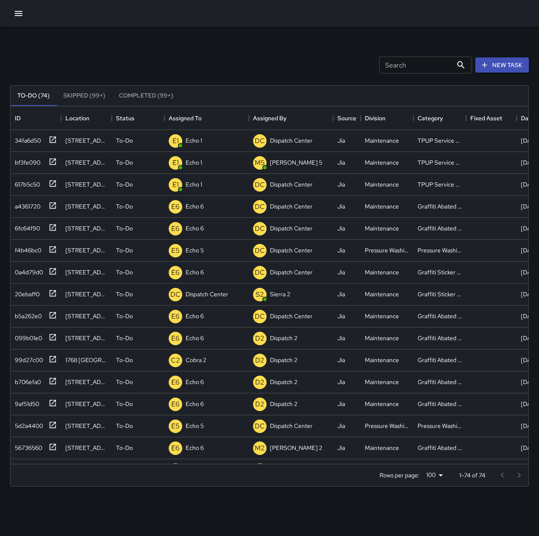
click at [202, 61] on div "Search Search New Task" at bounding box center [269, 65] width 522 height 44
click at [23, 15] on icon "button" at bounding box center [18, 13] width 10 height 10
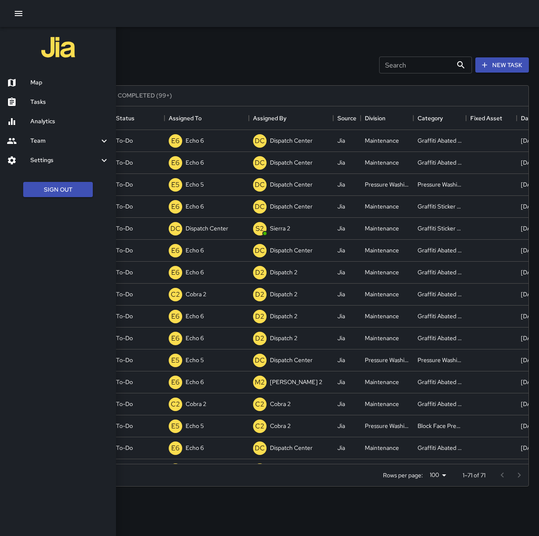
click at [494, 65] on div at bounding box center [269, 268] width 539 height 536
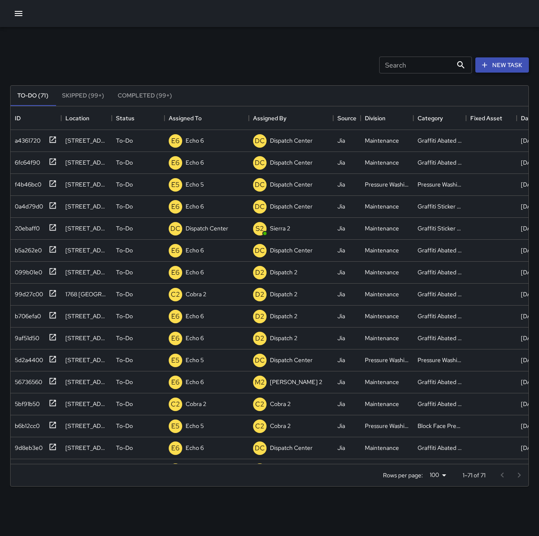
click at [491, 67] on button "New Task" at bounding box center [502, 65] width 54 height 16
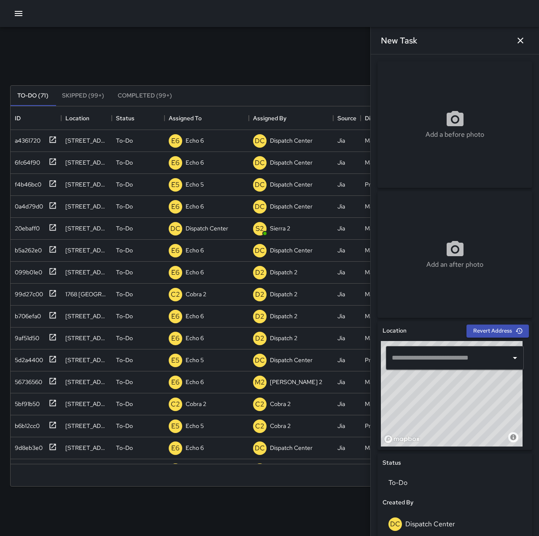
click at [484, 351] on input "text" at bounding box center [449, 358] width 118 height 16
type input "**********"
click at [526, 42] on button "button" at bounding box center [520, 40] width 17 height 17
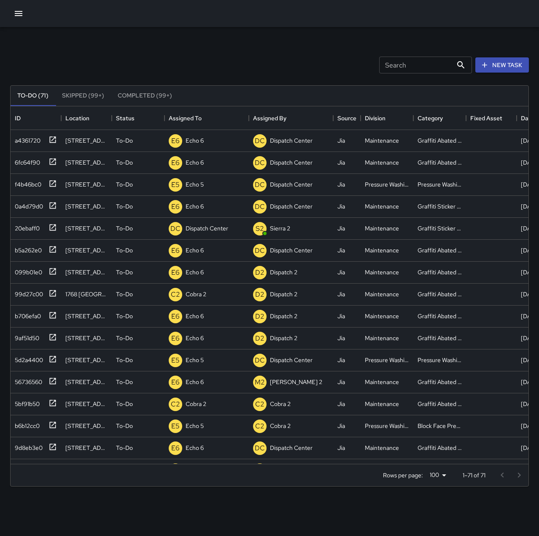
click at [22, 14] on icon "button" at bounding box center [18, 13] width 10 height 10
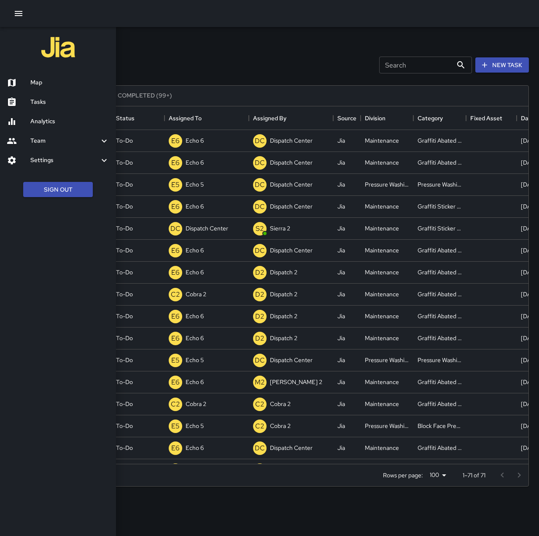
click at [51, 81] on h6 "Map" at bounding box center [69, 82] width 79 height 9
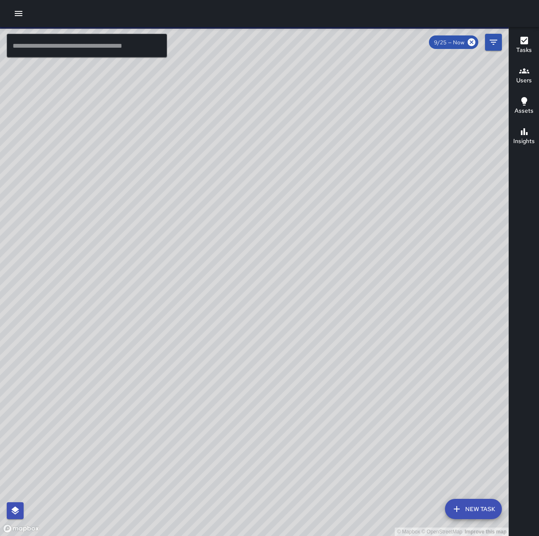
drag, startPoint x: 204, startPoint y: 375, endPoint x: 462, endPoint y: 406, distance: 260.0
click at [462, 406] on div "© Mapbox © OpenStreetMap Improve this map" at bounding box center [254, 281] width 509 height 509
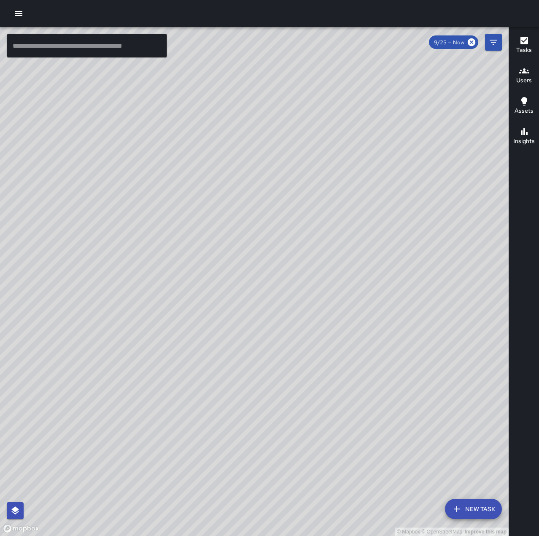
click at [16, 15] on icon "button" at bounding box center [18, 13] width 10 height 10
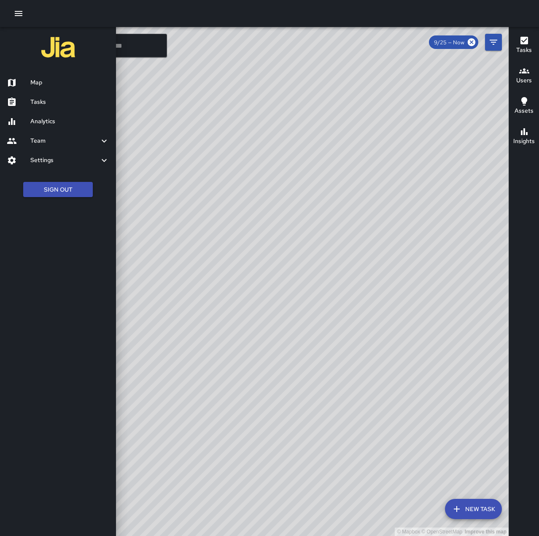
click at [57, 100] on h6 "Tasks" at bounding box center [69, 101] width 79 height 9
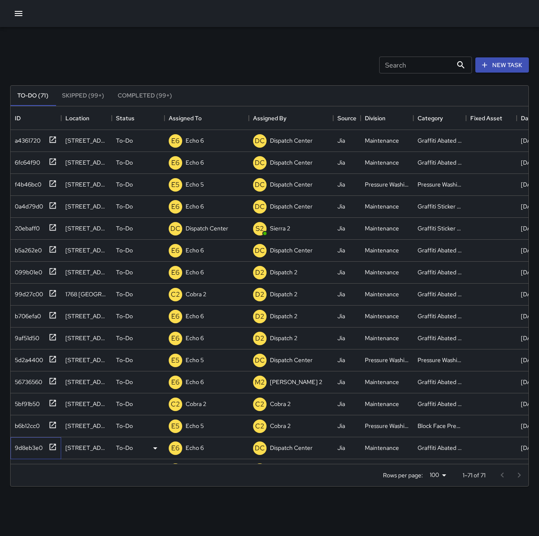
click at [32, 443] on div "9d8eb3e0" at bounding box center [26, 446] width 31 height 12
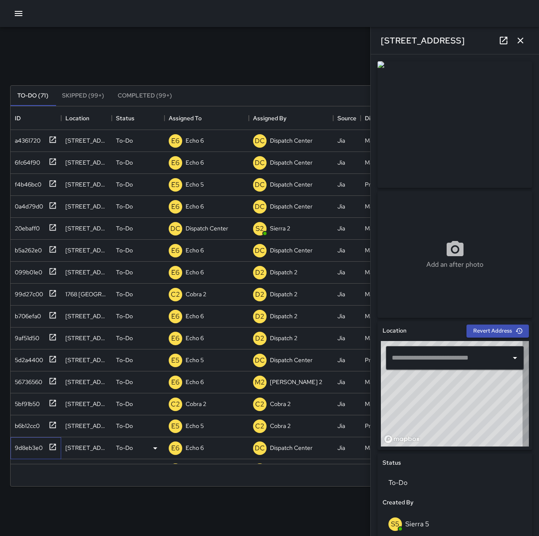
type input "**********"
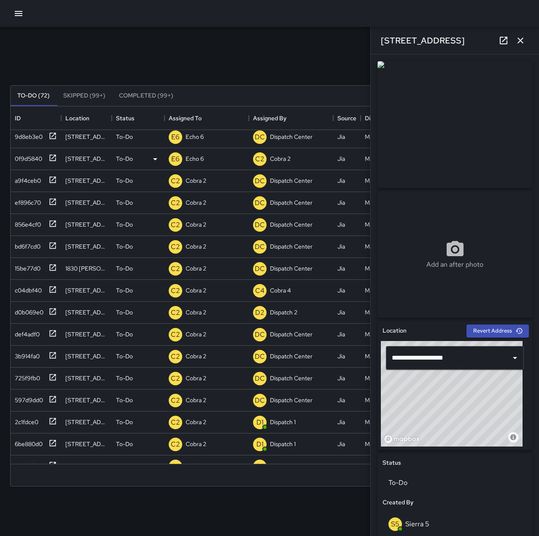
scroll to position [400, 0]
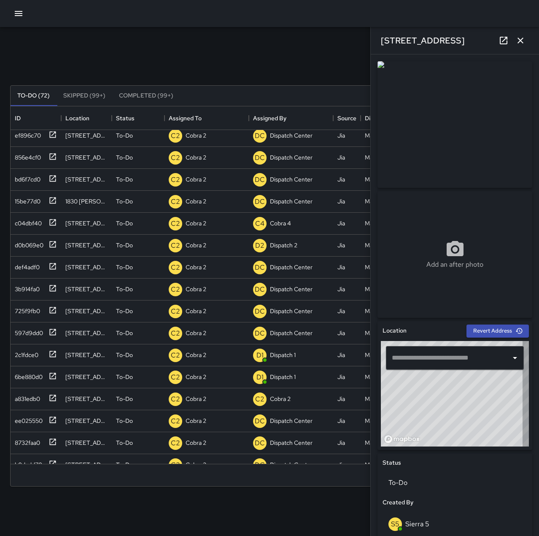
type input "**********"
click at [517, 38] on icon "button" at bounding box center [520, 40] width 10 height 10
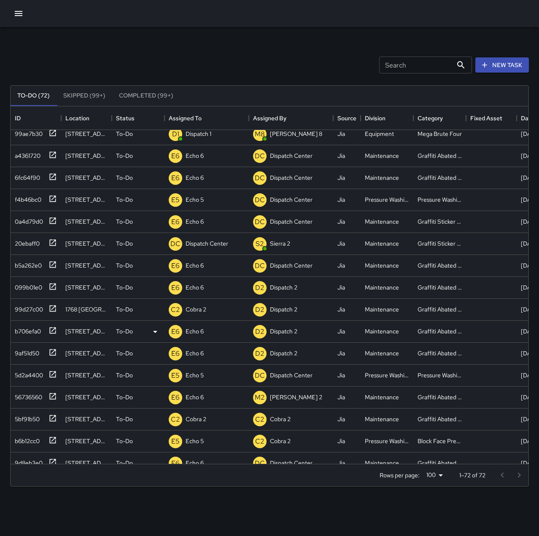
scroll to position [0, 0]
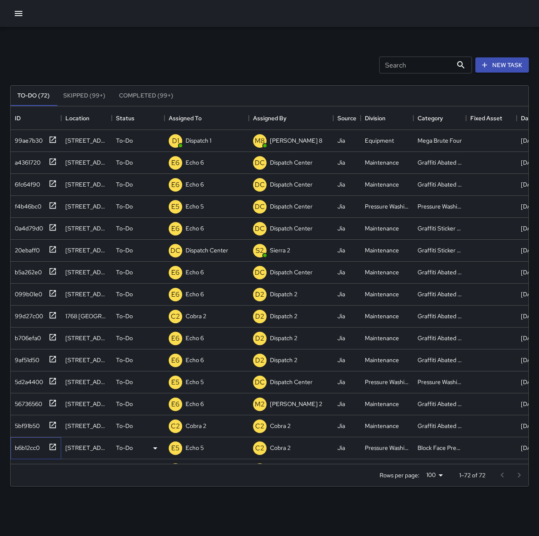
click at [39, 443] on div "b6b12cc0" at bounding box center [25, 446] width 28 height 12
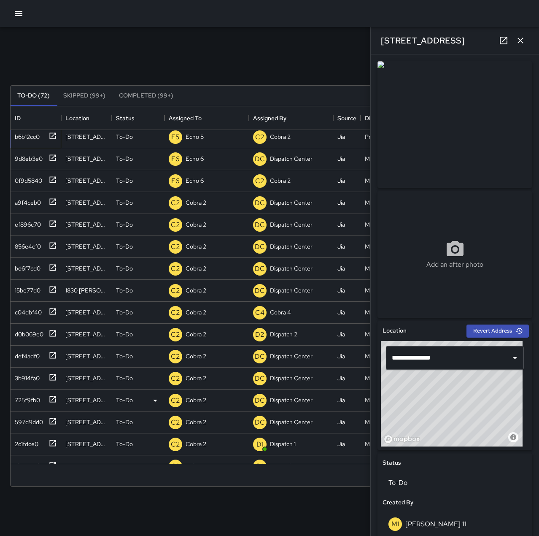
scroll to position [337, 0]
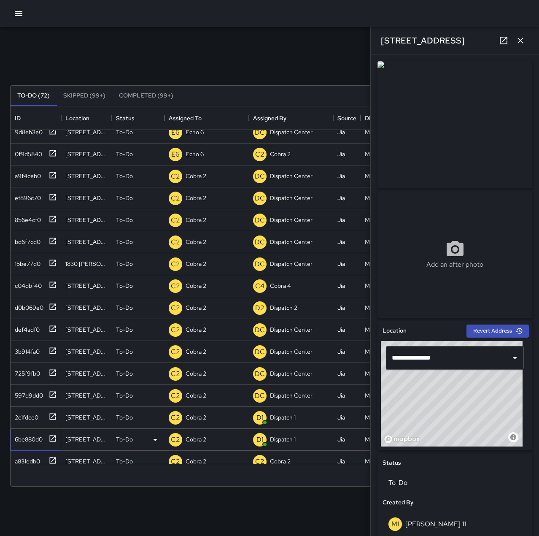
click at [40, 436] on div "6be880d0" at bounding box center [26, 437] width 31 height 12
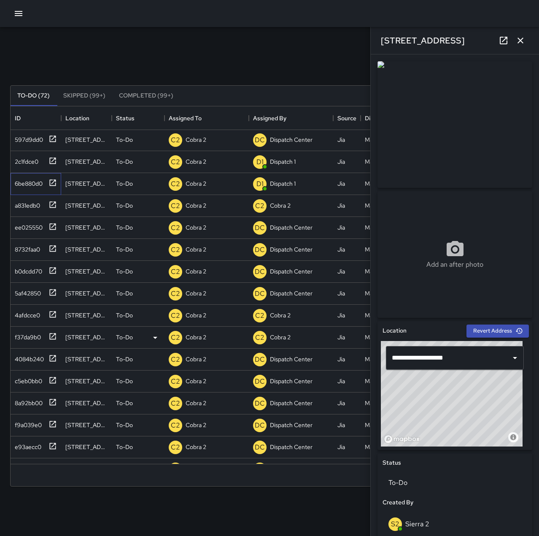
scroll to position [633, 0]
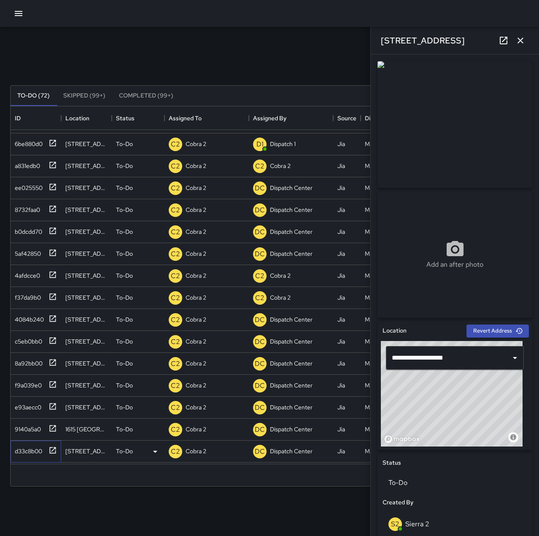
drag, startPoint x: 36, startPoint y: 449, endPoint x: 65, endPoint y: 442, distance: 30.1
click at [36, 449] on div "d33c8b00" at bounding box center [26, 449] width 31 height 12
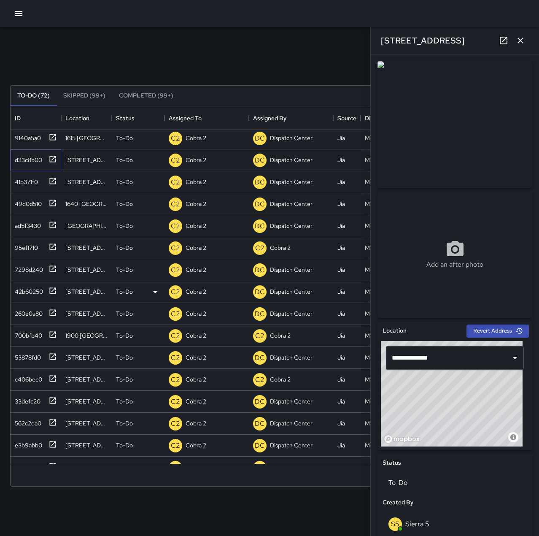
scroll to position [928, 0]
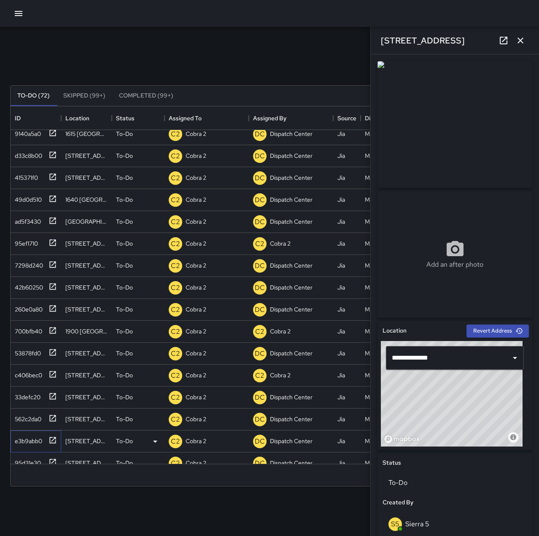
drag, startPoint x: 16, startPoint y: 439, endPoint x: 21, endPoint y: 438, distance: 4.3
click at [17, 439] on div "e3b9abb0" at bounding box center [26, 439] width 31 height 12
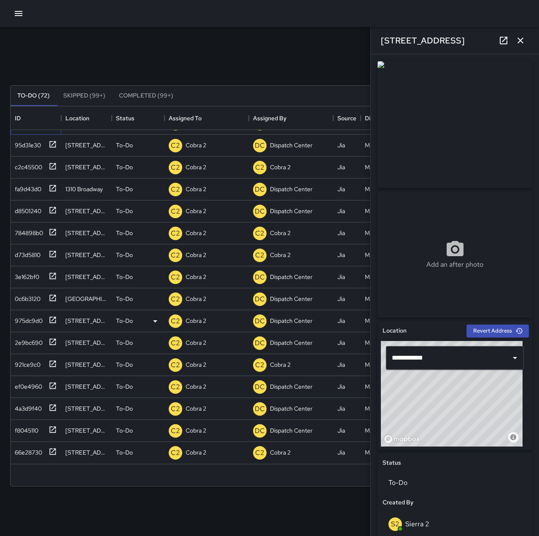
scroll to position [1210, 0]
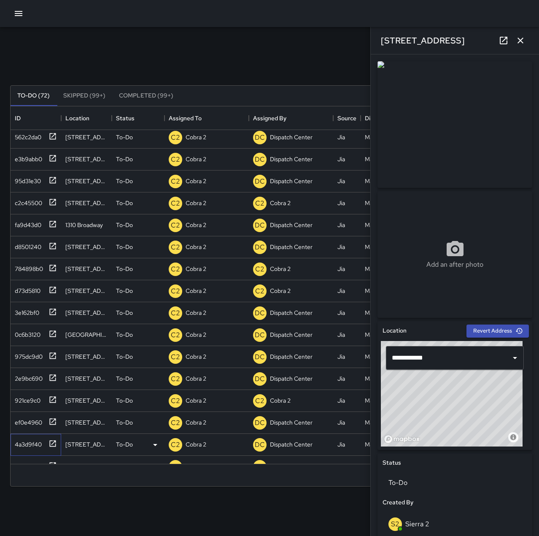
drag, startPoint x: 38, startPoint y: 442, endPoint x: 115, endPoint y: 395, distance: 90.3
click at [38, 442] on div "4a3d9f40" at bounding box center [26, 443] width 30 height 12
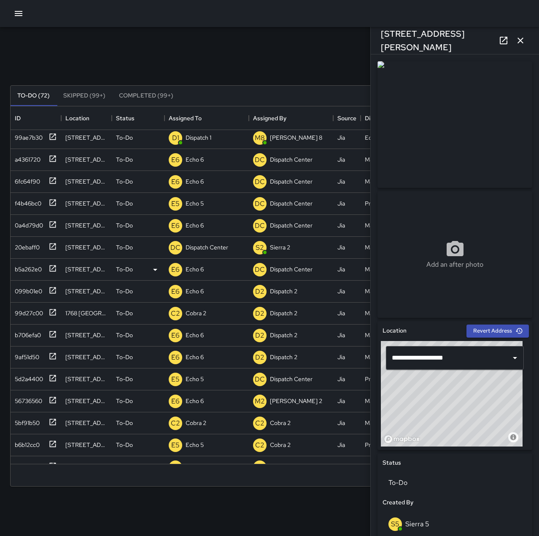
scroll to position [0, 0]
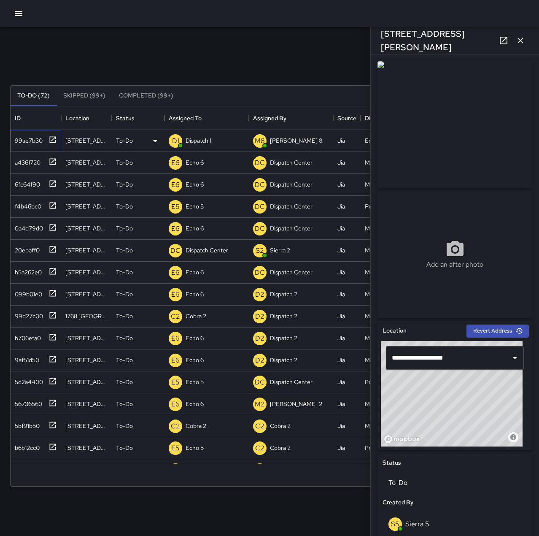
click at [28, 140] on div "99ae7b30" at bounding box center [26, 139] width 31 height 12
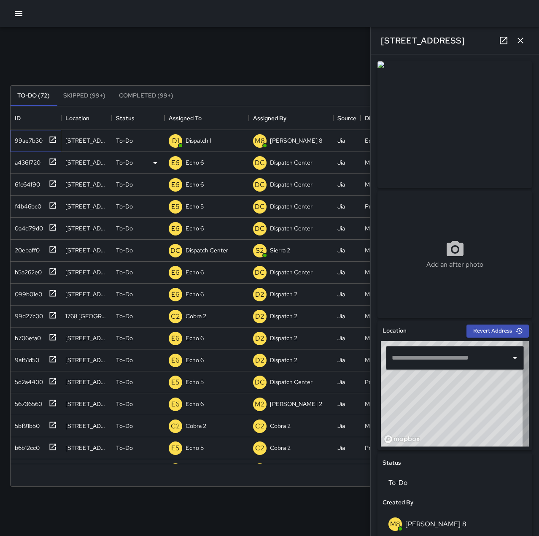
type input "**********"
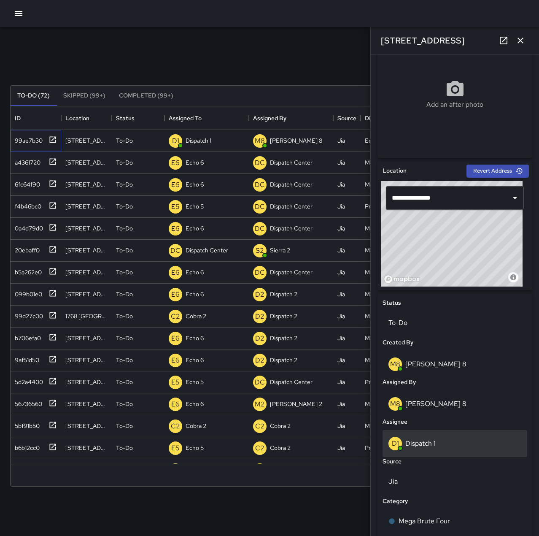
scroll to position [169, 0]
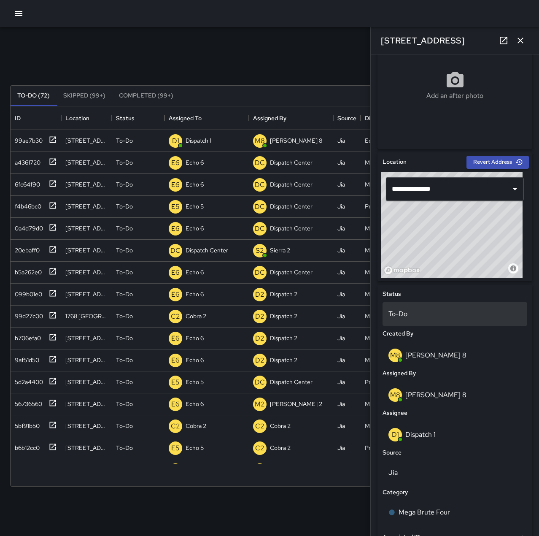
click at [415, 313] on p "To-Do" at bounding box center [454, 314] width 133 height 10
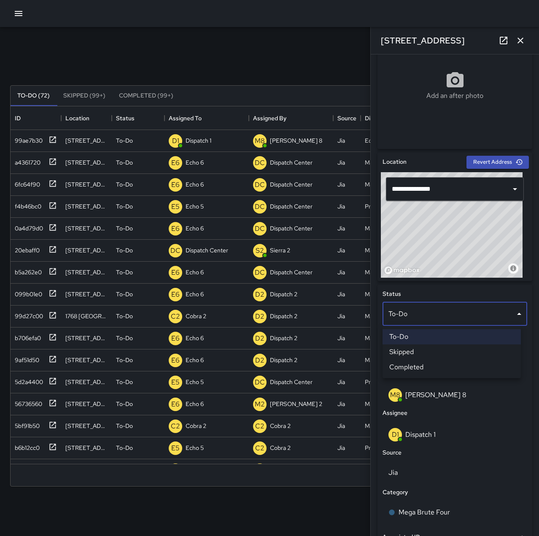
click at [432, 363] on li "Completed" at bounding box center [452, 366] width 138 height 15
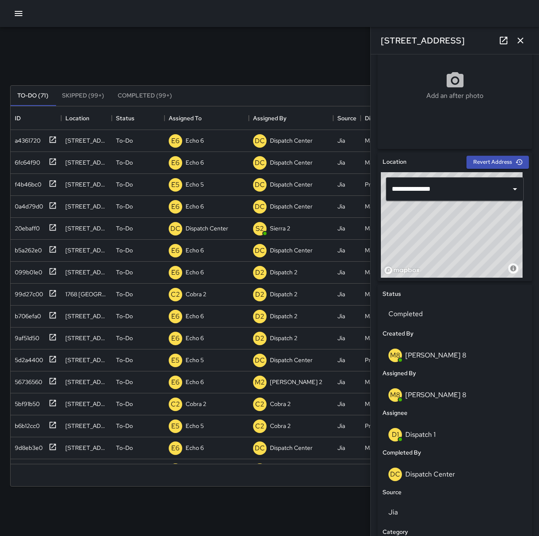
click at [520, 39] on icon "button" at bounding box center [520, 40] width 10 height 10
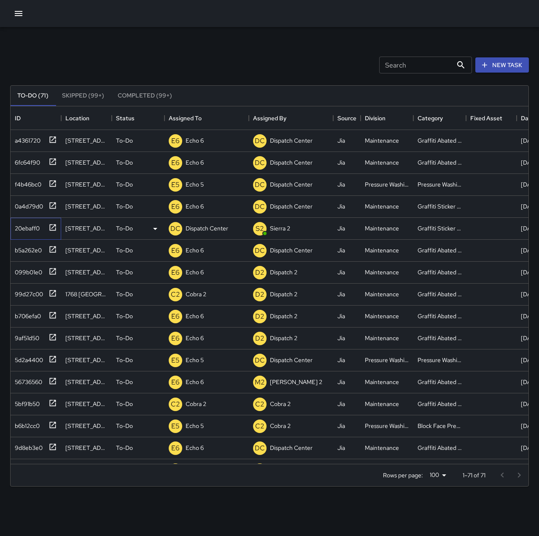
click at [50, 229] on icon at bounding box center [53, 227] width 6 height 6
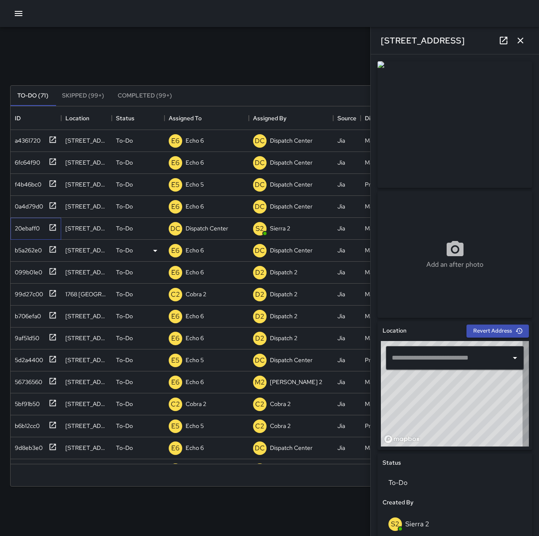
type input "**********"
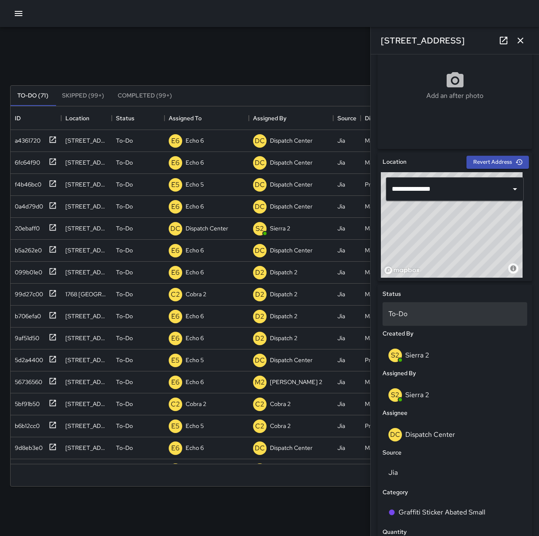
click at [407, 309] on p "To-Do" at bounding box center [454, 314] width 133 height 10
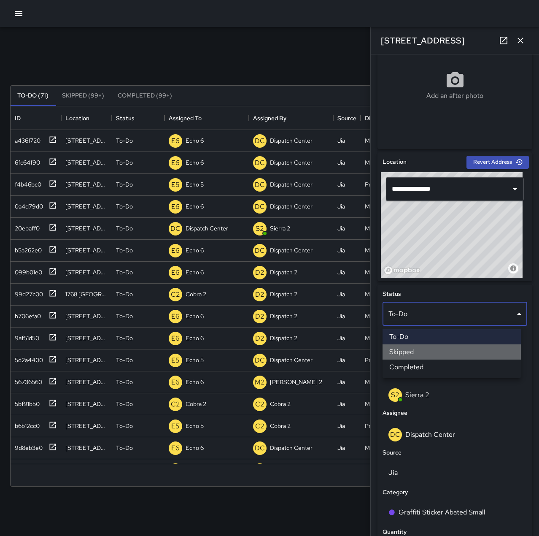
click at [423, 351] on li "Skipped" at bounding box center [452, 351] width 138 height 15
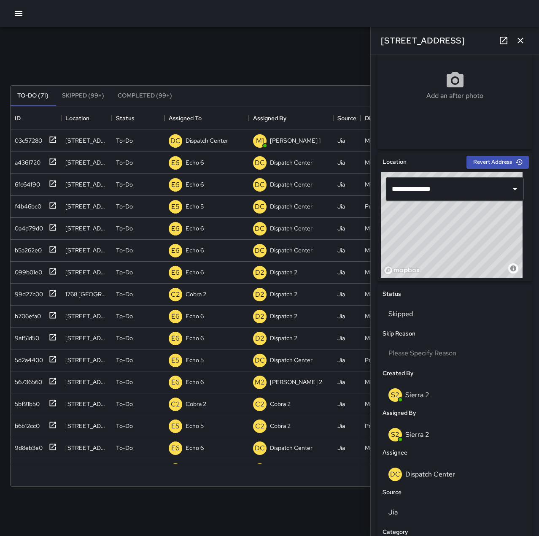
click at [516, 35] on icon "button" at bounding box center [520, 40] width 10 height 10
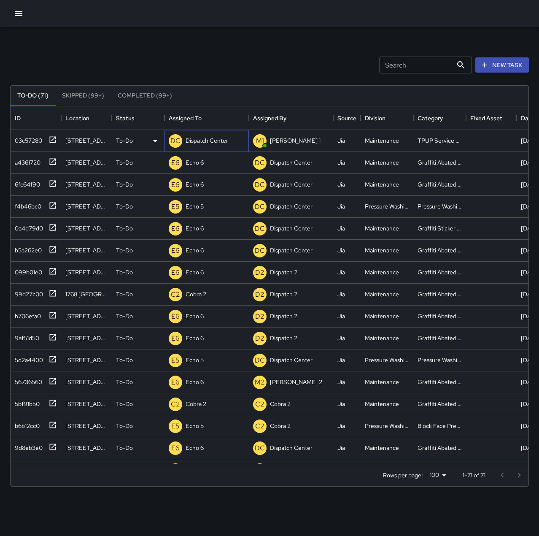
click at [197, 142] on p "Dispatch Center" at bounding box center [207, 140] width 43 height 8
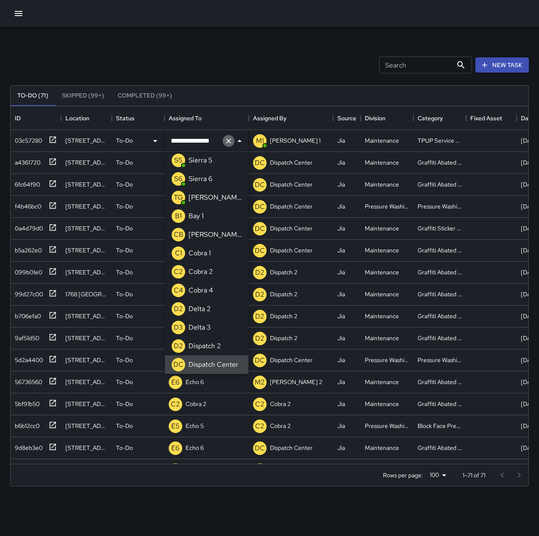
click at [226, 139] on icon "Clear" at bounding box center [228, 141] width 8 height 8
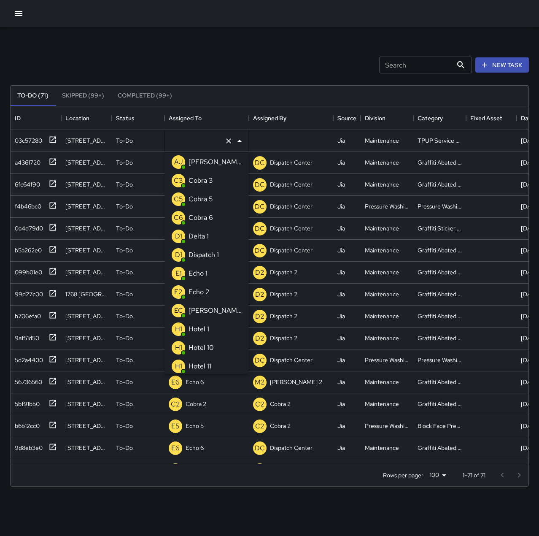
click at [202, 272] on p "Echo 1" at bounding box center [198, 273] width 19 height 10
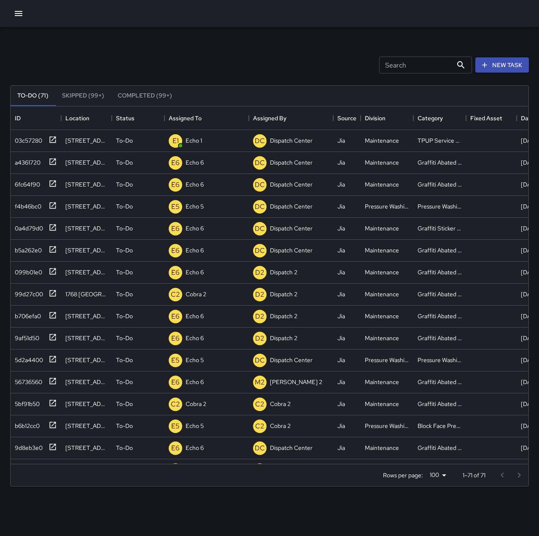
click at [173, 44] on div "Search Search New Task" at bounding box center [269, 65] width 522 height 44
click at [201, 142] on p "Dispatch Center" at bounding box center [207, 140] width 43 height 8
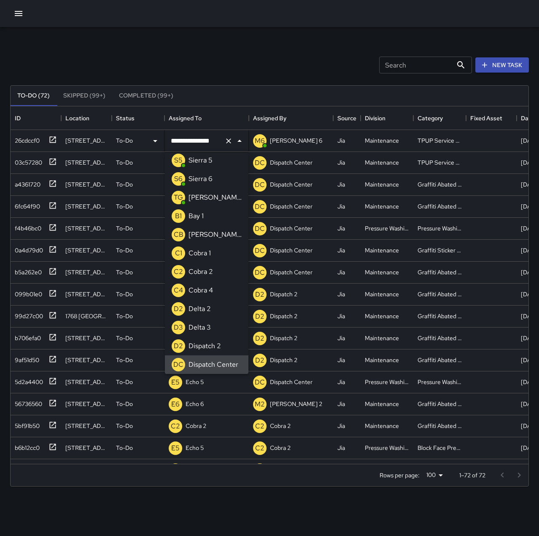
click at [224, 141] on icon "Clear" at bounding box center [228, 141] width 8 height 8
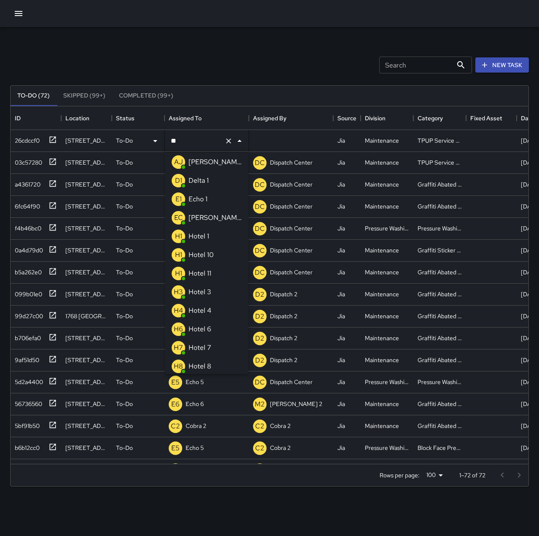
scroll to position [0, 0]
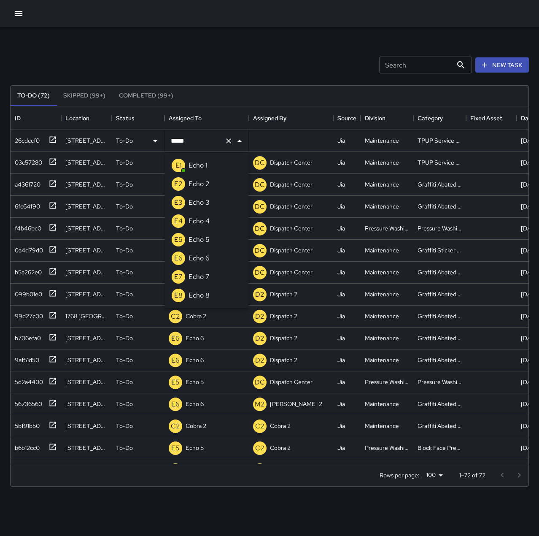
type input "******"
click at [224, 158] on li "E3 Echo 3" at bounding box center [207, 165] width 84 height 19
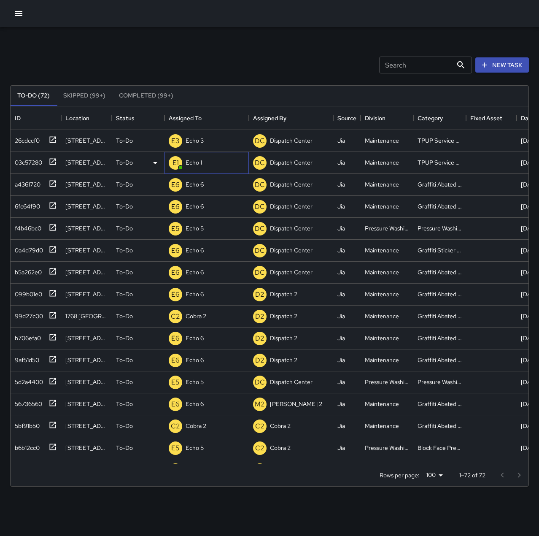
click at [205, 164] on div "E1 Echo 1" at bounding box center [206, 163] width 84 height 22
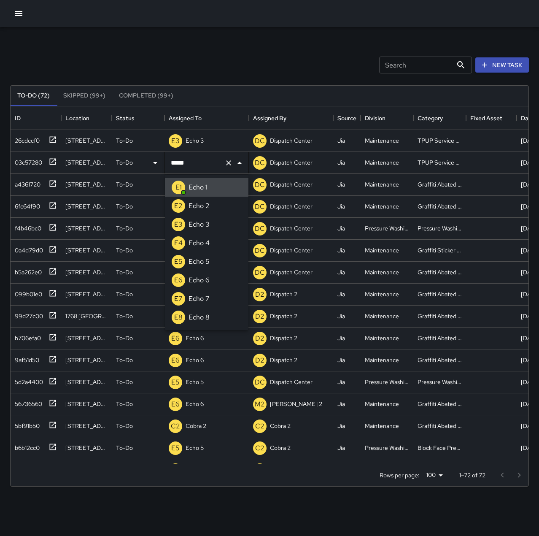
type input "******"
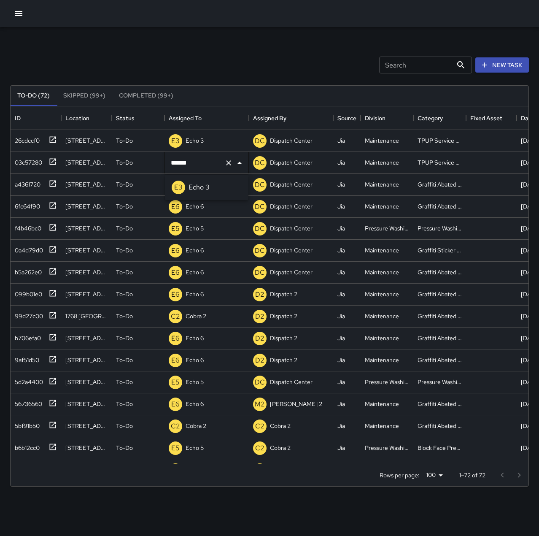
click at [216, 187] on li "E3 Echo 3" at bounding box center [207, 187] width 84 height 19
click at [18, 15] on icon "button" at bounding box center [19, 13] width 8 height 5
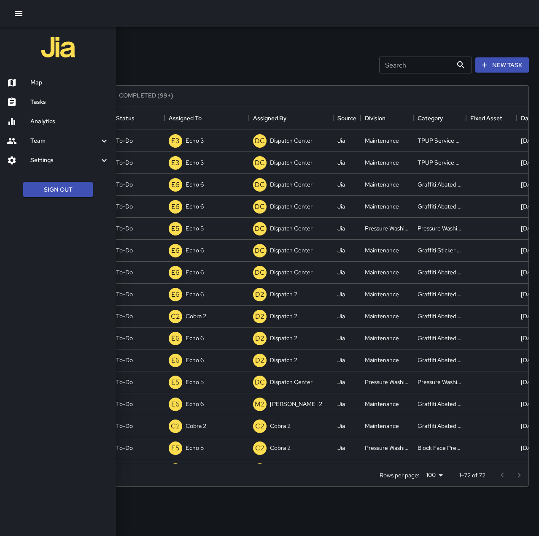
click at [41, 81] on h6 "Map" at bounding box center [69, 82] width 79 height 9
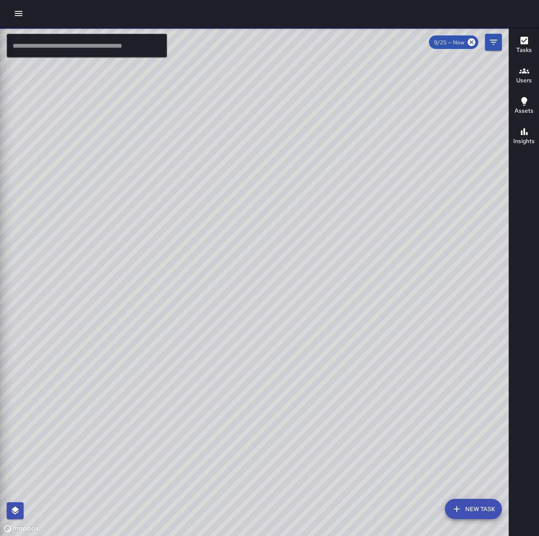
click at [57, 46] on input "text" at bounding box center [87, 46] width 160 height 24
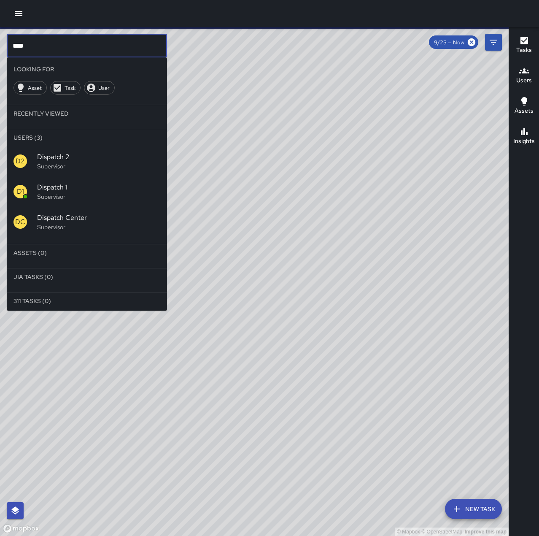
type input "****"
click at [67, 191] on span "Dispatch 1" at bounding box center [98, 187] width 123 height 10
